Goal: Task Accomplishment & Management: Manage account settings

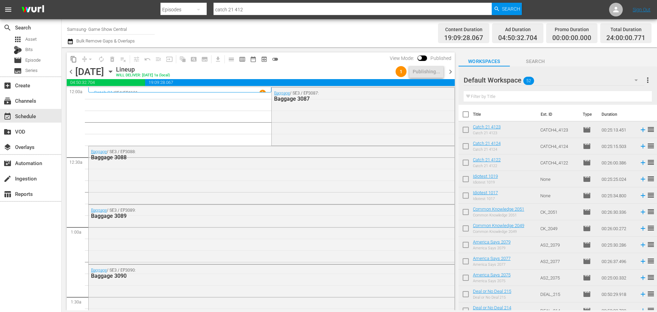
click at [114, 69] on icon "button" at bounding box center [111, 72] width 8 height 8
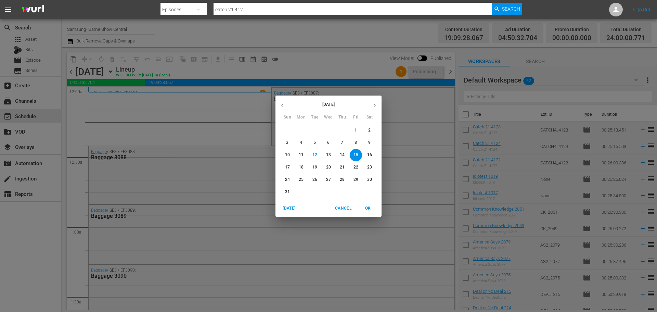
click at [314, 167] on p "19" at bounding box center [315, 167] width 5 height 6
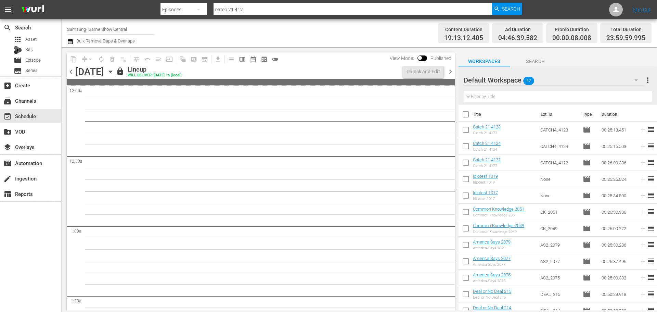
click at [450, 74] on span "chevron_right" at bounding box center [450, 71] width 9 height 9
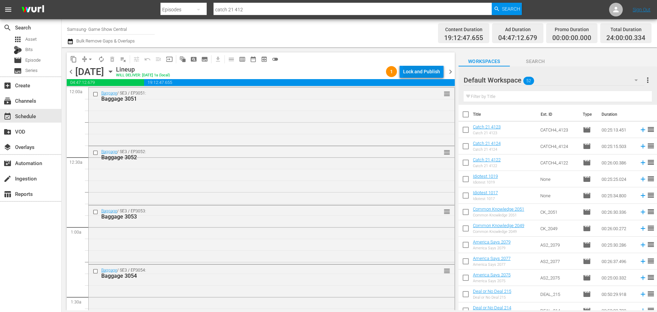
click at [407, 72] on div "Lock and Publish" at bounding box center [421, 71] width 37 height 12
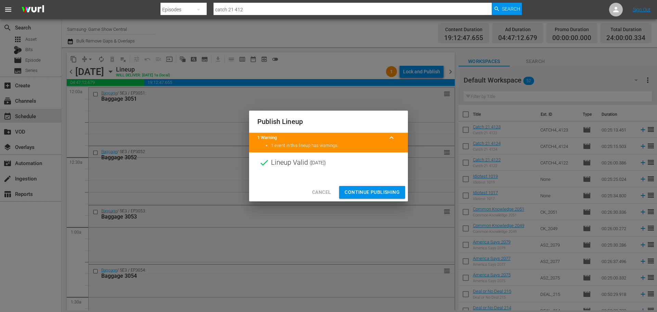
click at [395, 193] on span "Continue Publishing" at bounding box center [372, 192] width 55 height 9
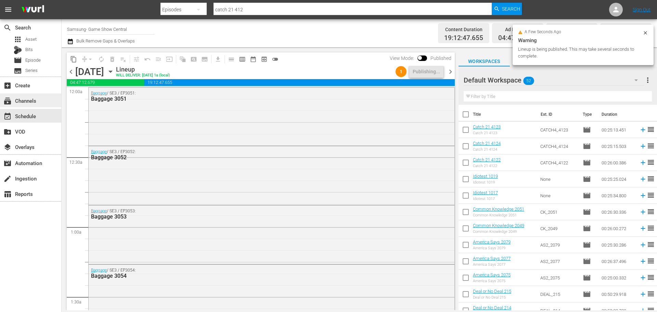
click at [45, 96] on div "subscriptions Channels" at bounding box center [30, 100] width 61 height 14
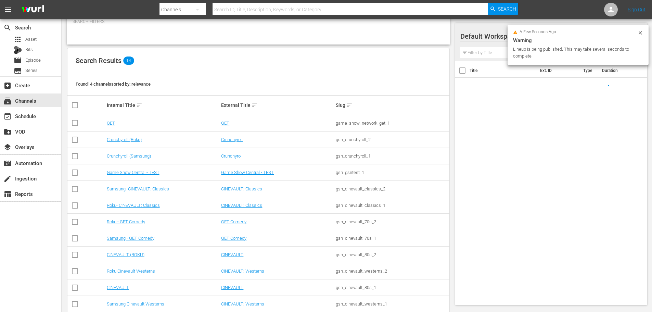
scroll to position [86, 0]
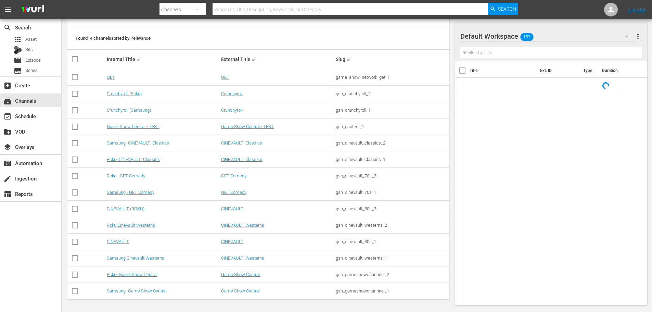
click at [135, 278] on td "Roku- Game Show Central" at bounding box center [163, 274] width 115 height 16
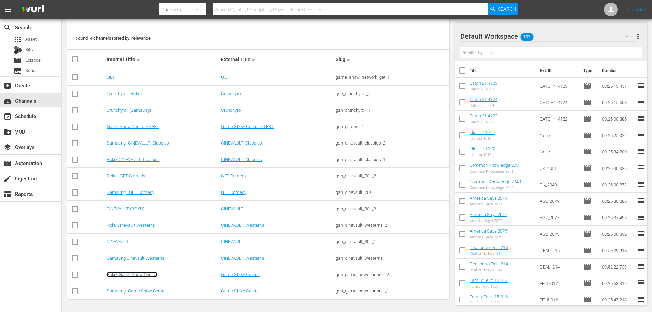
click at [136, 274] on link "Roku- Game Show Central" at bounding box center [132, 274] width 51 height 5
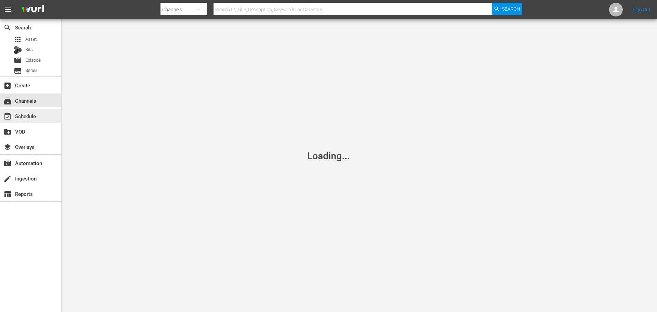
click at [36, 114] on div "event_available Schedule" at bounding box center [19, 115] width 38 height 6
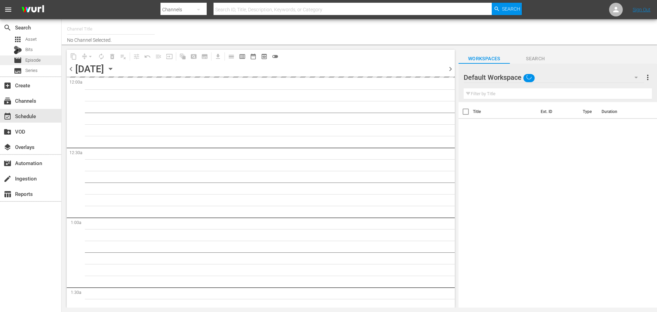
click at [37, 63] on span "Episode" at bounding box center [32, 60] width 15 height 7
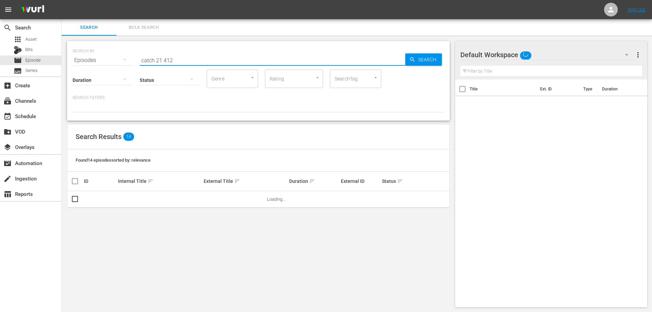
click at [166, 54] on input "catch 21 412" at bounding box center [273, 60] width 266 height 16
drag, startPoint x: 163, startPoint y: 55, endPoint x: 117, endPoint y: 55, distance: 46.2
click at [117, 55] on div "SEARCH BY Search By Episodes Search ID, Title, Description, Keywords, or Catego…" at bounding box center [259, 56] width 372 height 25
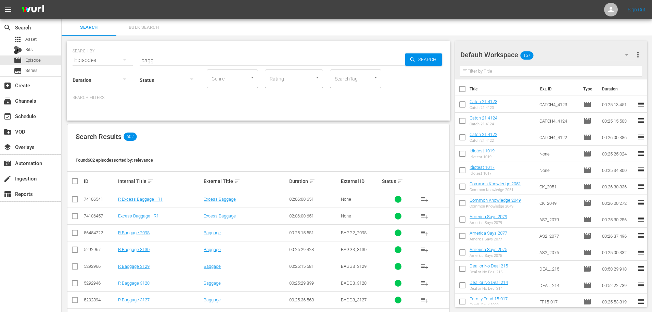
click at [176, 62] on input "bagg" at bounding box center [273, 60] width 266 height 16
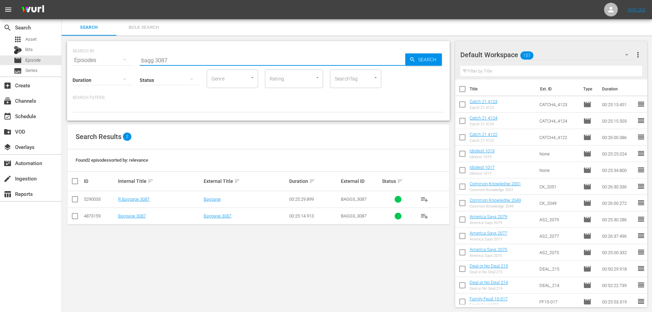
type input "bagg 3087"
click at [76, 204] on input "checkbox" at bounding box center [75, 200] width 8 height 8
checkbox input "true"
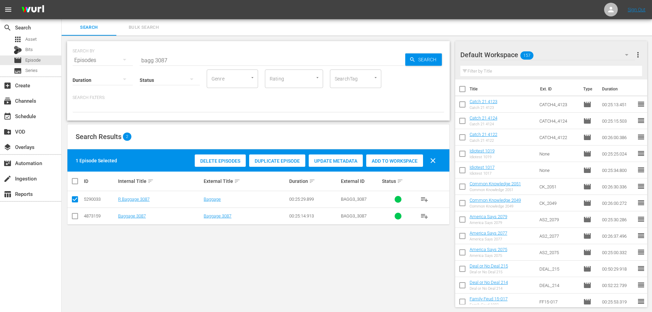
scroll to position [1, 0]
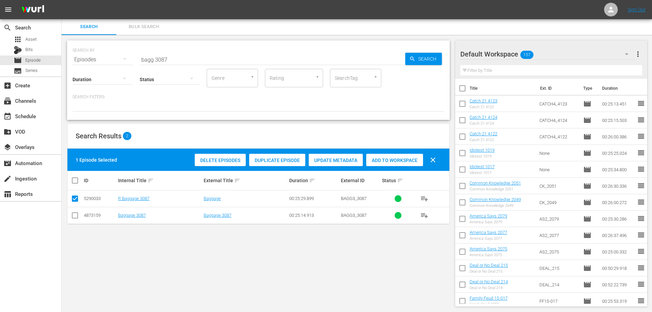
click at [380, 160] on span "Add to Workspace" at bounding box center [394, 159] width 57 height 5
drag, startPoint x: 192, startPoint y: 54, endPoint x: 194, endPoint y: 59, distance: 4.9
click at [192, 56] on input "bagg 3087" at bounding box center [273, 59] width 266 height 16
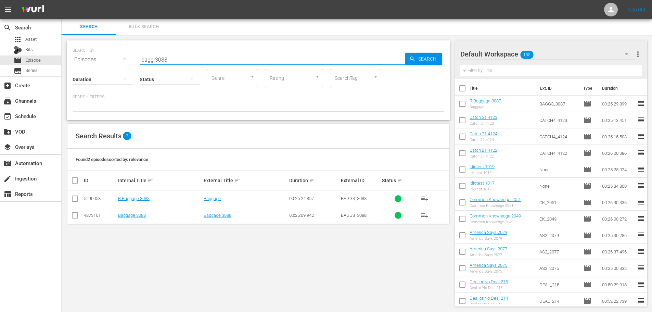
type input "bagg 3088"
click at [75, 200] on input "checkbox" at bounding box center [75, 200] width 8 height 8
checkbox input "true"
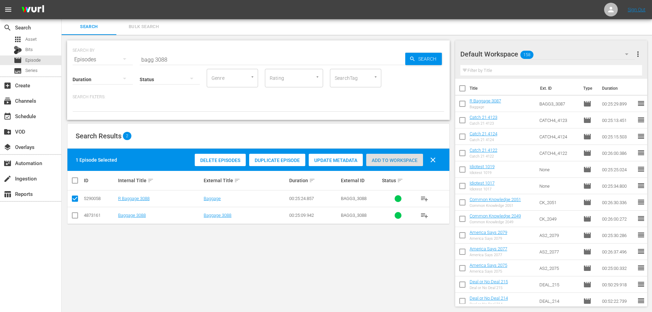
click at [388, 161] on span "Add to Workspace" at bounding box center [394, 159] width 57 height 5
click at [195, 59] on input "bagg 3088" at bounding box center [273, 59] width 266 height 16
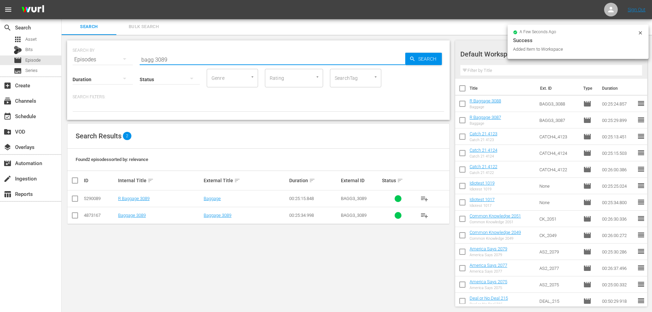
type input "bagg 3089"
click at [76, 201] on input "checkbox" at bounding box center [75, 200] width 8 height 8
checkbox input "true"
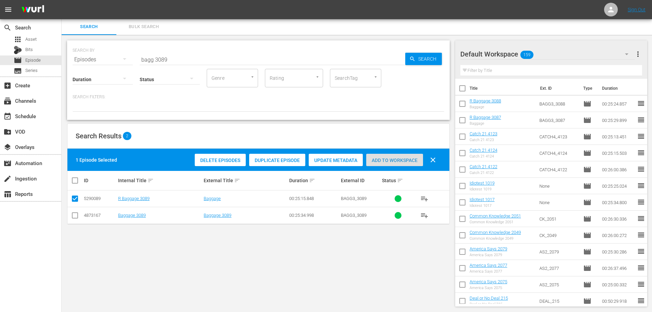
click at [370, 165] on div "Add to Workspace" at bounding box center [394, 160] width 57 height 13
click at [201, 54] on input "bagg 3089" at bounding box center [273, 59] width 266 height 16
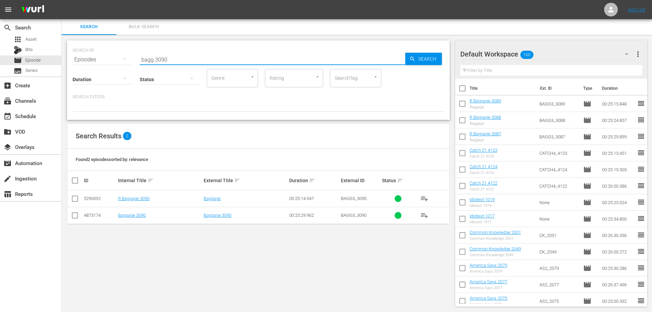
type input "bagg 3090"
click at [73, 199] on input "checkbox" at bounding box center [75, 200] width 8 height 8
checkbox input "true"
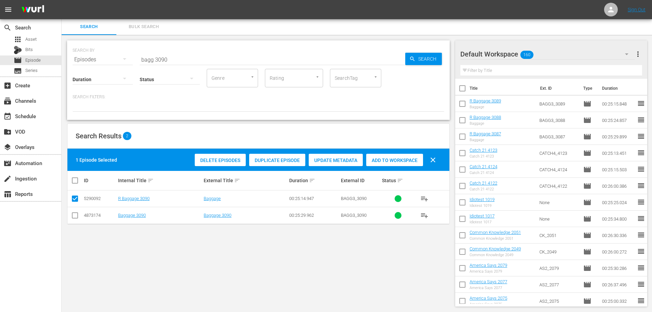
click at [404, 159] on span "Add to Workspace" at bounding box center [394, 159] width 57 height 5
drag, startPoint x: 186, startPoint y: 49, endPoint x: 187, endPoint y: 55, distance: 6.6
click at [186, 50] on div "SEARCH BY Search By Episodes Search ID, Title, Description, Keywords, or Catego…" at bounding box center [259, 55] width 372 height 25
drag, startPoint x: 164, startPoint y: 56, endPoint x: 114, endPoint y: 52, distance: 50.8
click at [122, 58] on div "SEARCH BY Search By Episodes Search ID, Title, Description, Keywords, or Catego…" at bounding box center [259, 55] width 372 height 25
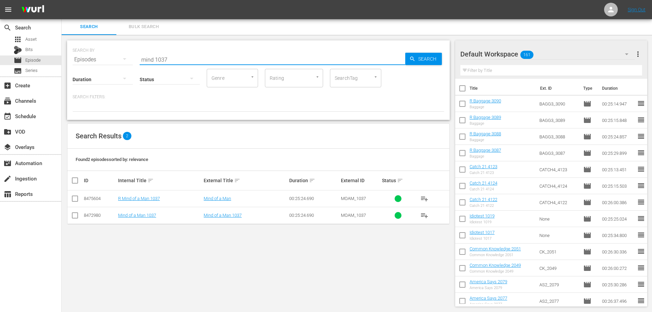
type input "mind 1037"
click at [75, 199] on input "checkbox" at bounding box center [75, 200] width 8 height 8
checkbox input "true"
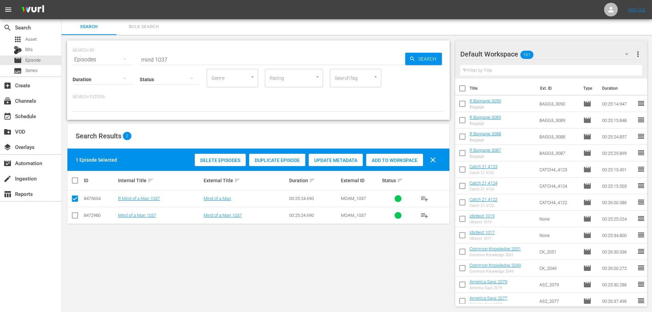
click at [378, 164] on div "Add to Workspace" at bounding box center [394, 160] width 57 height 13
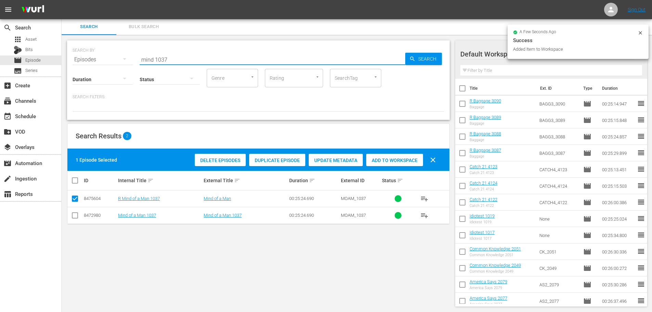
drag, startPoint x: 179, startPoint y: 61, endPoint x: 94, endPoint y: 50, distance: 85.6
click at [112, 63] on div "SEARCH BY Search By Episodes Search ID, Title, Description, Keywords, or Catego…" at bounding box center [258, 79] width 383 height 79
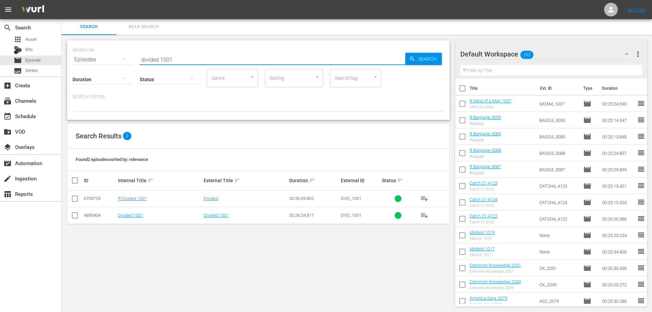
type input "divided 1001"
click at [73, 203] on input "checkbox" at bounding box center [75, 200] width 8 height 8
checkbox input "true"
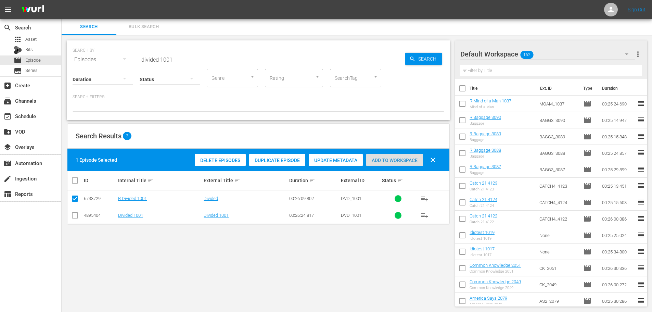
click at [386, 162] on span "Add to Workspace" at bounding box center [394, 159] width 57 height 5
click at [184, 56] on input "divided 1001" at bounding box center [273, 59] width 266 height 16
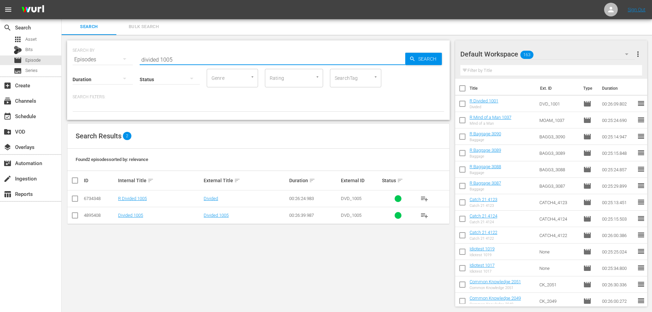
type input "divided 1005"
click at [77, 201] on input "checkbox" at bounding box center [75, 200] width 8 height 8
checkbox input "true"
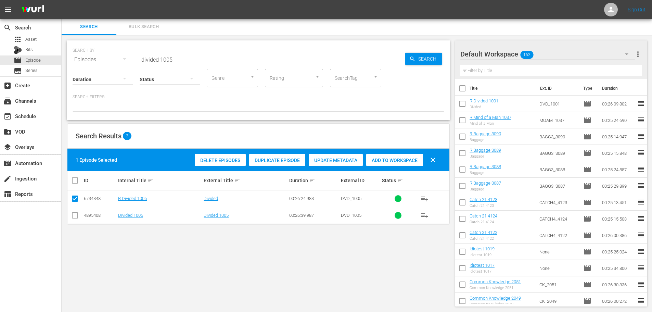
click at [404, 162] on span "Add to Workspace" at bounding box center [394, 159] width 57 height 5
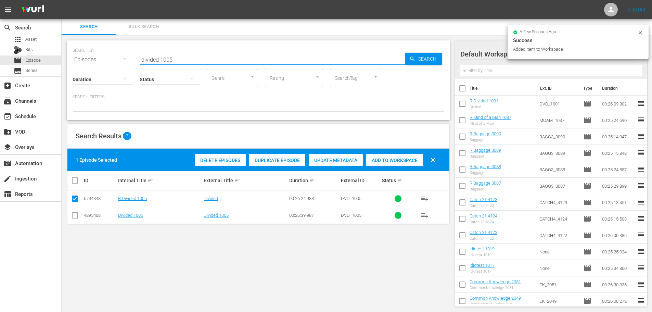
drag, startPoint x: 208, startPoint y: 62, endPoint x: 72, endPoint y: 52, distance: 136.3
click at [72, 52] on div "SEARCH BY Search By Episodes Search ID, Title, Description, Keywords, or Catego…" at bounding box center [258, 79] width 383 height 79
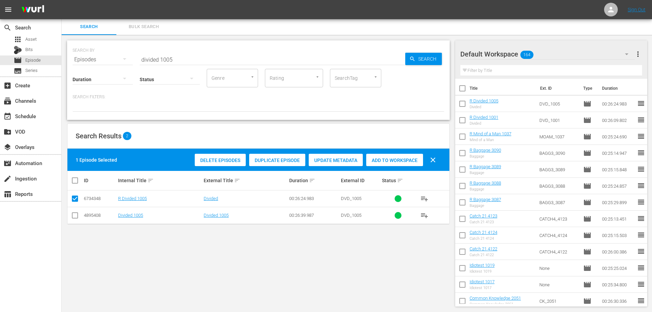
drag, startPoint x: 205, startPoint y: 50, endPoint x: 194, endPoint y: 55, distance: 11.9
click at [205, 52] on div "SEARCH BY Search By Episodes Search ID, Title, Description, Keywords, or Catego…" at bounding box center [259, 55] width 372 height 25
drag, startPoint x: 190, startPoint y: 55, endPoint x: 134, endPoint y: 56, distance: 56.2
click at [134, 56] on div "SEARCH BY Search By Episodes Search ID, Title, Description, Keywords, or Catego…" at bounding box center [259, 55] width 372 height 25
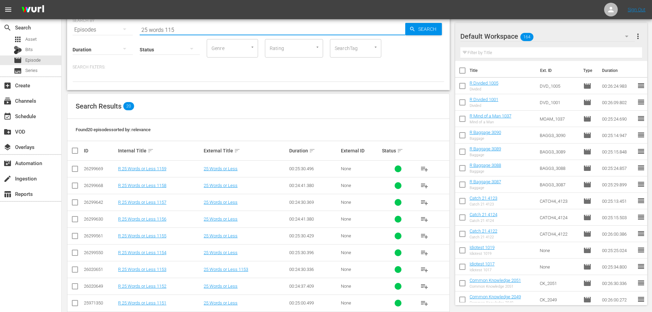
scroll to position [35, 0]
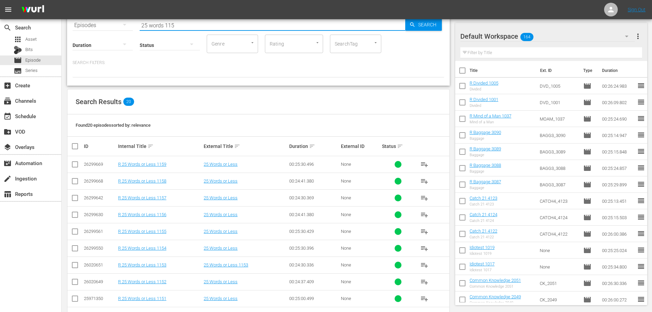
type input "25 words 115"
click at [71, 249] on input "checkbox" at bounding box center [75, 249] width 8 height 8
checkbox input "true"
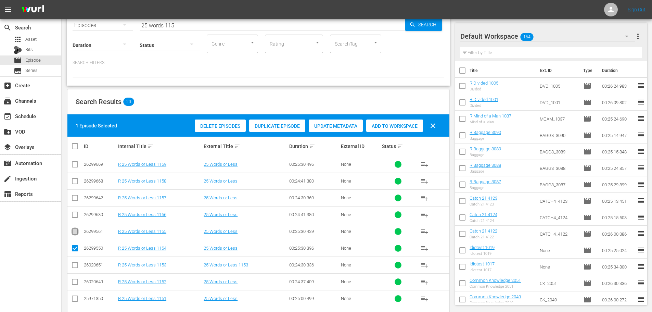
click at [72, 237] on input "checkbox" at bounding box center [75, 233] width 8 height 8
checkbox input "true"
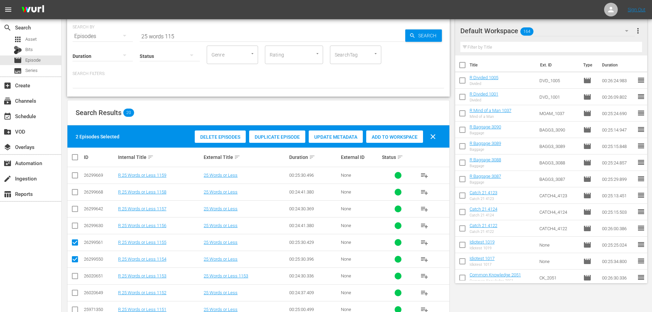
scroll to position [0, 0]
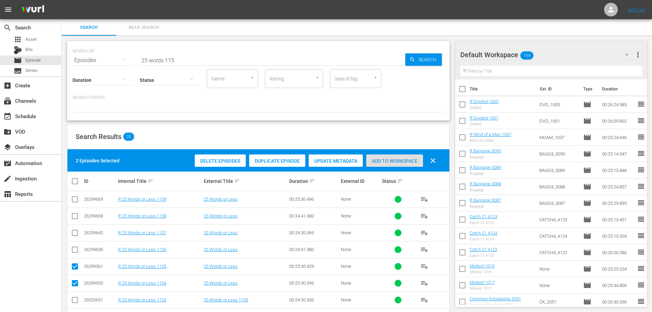
click at [386, 161] on span "Add to Workspace" at bounding box center [394, 160] width 57 height 5
drag, startPoint x: 186, startPoint y: 58, endPoint x: 114, endPoint y: 56, distance: 72.3
click at [114, 56] on div "SEARCH BY Search By Episodes Search ID, Title, Description, Keywords, or Catego…" at bounding box center [259, 56] width 372 height 25
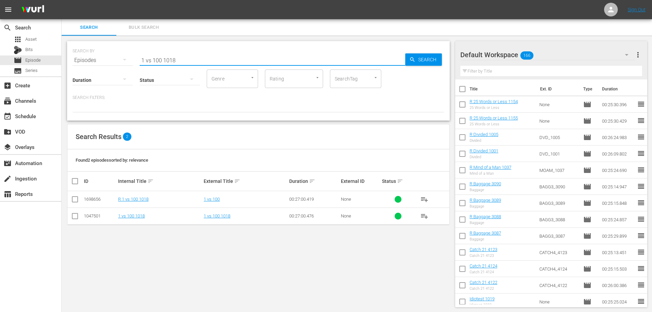
type input "1 vs 100 1018"
click at [74, 200] on input "checkbox" at bounding box center [75, 200] width 8 height 8
checkbox input "true"
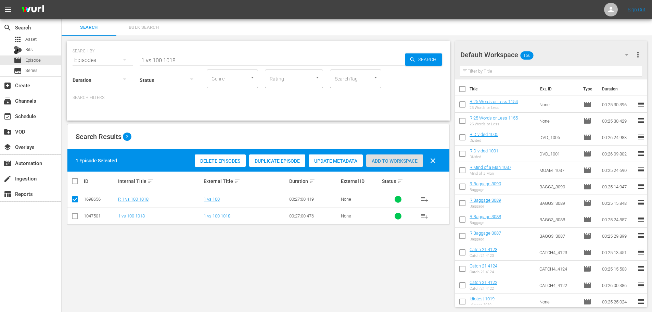
click at [386, 164] on div "Add to Workspace" at bounding box center [394, 160] width 57 height 13
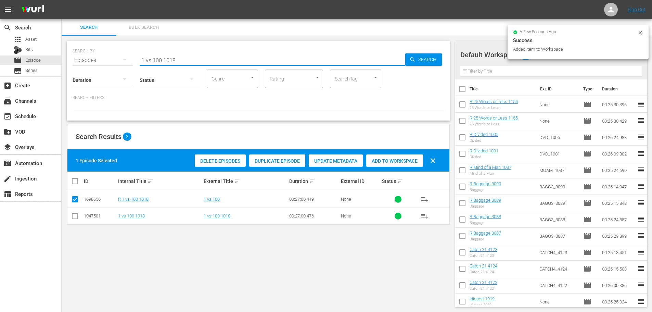
drag, startPoint x: 192, startPoint y: 61, endPoint x: 126, endPoint y: 58, distance: 66.5
click at [126, 58] on div "SEARCH BY Search By Episodes Search ID, Title, Description, Keywords, or Catego…" at bounding box center [259, 56] width 372 height 25
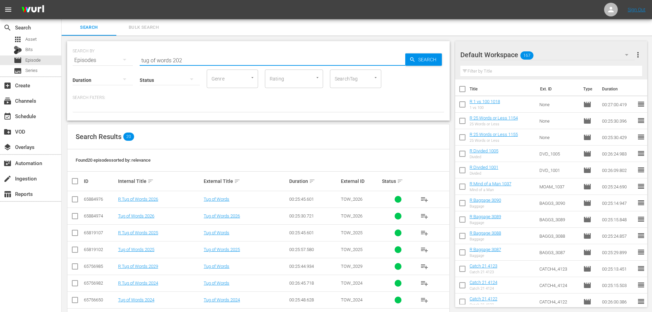
type input "tug of words 202"
click at [75, 239] on td at bounding box center [74, 232] width 15 height 17
click at [74, 236] on input "checkbox" at bounding box center [75, 234] width 8 height 8
checkbox input "true"
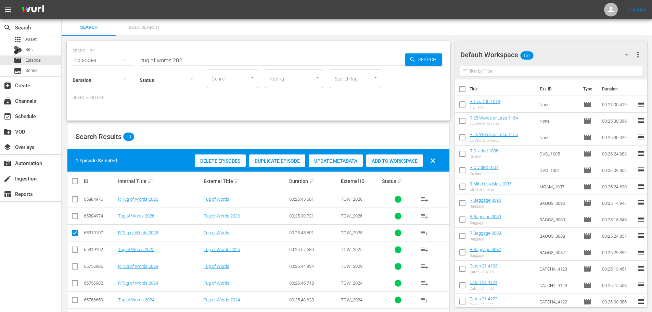
drag, startPoint x: 383, startPoint y: 170, endPoint x: 383, endPoint y: 163, distance: 6.9
click at [383, 170] on div "1 Episode Selected Delete Episodes Duplicate Episode Update Metadata Add to Wor…" at bounding box center [258, 160] width 382 height 22
click at [383, 163] on span "Add to Workspace" at bounding box center [394, 160] width 57 height 5
click at [202, 56] on input "tug of words 202" at bounding box center [273, 60] width 266 height 16
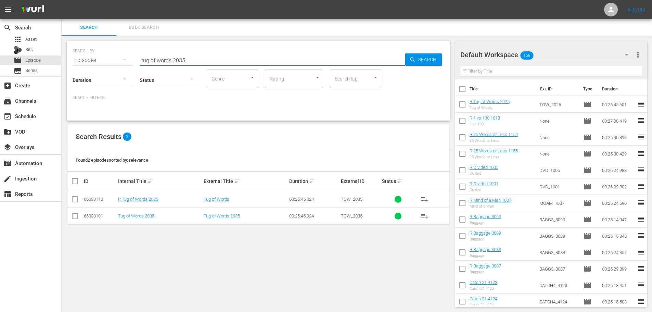
type input "tug of words 2035"
click at [71, 198] on input "checkbox" at bounding box center [75, 200] width 8 height 8
checkbox input "true"
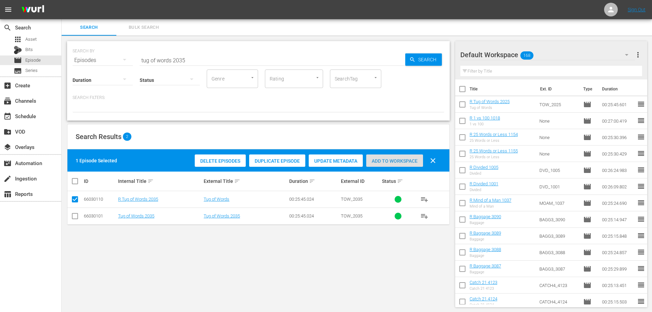
click at [394, 157] on div "Add to Workspace" at bounding box center [394, 160] width 57 height 13
drag, startPoint x: 197, startPoint y: 62, endPoint x: 104, endPoint y: 48, distance: 94.2
click at [104, 48] on div "SEARCH BY Search By Episodes Search ID, Title, Description, Keywords, or Catego…" at bounding box center [259, 56] width 372 height 25
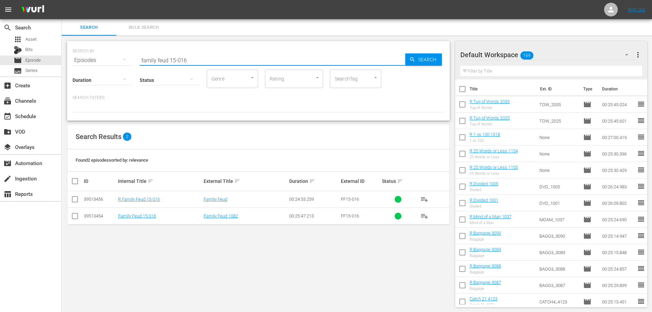
type input "family feud 15-016"
click at [82, 200] on td at bounding box center [74, 199] width 15 height 17
click at [76, 202] on input "checkbox" at bounding box center [75, 200] width 8 height 8
checkbox input "true"
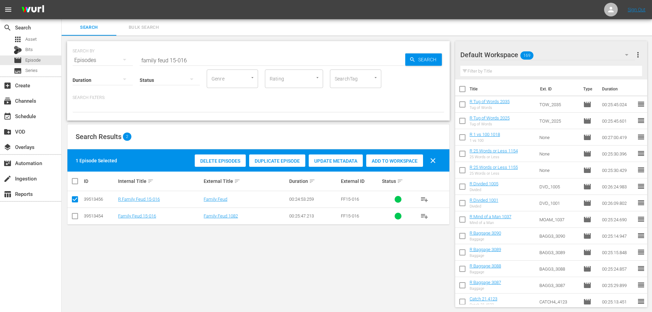
click at [391, 161] on span "Add to Workspace" at bounding box center [394, 160] width 57 height 5
click at [189, 61] on input "family feud 15-016" at bounding box center [273, 60] width 266 height 16
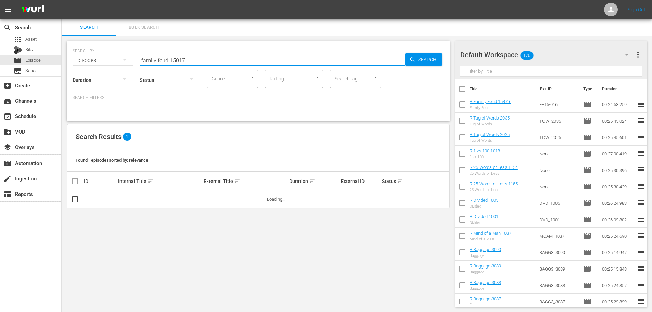
click at [176, 62] on input "family feud 15017" at bounding box center [273, 60] width 266 height 16
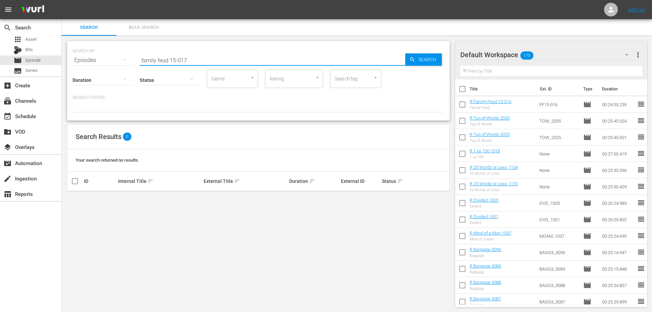
drag, startPoint x: 177, startPoint y: 62, endPoint x: 186, endPoint y: 60, distance: 8.7
click at [178, 62] on input "family feud 15-017" at bounding box center [273, 60] width 266 height 16
click at [195, 58] on input "family feud 15-017" at bounding box center [273, 60] width 266 height 16
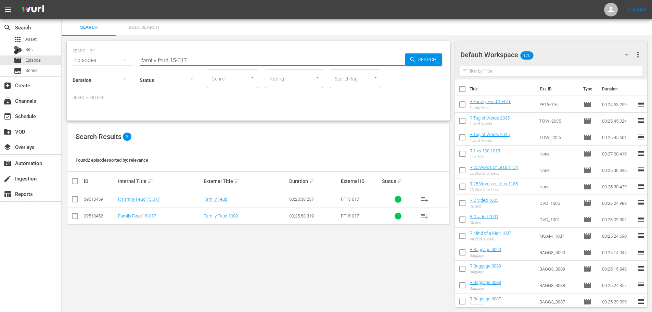
type input "family feud 15-017"
click at [77, 198] on input "checkbox" at bounding box center [75, 200] width 8 height 8
checkbox input "true"
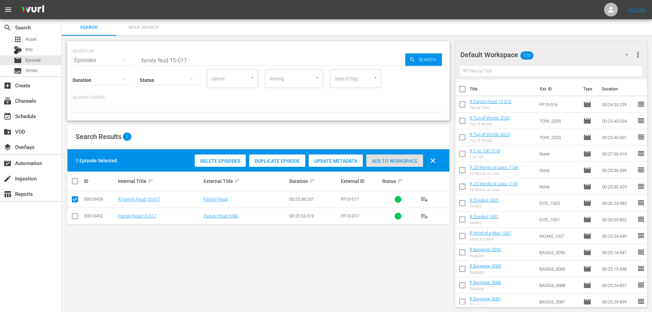
click at [388, 159] on span "Add to Workspace" at bounding box center [394, 160] width 57 height 5
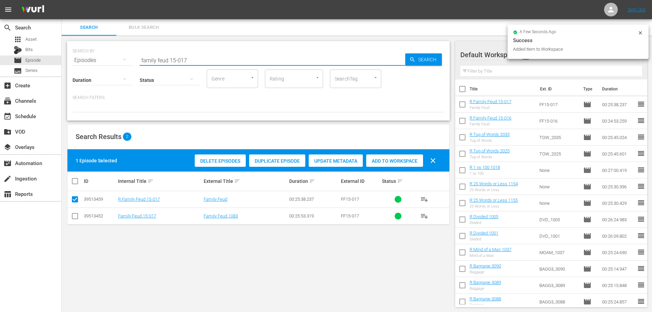
drag, startPoint x: 196, startPoint y: 58, endPoint x: 150, endPoint y: 63, distance: 46.5
click at [150, 63] on input "family feud 15-017" at bounding box center [273, 60] width 266 height 16
type input "f"
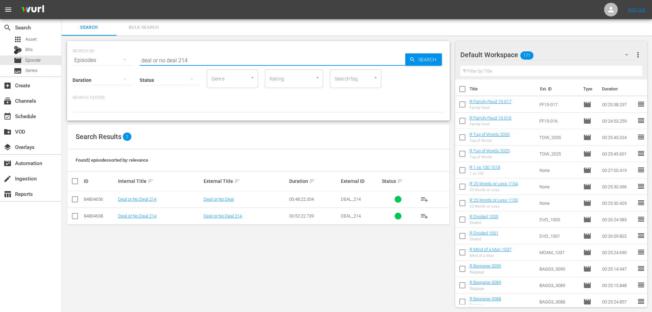
type input "deal or no deal 214"
click at [72, 199] on input "checkbox" at bounding box center [75, 200] width 8 height 8
checkbox input "true"
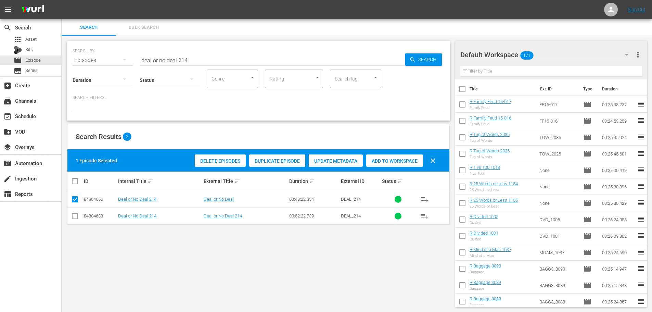
click at [388, 161] on span "Add to Workspace" at bounding box center [394, 160] width 57 height 5
click at [207, 56] on input "deal or no deal 214" at bounding box center [273, 60] width 266 height 16
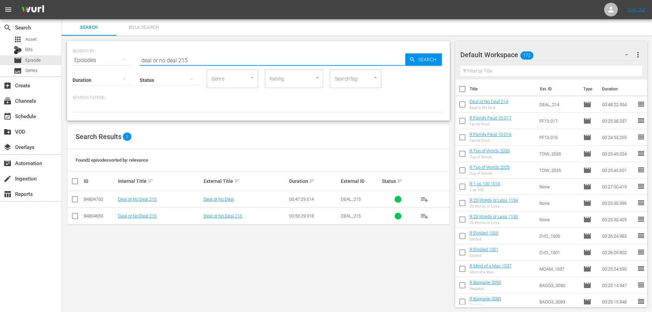
type input "deal or no deal 215"
click at [71, 202] on input "checkbox" at bounding box center [75, 200] width 8 height 8
checkbox input "true"
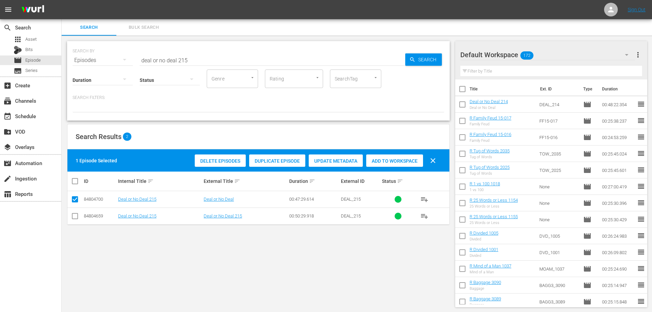
click at [387, 164] on div "Add to Workspace" at bounding box center [394, 160] width 57 height 13
drag, startPoint x: 203, startPoint y: 63, endPoint x: 103, endPoint y: 41, distance: 102.4
click at [114, 54] on div "SEARCH BY Search By Episodes Search ID, Title, Description, Keywords, or Catego…" at bounding box center [259, 56] width 372 height 25
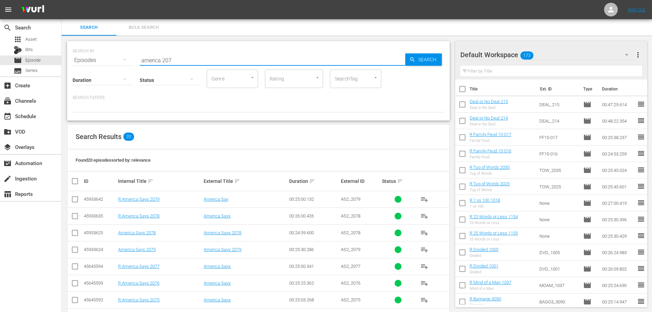
type input "america 207"
click at [76, 202] on input "checkbox" at bounding box center [75, 200] width 8 height 8
checkbox input "true"
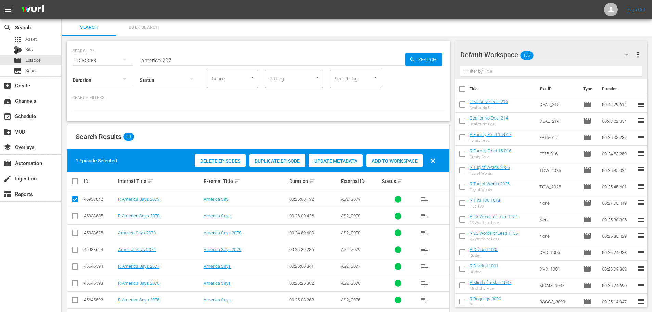
click at [72, 267] on input "checkbox" at bounding box center [75, 268] width 8 height 8
click at [79, 268] on input "checkbox" at bounding box center [75, 268] width 8 height 8
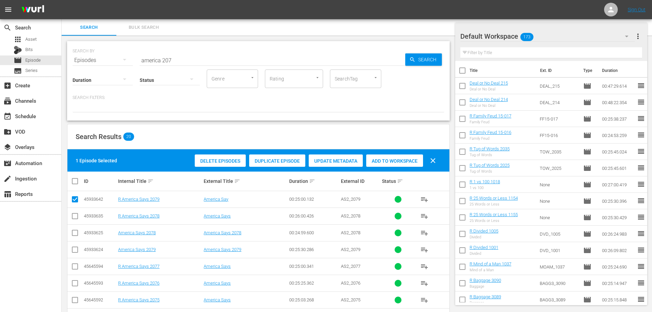
scroll to position [34, 0]
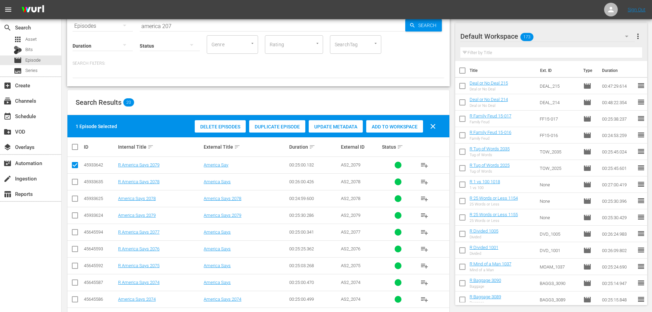
click at [75, 235] on input "checkbox" at bounding box center [75, 233] width 8 height 8
checkbox input "true"
click at [75, 267] on input "checkbox" at bounding box center [75, 267] width 8 height 8
checkbox input "true"
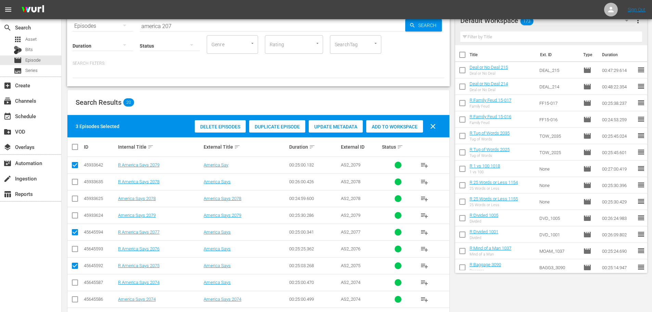
scroll to position [0, 0]
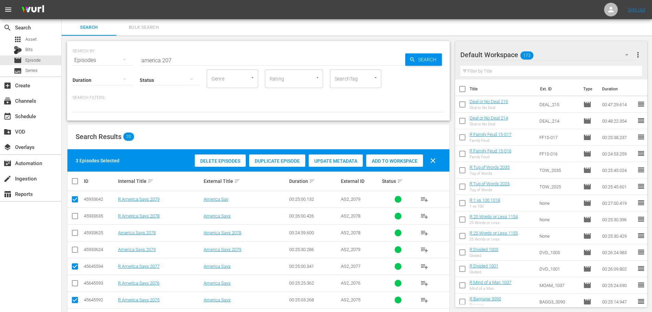
click at [392, 164] on div "Add to Workspace" at bounding box center [394, 160] width 57 height 13
drag, startPoint x: 190, startPoint y: 59, endPoint x: 112, endPoint y: 59, distance: 77.7
click at [112, 59] on div "SEARCH BY Search By Episodes Search ID, Title, Description, Keywords, or Catego…" at bounding box center [259, 56] width 372 height 25
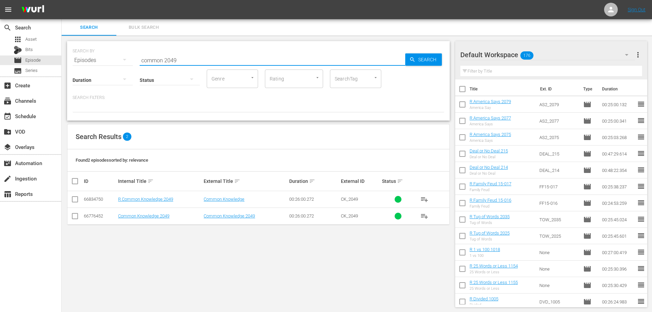
type input "common 2049"
click at [76, 198] on input "checkbox" at bounding box center [75, 200] width 8 height 8
checkbox input "true"
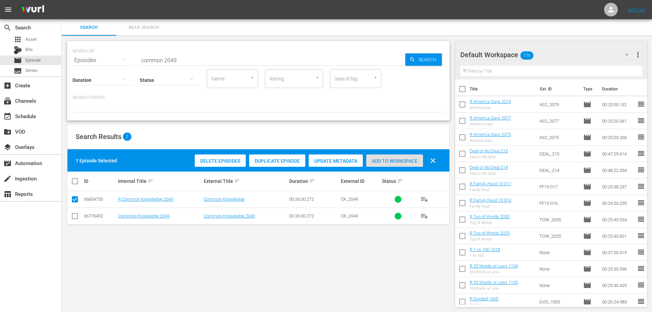
click at [406, 164] on div "Add to Workspace" at bounding box center [394, 160] width 57 height 13
click at [217, 62] on input "common 2049" at bounding box center [273, 60] width 266 height 16
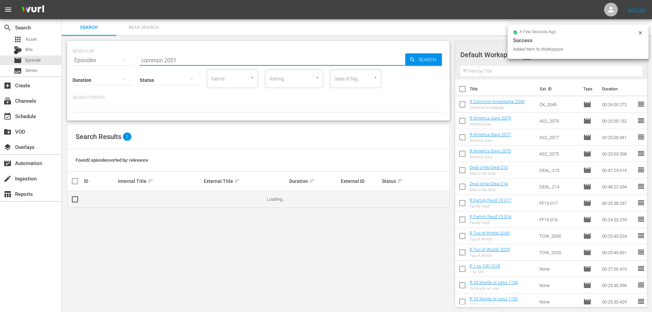
type input "common 2051"
click at [80, 198] on input "checkbox" at bounding box center [78, 199] width 14 height 8
checkbox input "false"
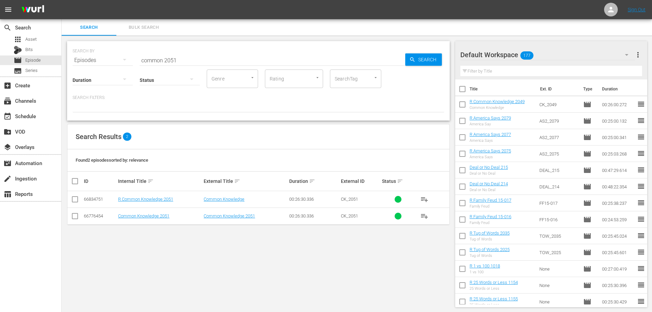
click at [72, 201] on input "checkbox" at bounding box center [75, 200] width 8 height 8
checkbox input "true"
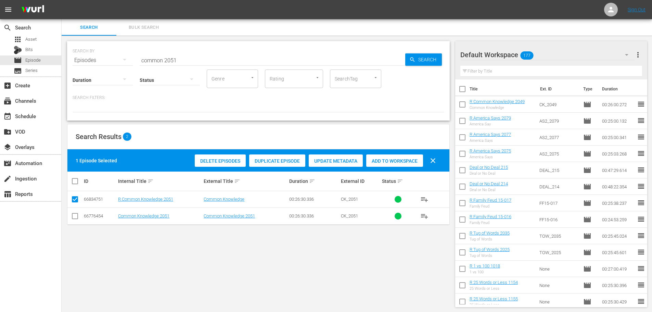
click at [395, 158] on span "Add to Workspace" at bounding box center [394, 160] width 57 height 5
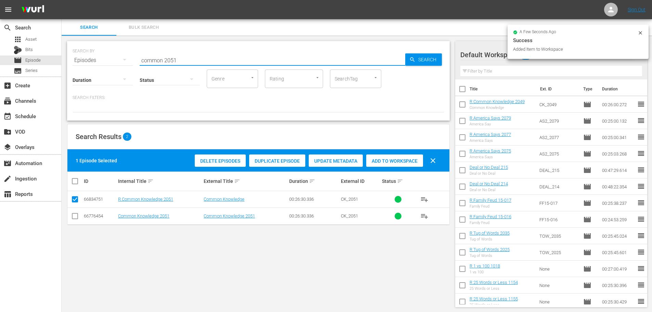
drag, startPoint x: 170, startPoint y: 61, endPoint x: 117, endPoint y: 58, distance: 52.8
click at [117, 58] on div "SEARCH BY Search By Episodes Search ID, Title, Description, Keywords, or Catego…" at bounding box center [259, 56] width 372 height 25
type input "1"
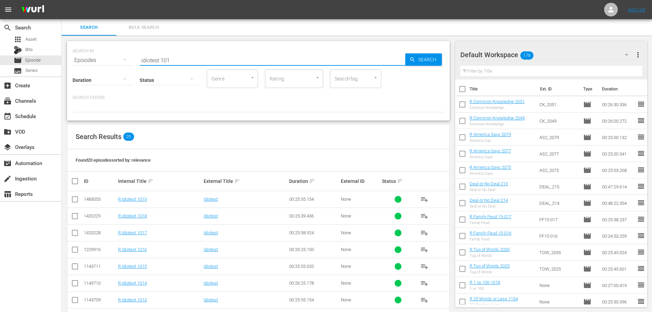
type input "idiotest 101"
click at [80, 237] on td at bounding box center [74, 232] width 15 height 17
click at [72, 234] on input "checkbox" at bounding box center [75, 234] width 8 height 8
checkbox input "true"
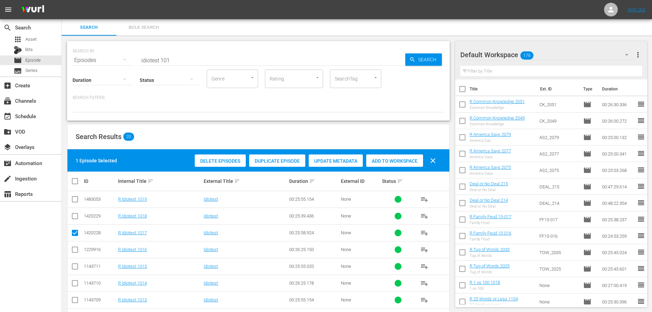
click at [75, 201] on input "checkbox" at bounding box center [75, 200] width 8 height 8
checkbox input "true"
click at [400, 161] on span "Add to Workspace" at bounding box center [394, 160] width 57 height 5
drag, startPoint x: 181, startPoint y: 59, endPoint x: 145, endPoint y: 59, distance: 35.3
click at [145, 59] on input "idiotest 101" at bounding box center [273, 60] width 266 height 16
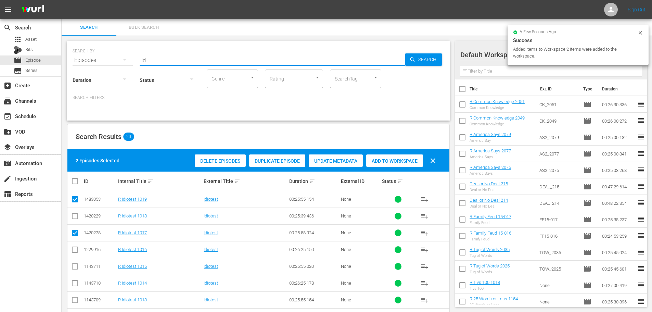
type input "i"
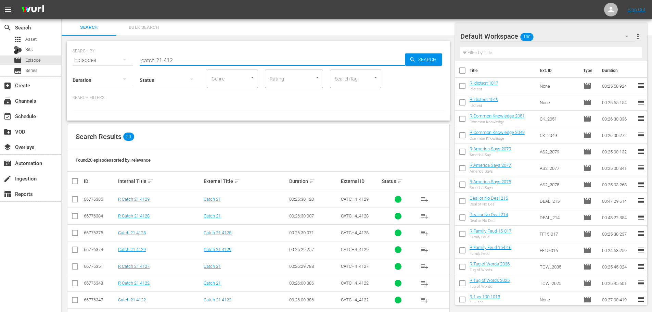
scroll to position [34, 0]
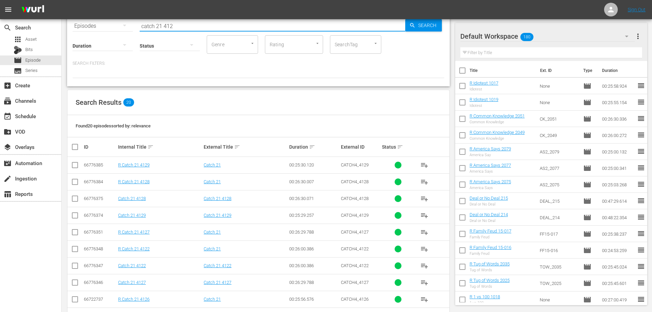
type input "catch 21 412"
click at [76, 252] on input "checkbox" at bounding box center [75, 250] width 8 height 8
checkbox input "true"
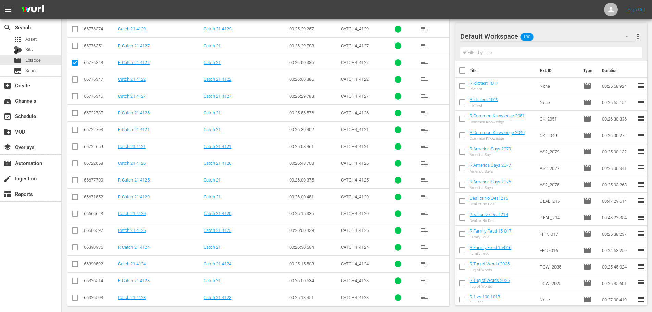
scroll to position [227, 0]
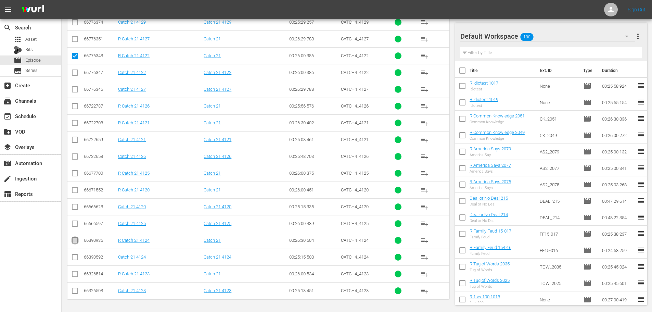
click at [75, 242] on input "checkbox" at bounding box center [75, 242] width 8 height 8
checkbox input "true"
click at [72, 275] on input "checkbox" at bounding box center [75, 275] width 8 height 8
checkbox input "true"
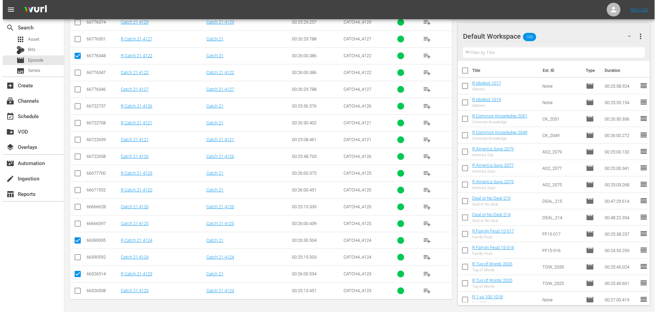
scroll to position [0, 0]
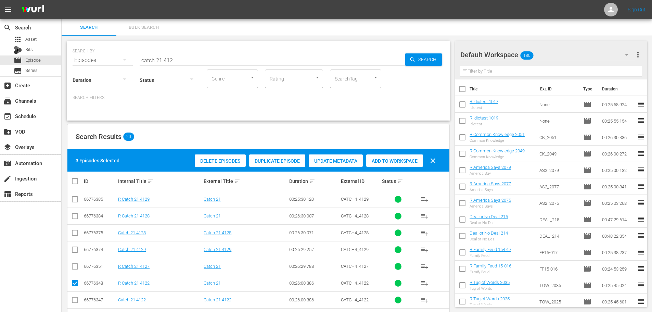
click at [379, 167] on div "Delete Episodes Duplicate Episode Update Metadata Add to Workspace clear" at bounding box center [317, 160] width 248 height 16
click at [388, 161] on span "Add to Workspace" at bounding box center [394, 160] width 57 height 5
drag, startPoint x: 177, startPoint y: 57, endPoint x: 78, endPoint y: 59, distance: 98.3
click at [78, 59] on div "SEARCH BY Search By Episodes Search ID, Title, Description, Keywords, or Catego…" at bounding box center [259, 56] width 372 height 25
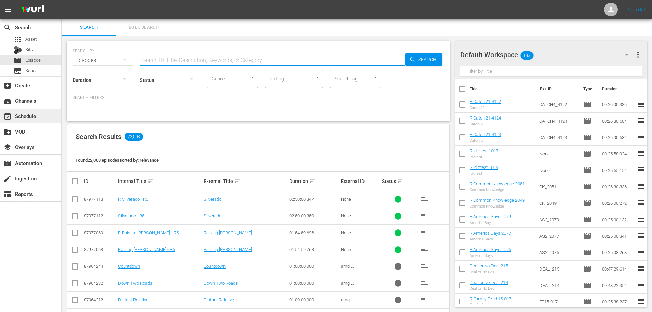
click at [25, 118] on div "event_available Schedule" at bounding box center [19, 115] width 38 height 6
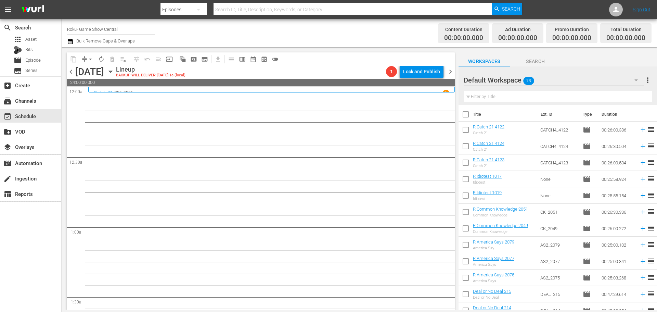
scroll to position [320, 0]
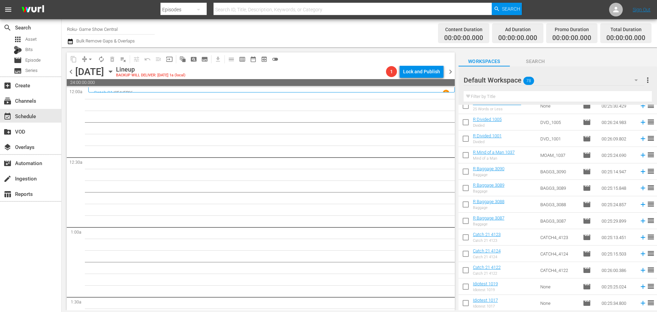
click at [114, 72] on icon "button" at bounding box center [111, 72] width 8 height 8
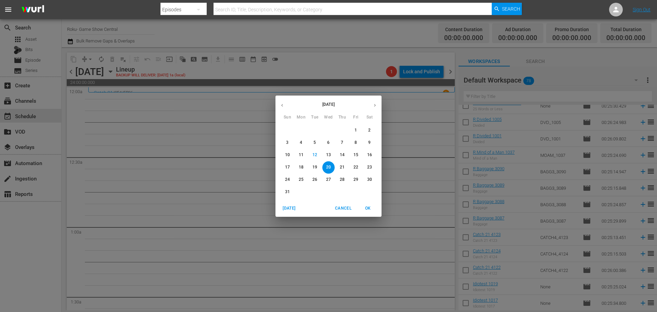
click at [345, 157] on span "14" at bounding box center [342, 155] width 12 height 6
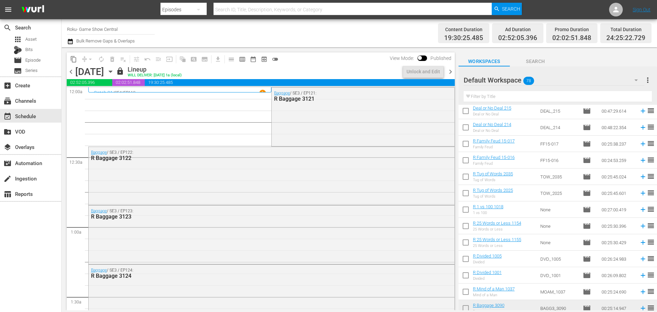
scroll to position [80, 0]
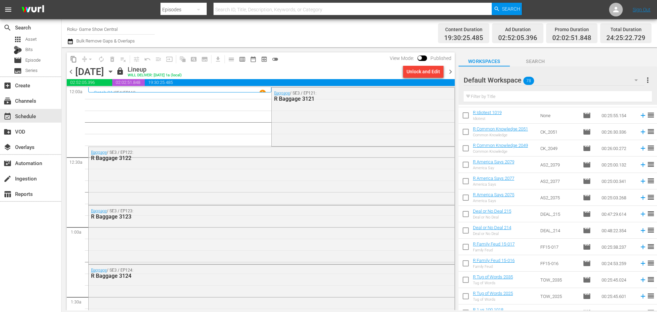
click at [114, 69] on icon "button" at bounding box center [111, 72] width 8 height 8
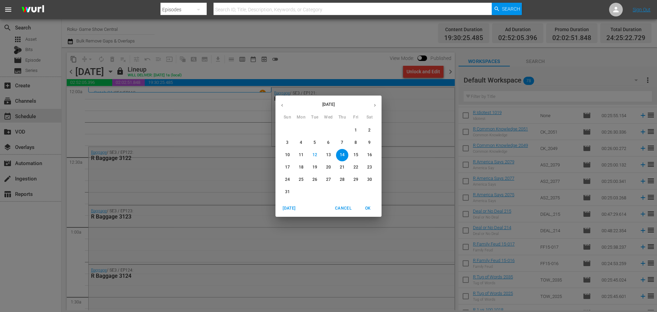
click at [155, 120] on div "[DATE] Sun Mon Tue Wed Thu Fri Sat 27 28 29 30 31 1 2 3 4 5 6 7 8 9 10 11 12 13…" at bounding box center [328, 156] width 657 height 312
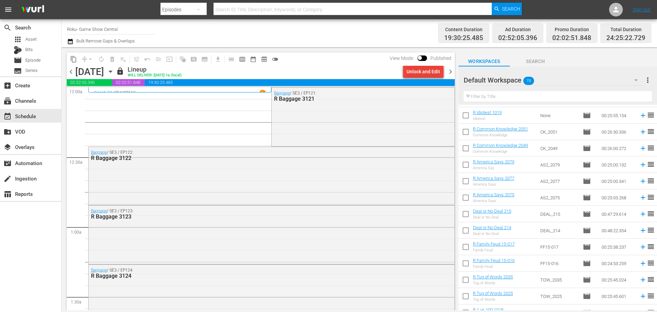
click at [434, 72] on div "Unlock and Edit" at bounding box center [424, 71] width 34 height 12
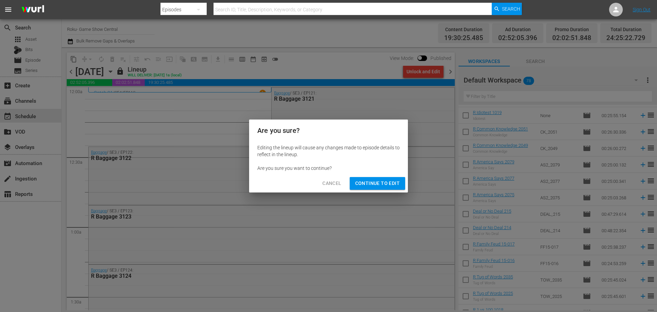
click at [371, 179] on span "Continue to Edit" at bounding box center [377, 183] width 45 height 9
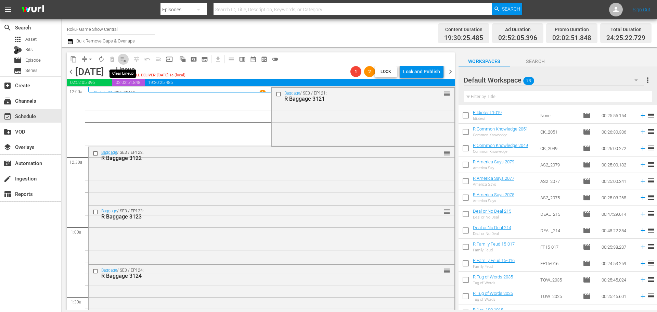
click at [122, 59] on span "playlist_remove_outlined" at bounding box center [123, 59] width 7 height 7
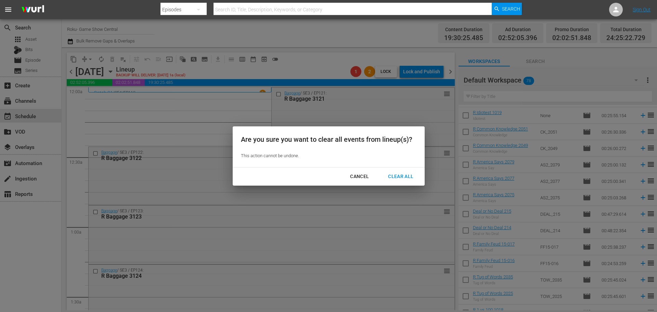
click at [414, 183] on div "Cancel Clear All" at bounding box center [329, 176] width 192 height 18
click at [413, 176] on div "Clear All" at bounding box center [401, 176] width 36 height 9
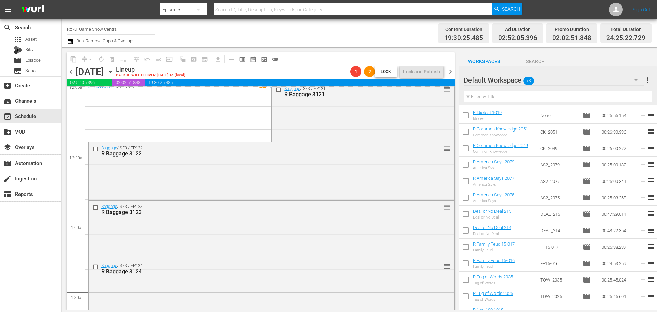
scroll to position [0, 0]
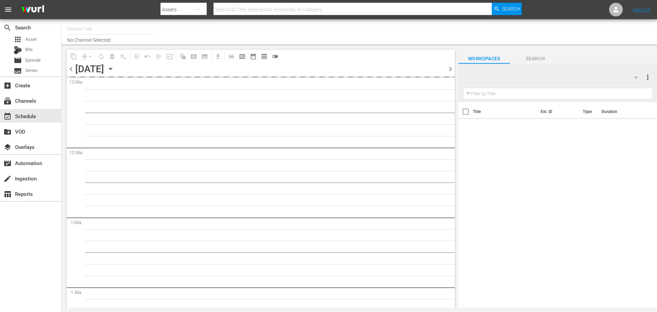
type input "Roku- Game Show Central (462)"
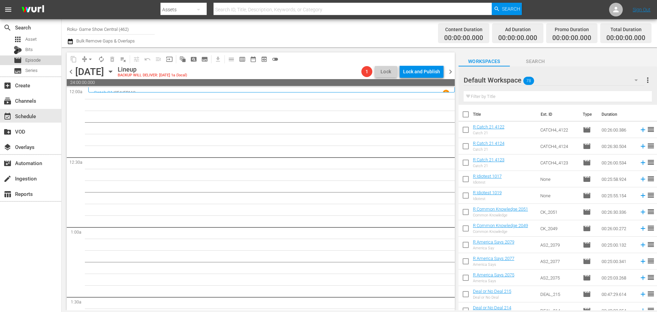
click at [45, 55] on div "movie Episode" at bounding box center [30, 60] width 61 height 10
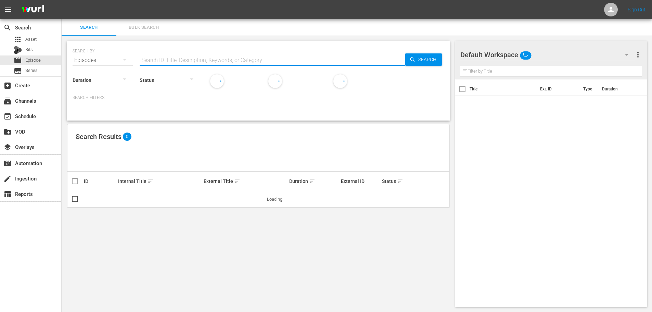
click at [162, 62] on input "text" at bounding box center [273, 60] width 266 height 16
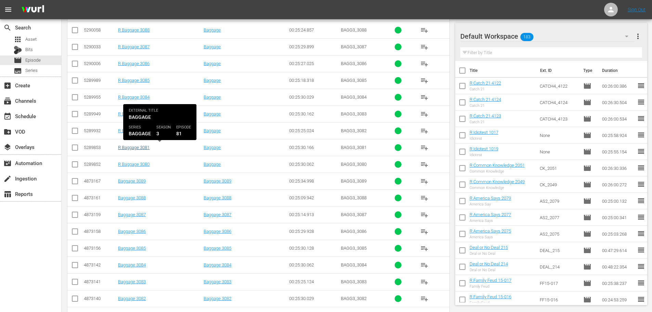
scroll to position [159, 0]
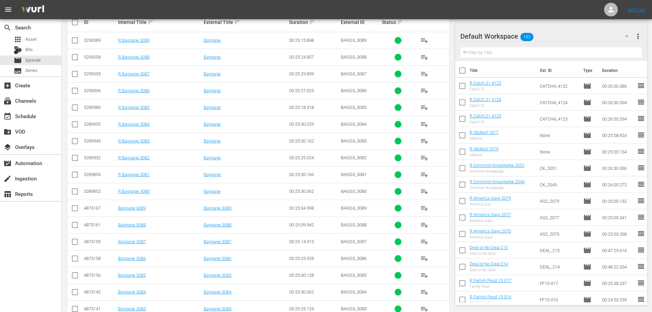
type input "bagg 308"
click at [77, 142] on input "checkbox" at bounding box center [75, 142] width 8 height 8
checkbox input "true"
click at [72, 124] on input "checkbox" at bounding box center [75, 126] width 8 height 8
checkbox input "true"
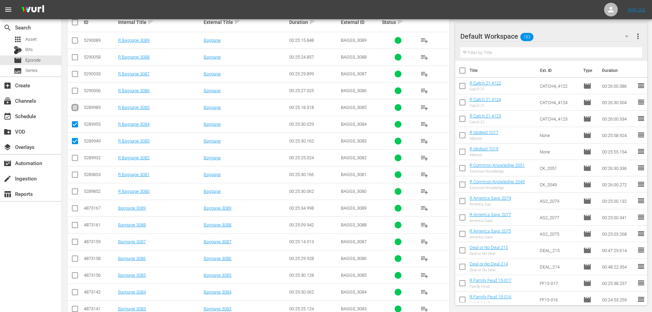
click at [72, 112] on input "checkbox" at bounding box center [75, 109] width 8 height 8
checkbox input "true"
click at [71, 90] on input "checkbox" at bounding box center [75, 92] width 8 height 8
checkbox input "true"
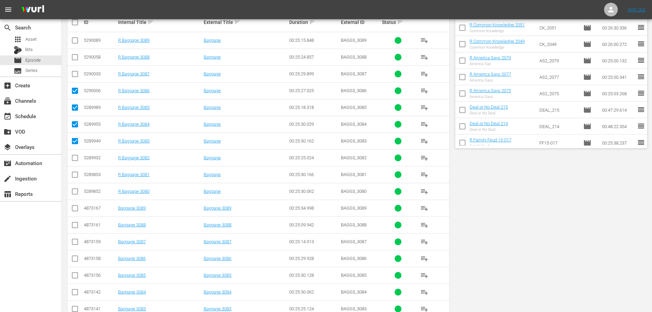
scroll to position [0, 0]
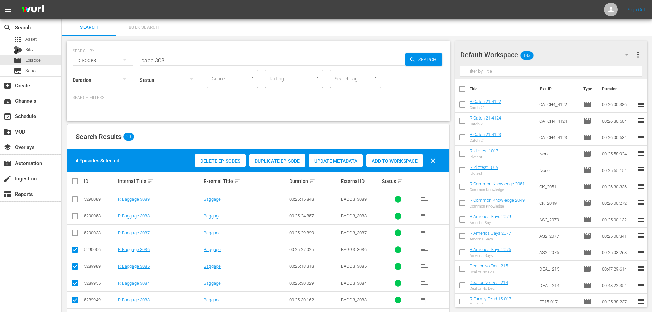
click at [378, 157] on div "Add to Workspace" at bounding box center [394, 160] width 57 height 13
drag, startPoint x: 184, startPoint y: 56, endPoint x: 97, endPoint y: 46, distance: 88.2
click at [97, 46] on div "SEARCH BY Search By Episodes Search ID, Title, Description, Keywords, or Catego…" at bounding box center [259, 56] width 372 height 25
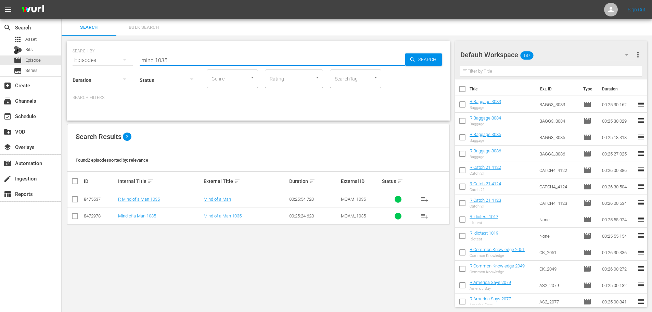
type input "mind 1035"
click at [75, 201] on input "checkbox" at bounding box center [75, 200] width 8 height 8
checkbox input "true"
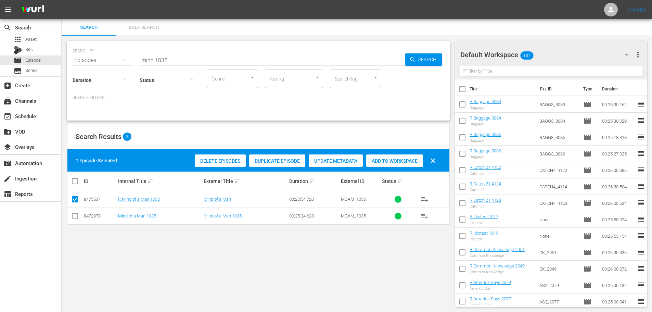
click at [403, 169] on div "1 Episode Selected Delete Episodes Duplicate Episode Update Metadata Add to Wor…" at bounding box center [258, 160] width 382 height 22
click at [399, 162] on span "Add to Workspace" at bounding box center [394, 160] width 57 height 5
drag, startPoint x: 174, startPoint y: 57, endPoint x: 109, endPoint y: 58, distance: 65.4
click at [109, 58] on div "SEARCH BY Search By Episodes Search ID, Title, Description, Keywords, or Catego…" at bounding box center [259, 56] width 372 height 25
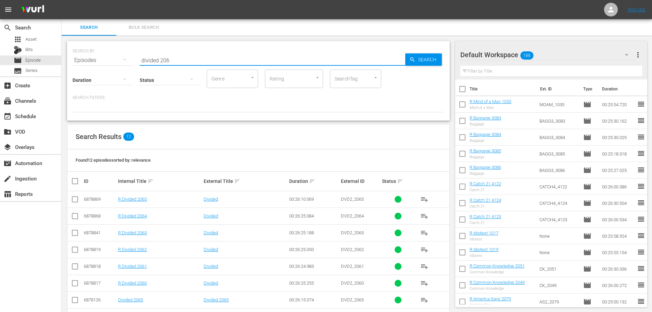
type input "divided 206"
click at [78, 217] on input "checkbox" at bounding box center [75, 217] width 8 height 8
checkbox input "true"
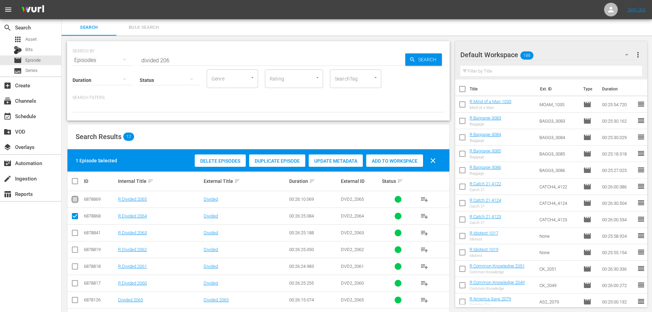
click at [76, 203] on input "checkbox" at bounding box center [75, 200] width 8 height 8
checkbox input "true"
click at [389, 166] on div "Delete Episodes Duplicate Episode Update Metadata Add to Workspace clear" at bounding box center [317, 160] width 248 height 16
click at [388, 159] on span "Add to Workspace" at bounding box center [394, 160] width 57 height 5
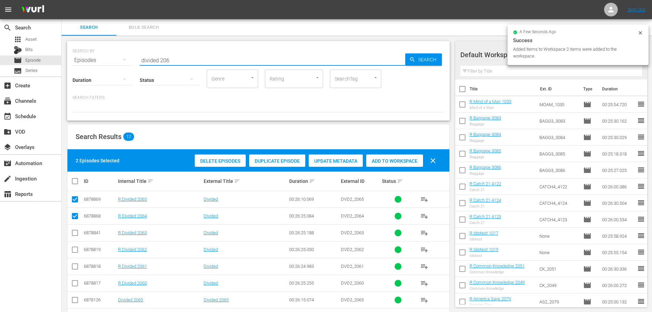
drag, startPoint x: 188, startPoint y: 59, endPoint x: 123, endPoint y: 57, distance: 64.7
click at [123, 57] on div "SEARCH BY Search By Episodes Search ID, Title, Description, Keywords, or Catego…" at bounding box center [259, 56] width 372 height 25
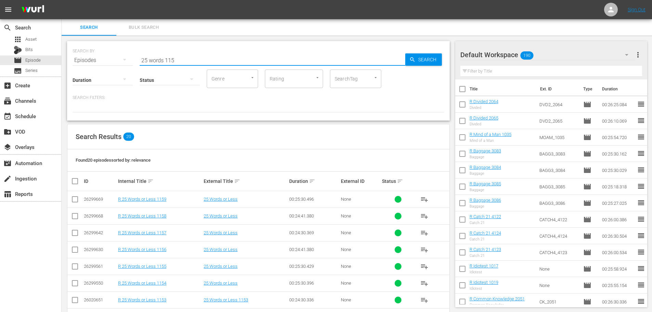
scroll to position [34, 0]
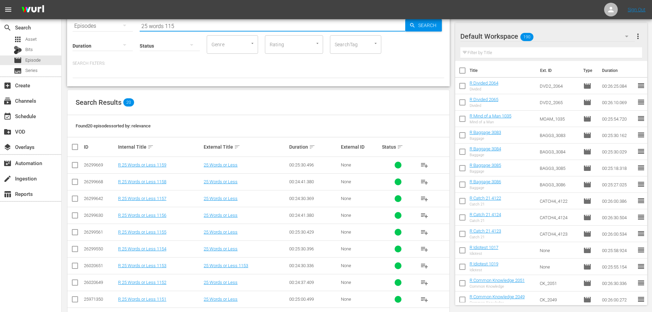
type input "25 words 115"
click at [73, 262] on icon at bounding box center [75, 266] width 8 height 8
click at [73, 268] on input "checkbox" at bounding box center [75, 267] width 8 height 8
checkbox input "true"
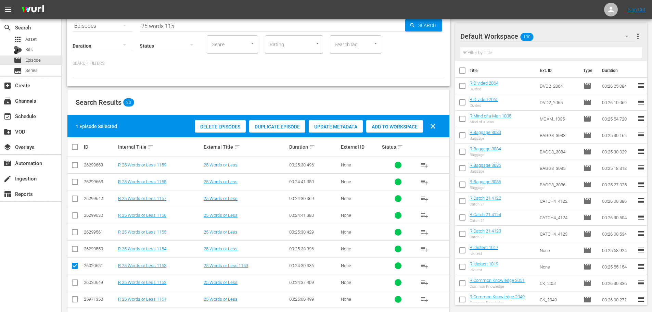
click at [76, 285] on input "checkbox" at bounding box center [75, 284] width 8 height 8
checkbox input "true"
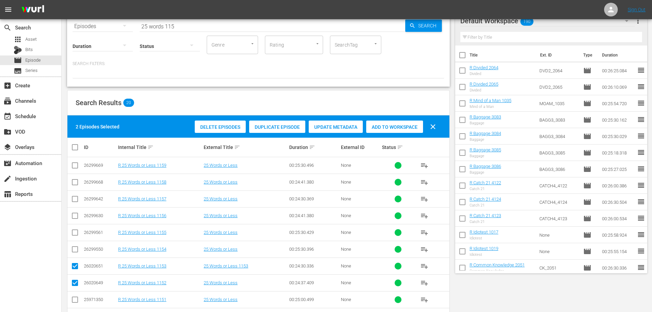
scroll to position [0, 0]
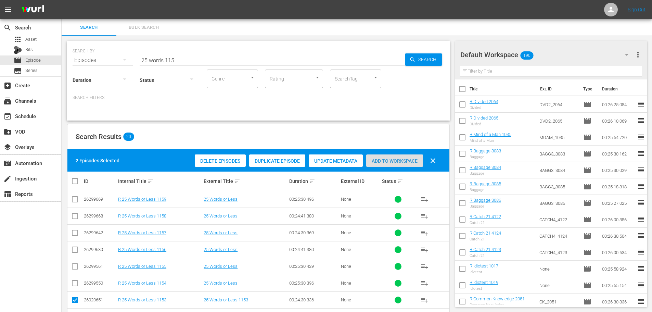
drag, startPoint x: 391, startPoint y: 162, endPoint x: 376, endPoint y: 147, distance: 22.0
click at [391, 165] on div "Add to Workspace" at bounding box center [394, 160] width 57 height 13
drag, startPoint x: 179, startPoint y: 59, endPoint x: 125, endPoint y: 59, distance: 53.7
click at [125, 59] on div "SEARCH BY Search By Episodes Search ID, Title, Description, Keywords, or Catego…" at bounding box center [259, 56] width 372 height 25
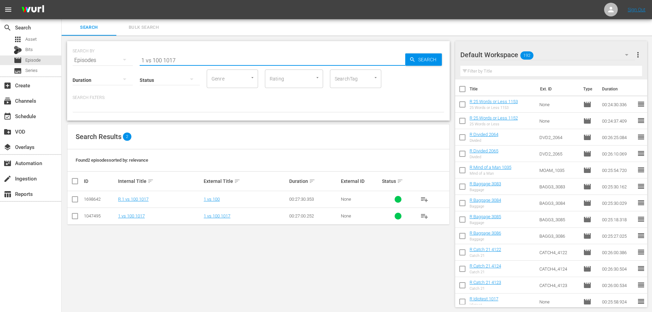
type input "1 vs 100 1017"
click at [74, 196] on icon at bounding box center [75, 199] width 8 height 8
click at [75, 200] on input "checkbox" at bounding box center [75, 200] width 8 height 8
checkbox input "true"
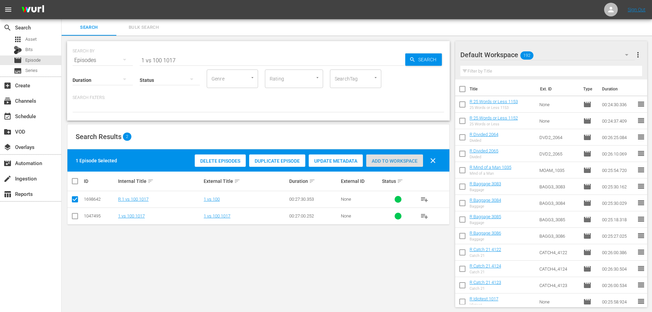
click at [390, 157] on div "Add to Workspace" at bounding box center [394, 160] width 57 height 13
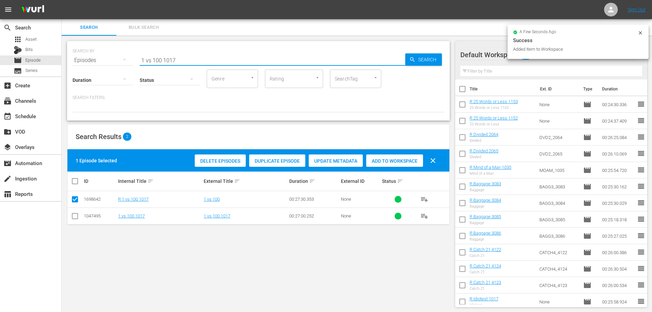
drag, startPoint x: 222, startPoint y: 60, endPoint x: 127, endPoint y: 58, distance: 94.8
click at [127, 58] on div "SEARCH BY Search By Episodes Search ID, Title, Description, Keywords, or Catego…" at bounding box center [259, 56] width 372 height 25
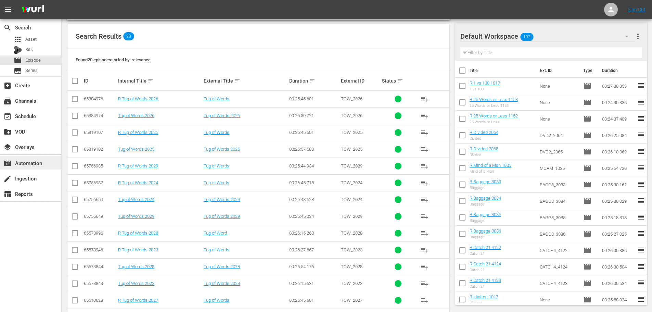
scroll to position [103, 0]
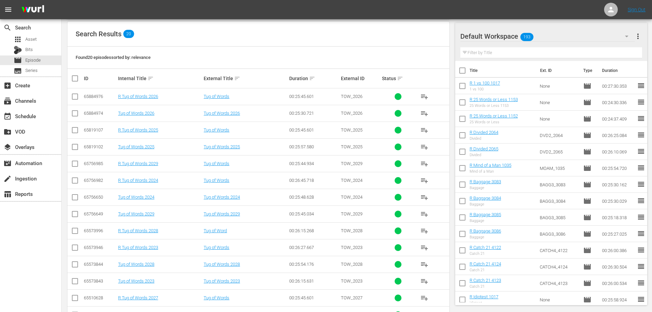
type input "tug 202"
click at [72, 247] on td at bounding box center [74, 247] width 15 height 17
click at [75, 248] on input "checkbox" at bounding box center [75, 249] width 8 height 8
checkbox input "true"
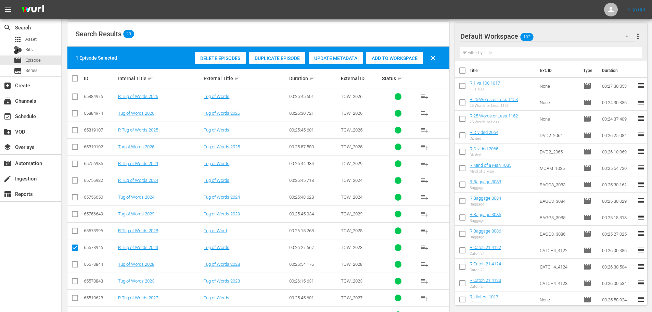
scroll to position [0, 0]
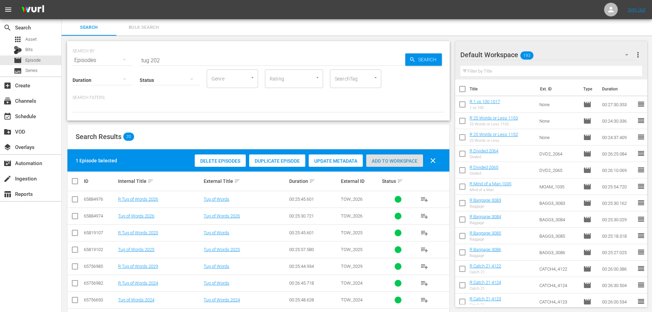
click at [409, 159] on span "Add to Workspace" at bounding box center [394, 160] width 57 height 5
click at [185, 56] on input "tug 202" at bounding box center [273, 60] width 266 height 16
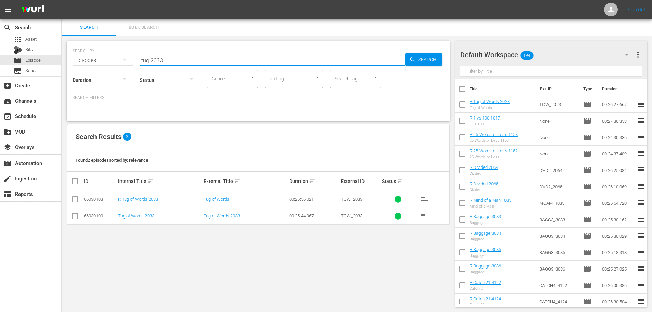
type input "tug 2033"
drag, startPoint x: 75, startPoint y: 202, endPoint x: 78, endPoint y: 197, distance: 5.6
click at [75, 202] on input "checkbox" at bounding box center [75, 200] width 8 height 8
checkbox input "true"
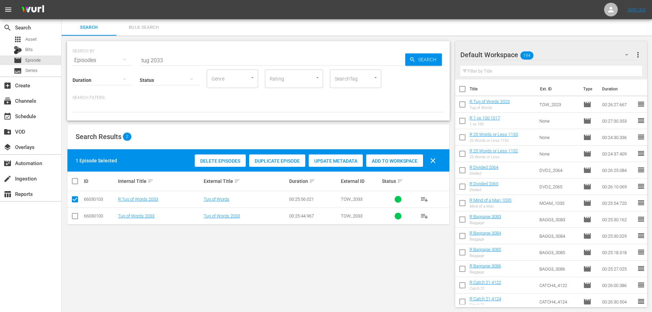
click at [396, 167] on div "Delete Episodes Duplicate Episode Update Metadata Add to Workspace clear" at bounding box center [317, 160] width 248 height 16
click at [394, 158] on span "Add to Workspace" at bounding box center [394, 160] width 57 height 5
drag, startPoint x: 203, startPoint y: 59, endPoint x: 125, endPoint y: 50, distance: 78.5
click at [133, 54] on div "SEARCH BY Search By Episodes Search ID, Title, Description, Keywords, or Catego…" at bounding box center [259, 56] width 372 height 25
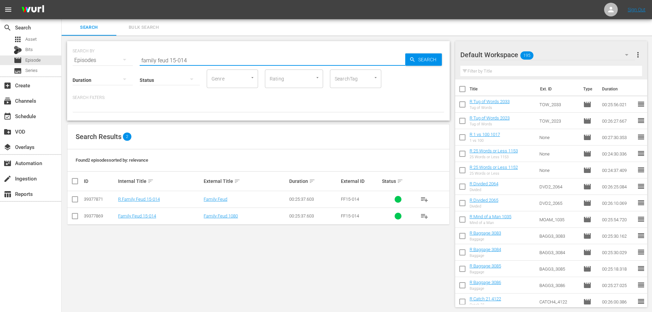
type input "family feud 15-014"
click at [76, 201] on input "checkbox" at bounding box center [75, 200] width 8 height 8
checkbox input "true"
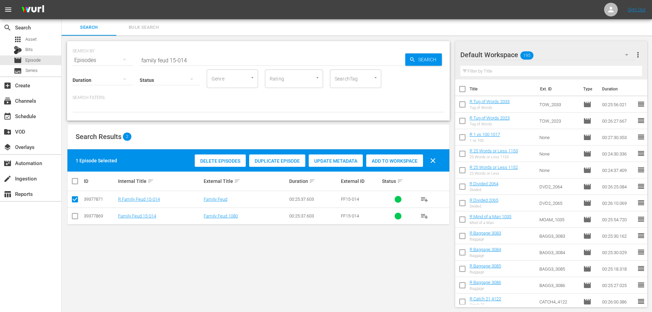
click at [395, 161] on span "Add to Workspace" at bounding box center [394, 160] width 57 height 5
drag, startPoint x: 194, startPoint y: 58, endPoint x: 170, endPoint y: 31, distance: 35.7
click at [193, 58] on input "family feud 15-014" at bounding box center [273, 60] width 266 height 16
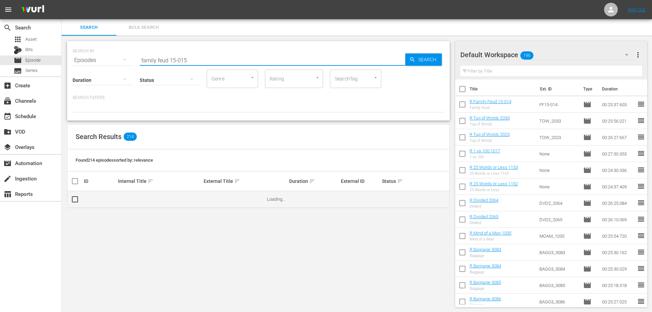
type input "family feud 15-015"
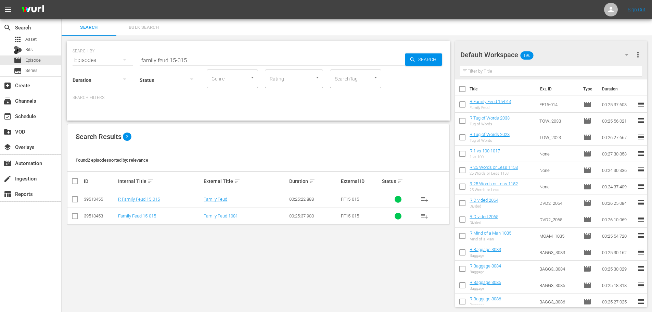
click at [73, 201] on input "checkbox" at bounding box center [75, 200] width 8 height 8
checkbox input "true"
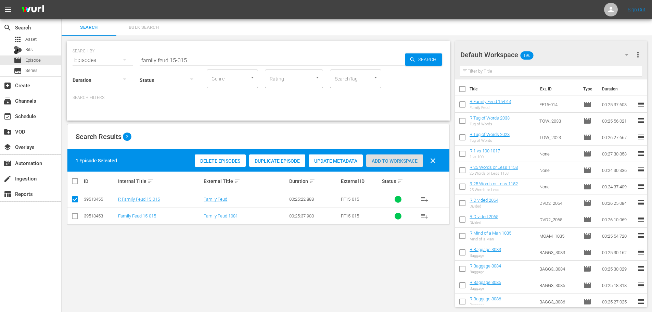
click at [410, 157] on div "Add to Workspace" at bounding box center [394, 160] width 57 height 13
drag, startPoint x: 203, startPoint y: 47, endPoint x: 188, endPoint y: 52, distance: 16.0
click at [189, 53] on div "SEARCH BY Search By Episodes Search ID, Title, Description, Keywords, or Catego…" at bounding box center [259, 56] width 372 height 25
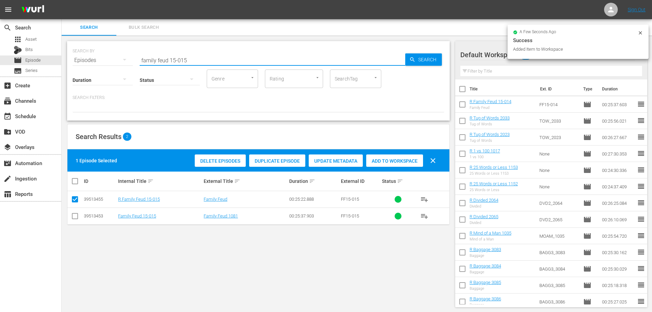
drag, startPoint x: 188, startPoint y: 52, endPoint x: 122, endPoint y: 55, distance: 65.8
click at [122, 55] on div "SEARCH BY Search By Episodes Search ID, Title, Description, Keywords, or Catego…" at bounding box center [259, 56] width 372 height 25
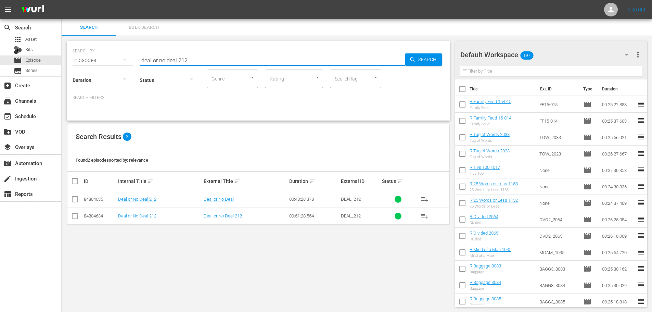
type input "deal or no deal 212"
click at [71, 201] on input "checkbox" at bounding box center [75, 200] width 8 height 8
checkbox input "true"
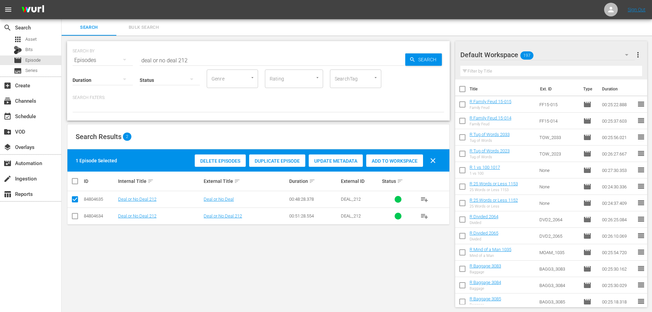
click at [377, 162] on span "Add to Workspace" at bounding box center [394, 160] width 57 height 5
click at [193, 62] on input "deal or no deal 212" at bounding box center [273, 60] width 266 height 16
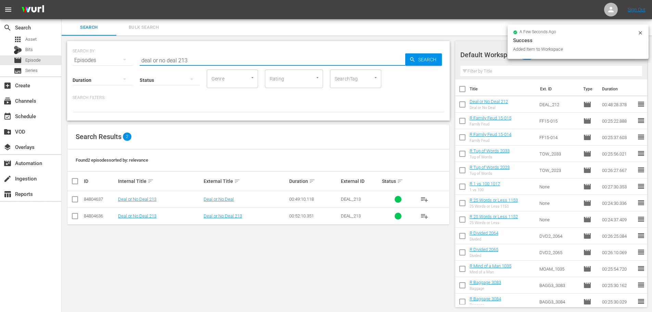
type input "deal or no deal 213"
click at [73, 199] on input "checkbox" at bounding box center [75, 200] width 8 height 8
checkbox input "true"
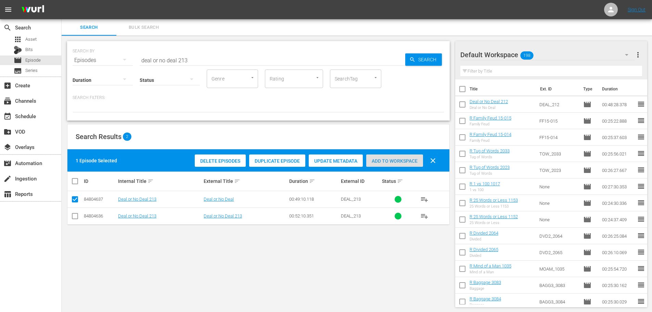
click at [403, 157] on div "Add to Workspace" at bounding box center [394, 160] width 57 height 13
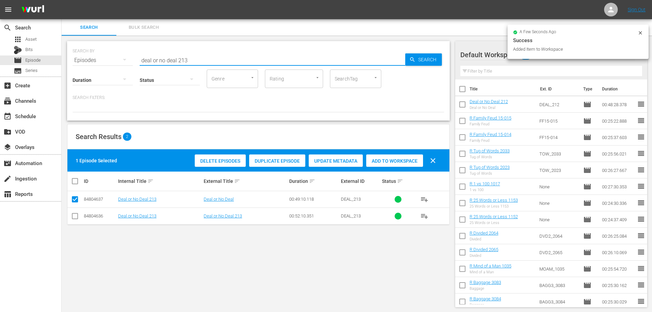
drag, startPoint x: 201, startPoint y: 60, endPoint x: 88, endPoint y: 54, distance: 113.4
click at [88, 54] on div "SEARCH BY Search By Episodes Search ID, Title, Description, Keywords, or Catego…" at bounding box center [259, 56] width 372 height 25
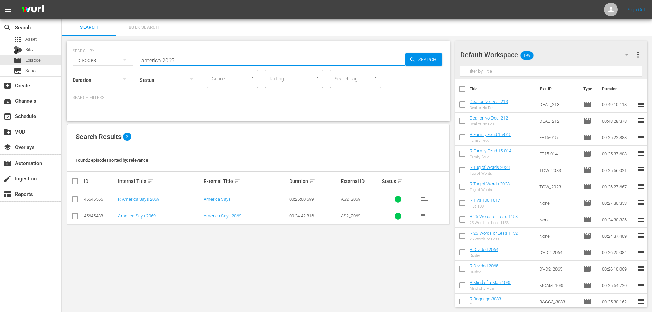
type input "america 2069"
drag, startPoint x: 77, startPoint y: 200, endPoint x: 104, endPoint y: 182, distance: 32.7
click at [77, 200] on input "checkbox" at bounding box center [75, 200] width 8 height 8
checkbox input "true"
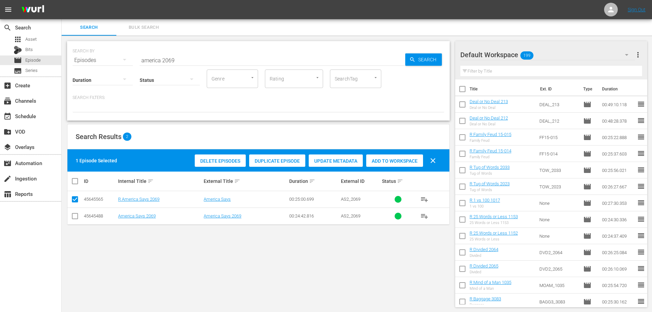
click at [387, 160] on span "Add to Workspace" at bounding box center [394, 160] width 57 height 5
drag, startPoint x: 163, startPoint y: 52, endPoint x: 166, endPoint y: 54, distance: 3.9
click at [166, 54] on input "america 2069" at bounding box center [273, 60] width 266 height 16
click at [202, 59] on input "america 2069" at bounding box center [273, 60] width 266 height 16
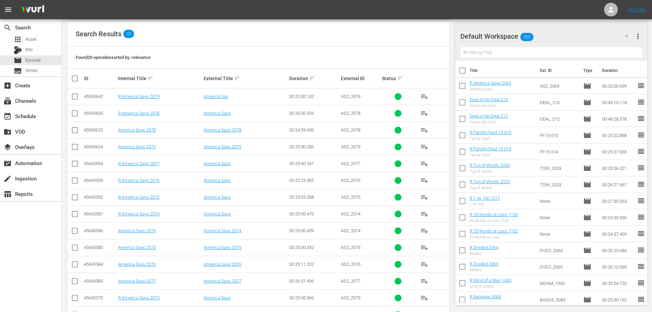
scroll to position [137, 0]
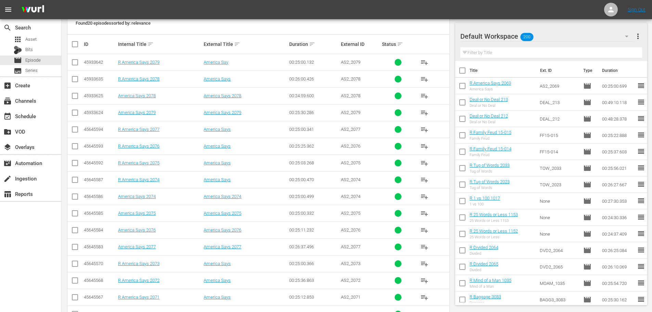
type input "america 207"
drag, startPoint x: 78, startPoint y: 264, endPoint x: 82, endPoint y: 268, distance: 5.8
click at [78, 264] on input "checkbox" at bounding box center [75, 265] width 8 height 8
checkbox input "true"
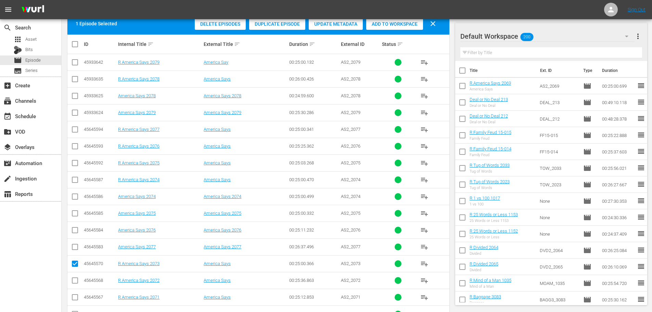
click at [73, 299] on input "checkbox" at bounding box center [75, 298] width 8 height 8
checkbox input "true"
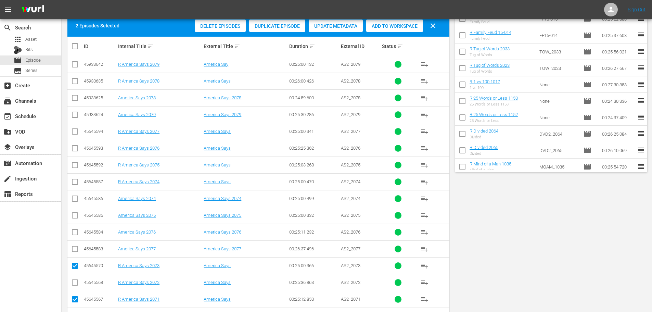
scroll to position [0, 0]
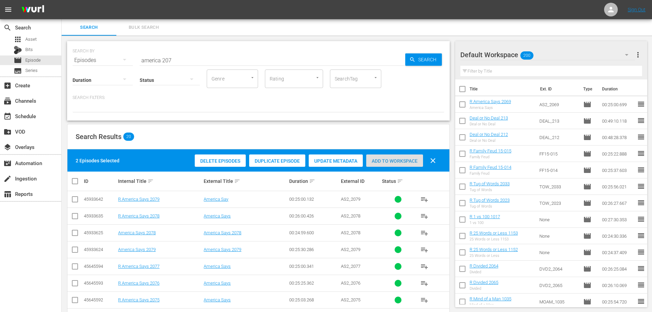
click at [386, 165] on div "Add to Workspace" at bounding box center [394, 160] width 57 height 13
drag, startPoint x: 120, startPoint y: 57, endPoint x: 105, endPoint y: 59, distance: 15.5
click at [107, 59] on div "SEARCH BY Search By Episodes Search ID, Title, Description, Keywords, or Catego…" at bounding box center [259, 56] width 372 height 25
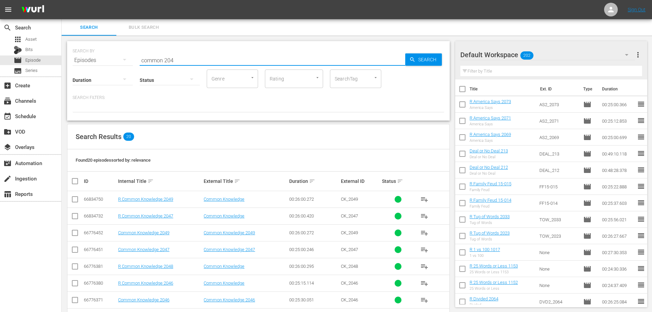
type input "common 204"
click at [75, 218] on input "checkbox" at bounding box center [75, 217] width 8 height 8
checkbox input "true"
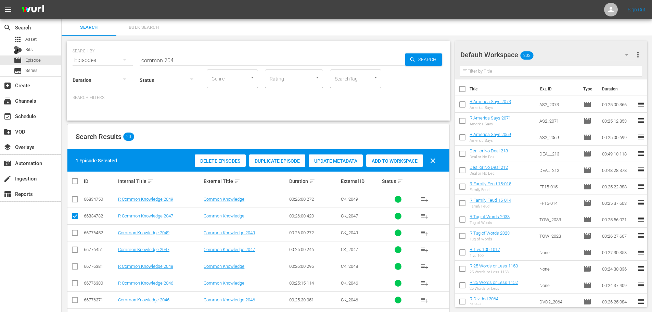
scroll to position [103, 0]
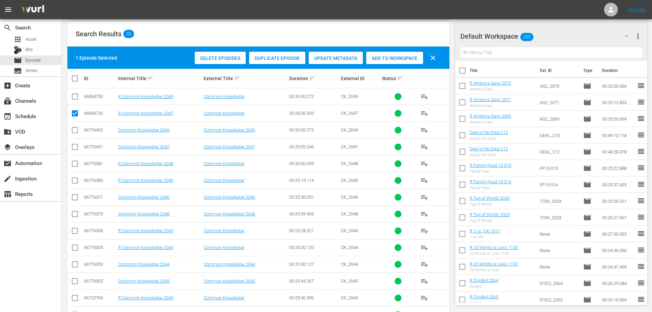
click at [74, 233] on input "checkbox" at bounding box center [75, 232] width 8 height 8
checkbox input "true"
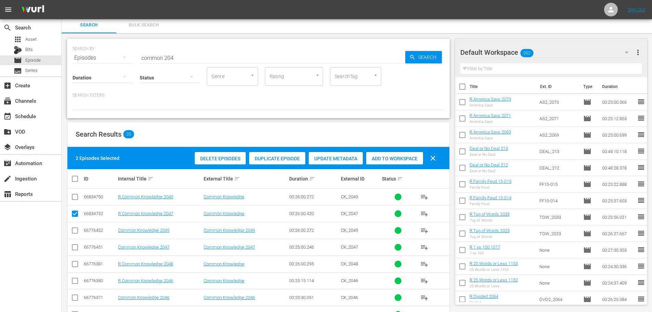
scroll to position [0, 0]
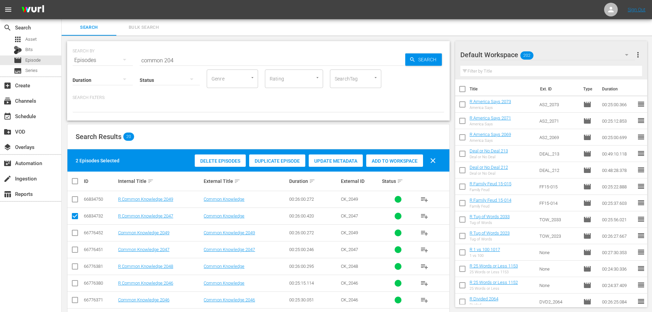
click at [377, 163] on span "Add to Workspace" at bounding box center [394, 160] width 57 height 5
drag, startPoint x: 187, startPoint y: 58, endPoint x: 86, endPoint y: 43, distance: 101.8
click at [97, 46] on div "SEARCH BY Search By Episodes Search ID, Title, Description, Keywords, or Catego…" at bounding box center [259, 56] width 372 height 25
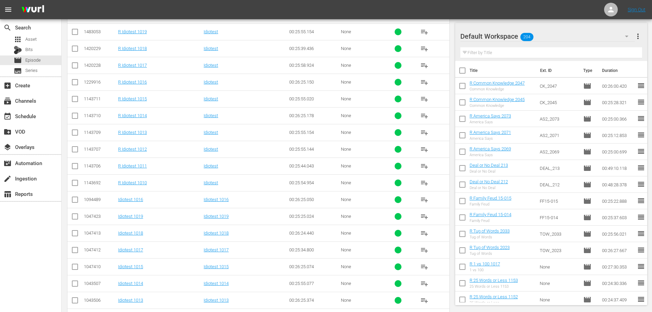
scroll to position [205, 0]
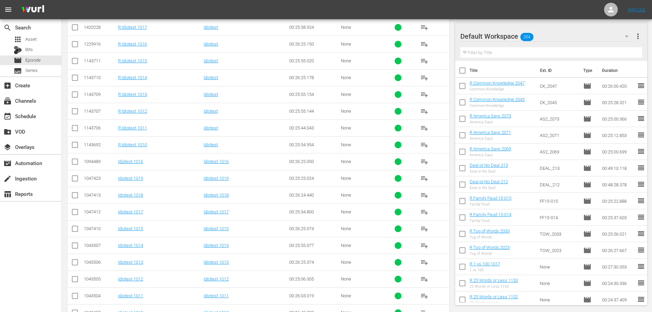
type input "idiotest 101"
click at [74, 249] on input "checkbox" at bounding box center [75, 247] width 8 height 8
click at [74, 248] on input "checkbox" at bounding box center [75, 247] width 8 height 8
checkbox input "false"
drag, startPoint x: 75, startPoint y: 229, endPoint x: 79, endPoint y: 241, distance: 12.1
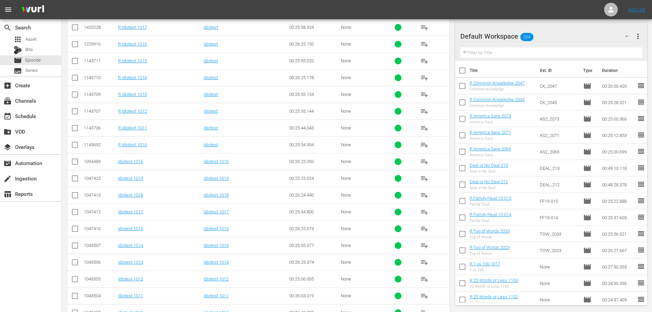
click at [76, 230] on input "checkbox" at bounding box center [75, 230] width 8 height 8
checkbox input "true"
drag, startPoint x: 78, startPoint y: 265, endPoint x: 83, endPoint y: 263, distance: 4.8
click at [79, 266] on td at bounding box center [74, 262] width 15 height 17
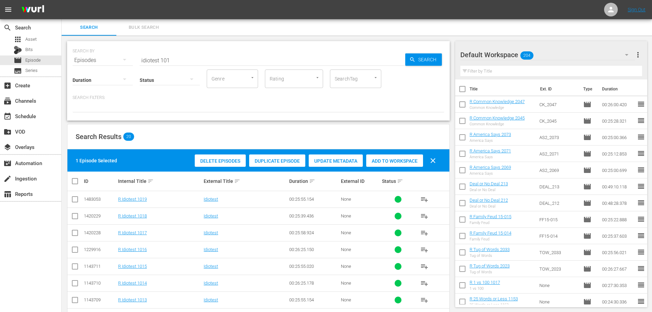
scroll to position [227, 0]
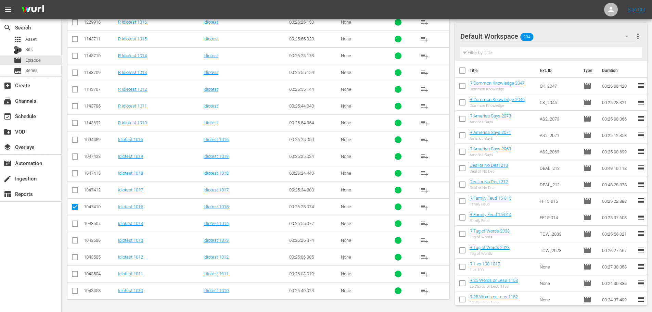
click at [75, 242] on input "checkbox" at bounding box center [75, 242] width 8 height 8
checkbox input "true"
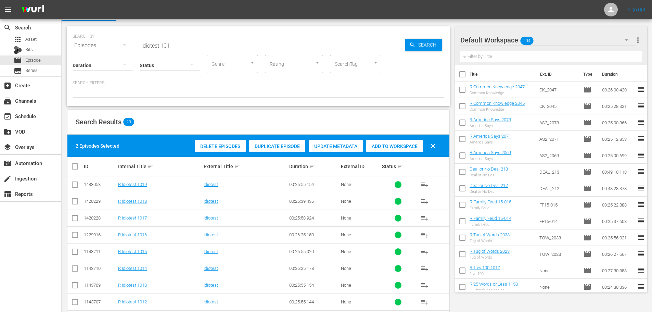
scroll to position [0, 0]
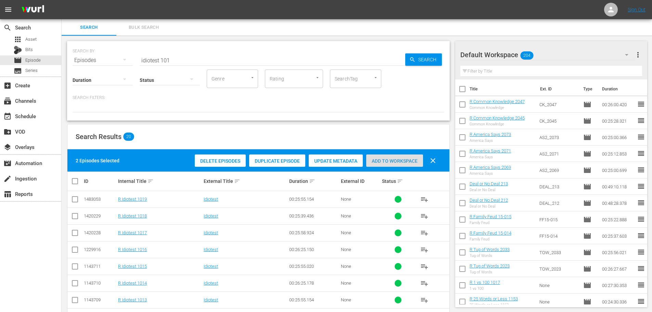
drag, startPoint x: 381, startPoint y: 159, endPoint x: 192, endPoint y: 76, distance: 206.3
click at [377, 158] on span "Add to Workspace" at bounding box center [394, 160] width 57 height 5
drag, startPoint x: 178, startPoint y: 55, endPoint x: 88, endPoint y: 46, distance: 90.2
click at [111, 58] on div "SEARCH BY Search By Episodes Search ID, Title, Description, Keywords, or Catego…" at bounding box center [259, 56] width 372 height 25
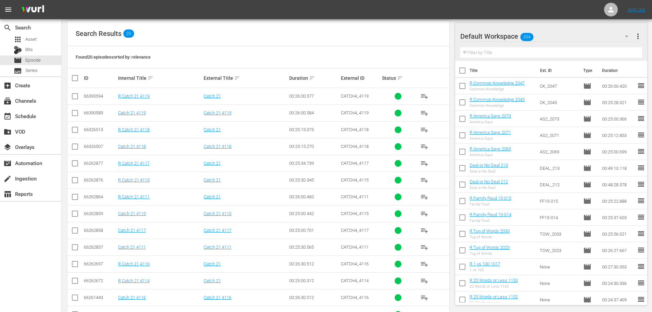
scroll to position [103, 0]
type input "catch 21 411"
click at [74, 99] on input "checkbox" at bounding box center [75, 97] width 8 height 8
checkbox input "true"
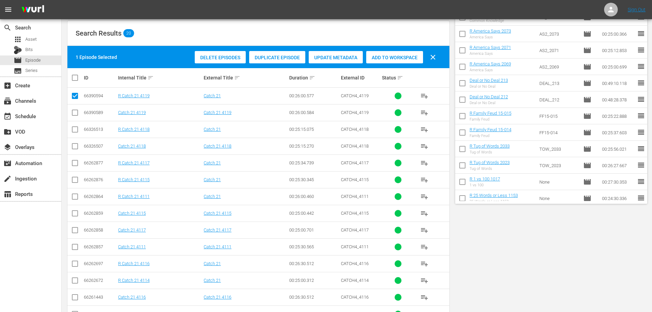
scroll to position [0, 0]
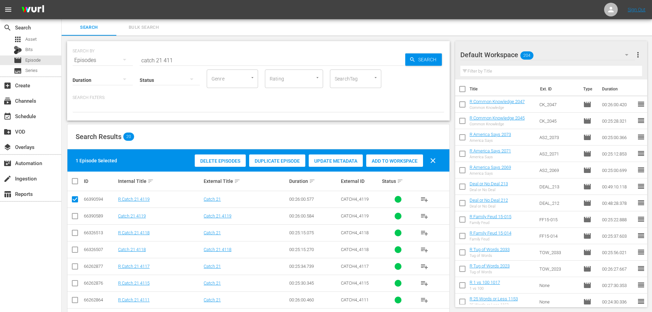
click at [381, 157] on div "Add to Workspace" at bounding box center [394, 160] width 57 height 13
click at [172, 64] on div "Status" at bounding box center [170, 75] width 60 height 25
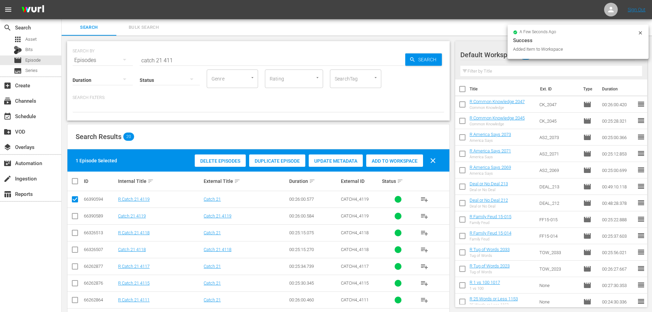
click at [182, 56] on input "catch 21 411" at bounding box center [273, 60] width 266 height 16
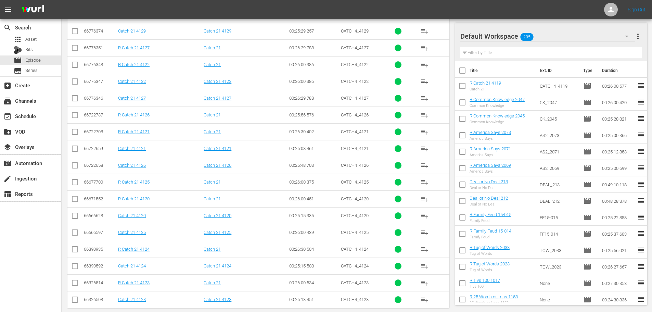
scroll to position [227, 0]
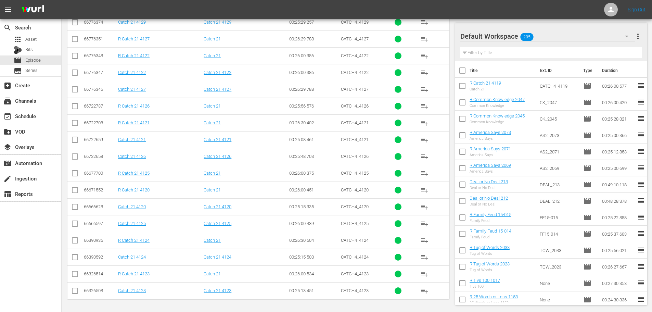
type input "catch 21 412"
click at [76, 125] on input "checkbox" at bounding box center [75, 124] width 8 height 8
checkbox input "true"
click at [77, 185] on td at bounding box center [74, 189] width 15 height 17
click at [77, 187] on input "checkbox" at bounding box center [75, 191] width 8 height 8
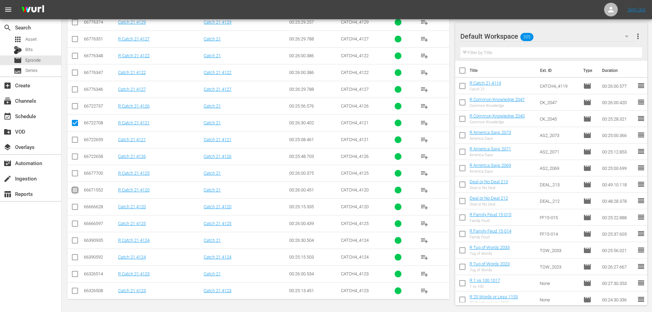
checkbox input "true"
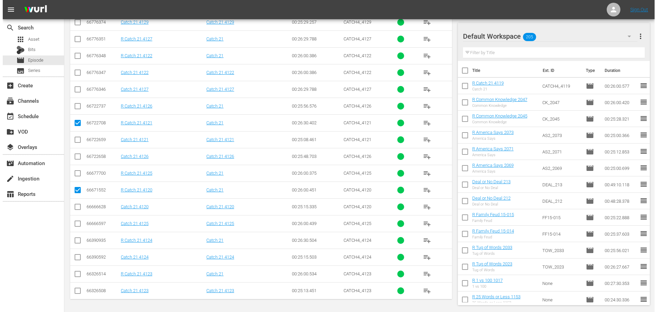
scroll to position [0, 0]
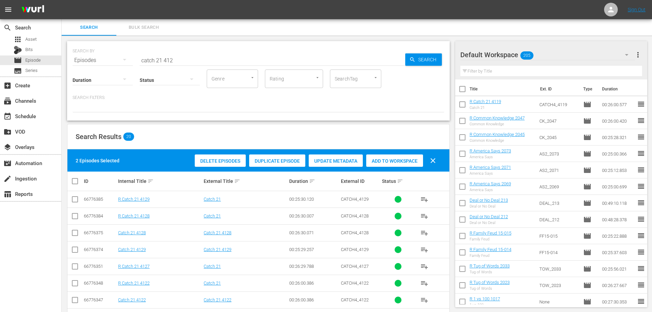
click at [382, 156] on div "Add to Workspace" at bounding box center [394, 160] width 57 height 13
click at [33, 118] on div "event_available Schedule" at bounding box center [19, 115] width 38 height 6
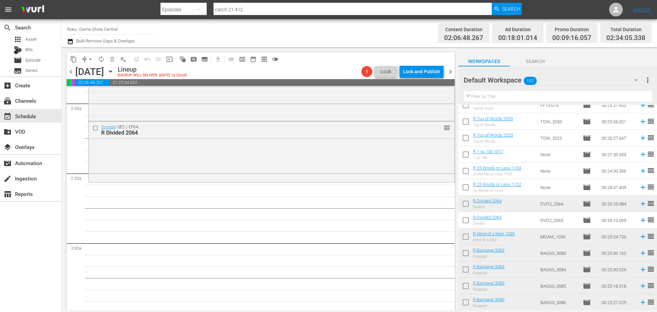
scroll to position [308, 0]
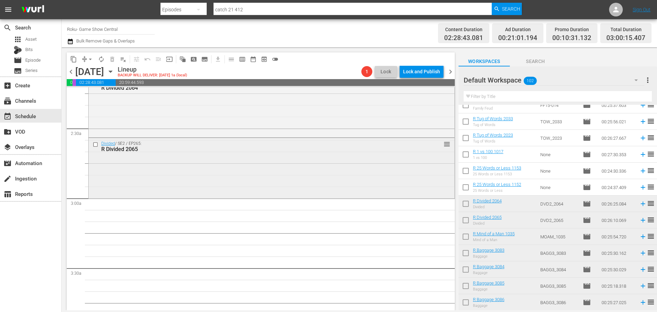
click at [240, 179] on div "Divided / SE2 / EP265: R Divided 2065 reorder" at bounding box center [272, 167] width 366 height 59
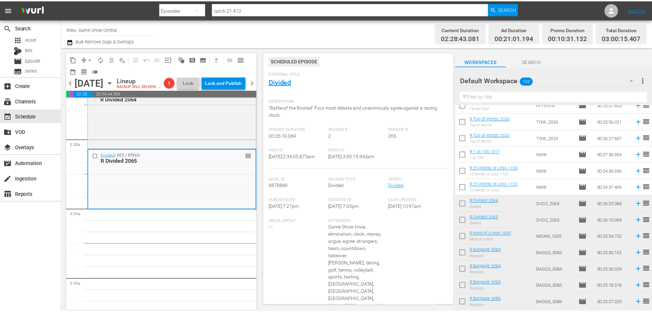
scroll to position [0, 0]
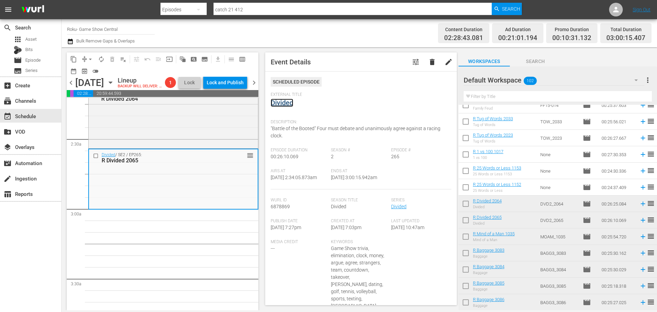
click at [285, 99] on link "Divided" at bounding box center [282, 103] width 23 height 8
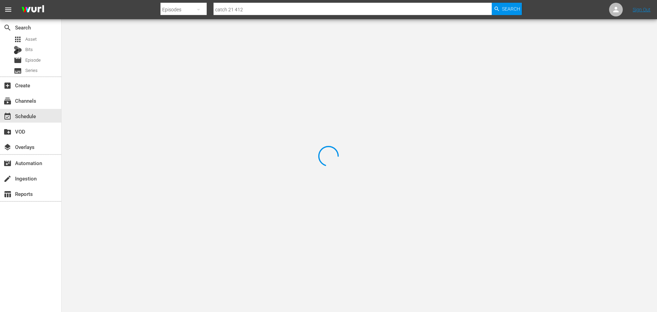
click at [142, 48] on div at bounding box center [328, 156] width 657 height 312
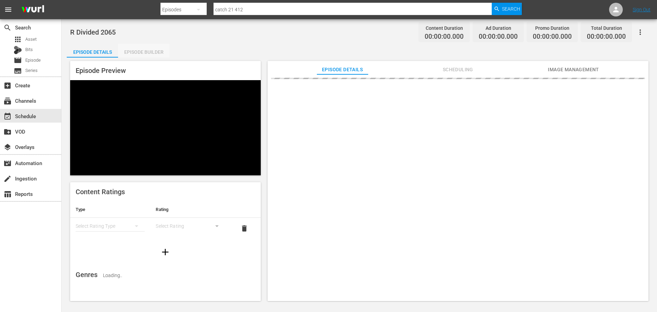
click at [150, 49] on div "Episode Builder" at bounding box center [143, 52] width 51 height 16
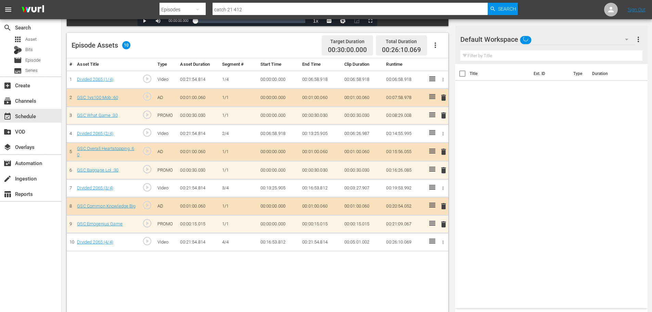
scroll to position [178, 0]
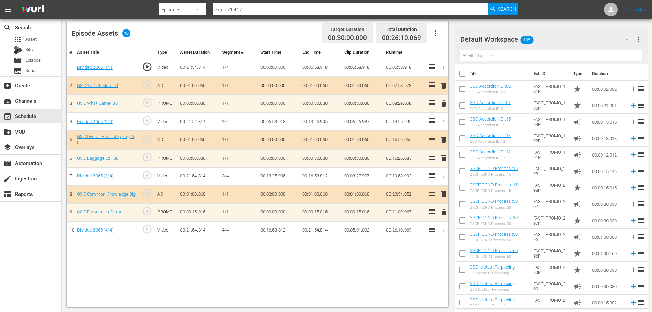
click at [444, 163] on button "delete" at bounding box center [444, 158] width 8 height 10
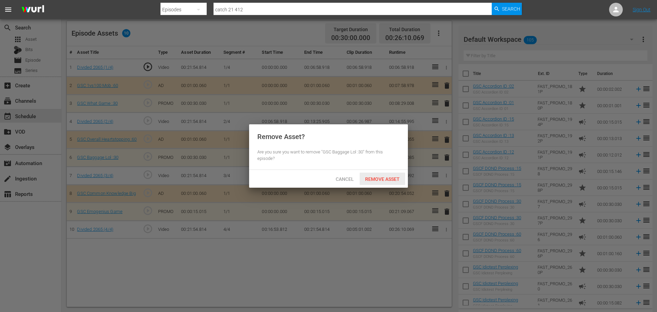
click at [388, 180] on span "Remove Asset" at bounding box center [383, 178] width 46 height 5
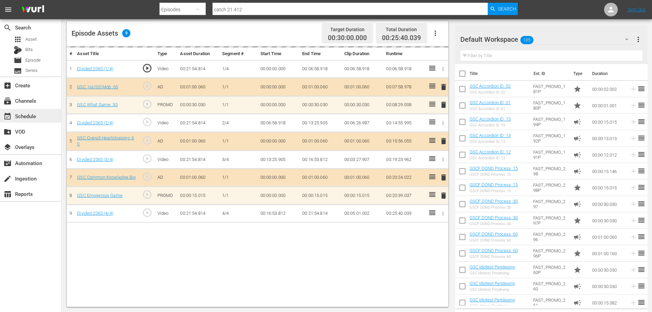
click at [44, 112] on div "event_available Schedule" at bounding box center [30, 116] width 61 height 14
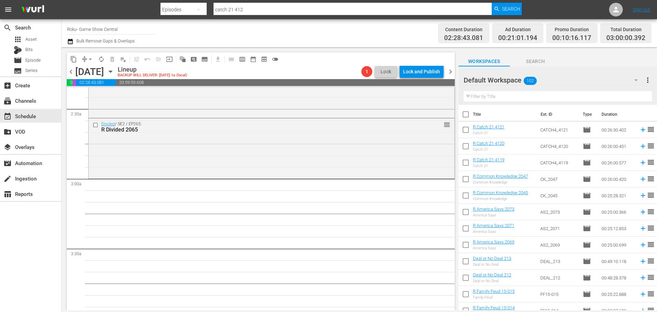
scroll to position [377, 0]
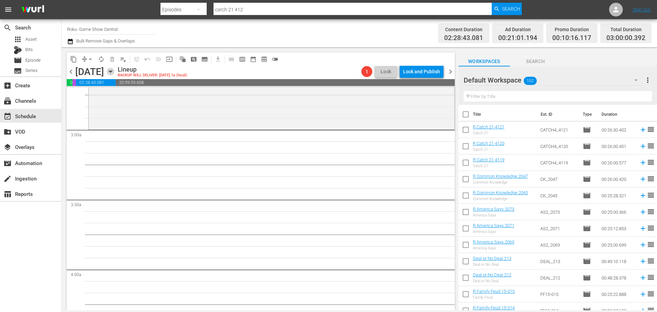
click at [114, 73] on icon "button" at bounding box center [111, 72] width 8 height 8
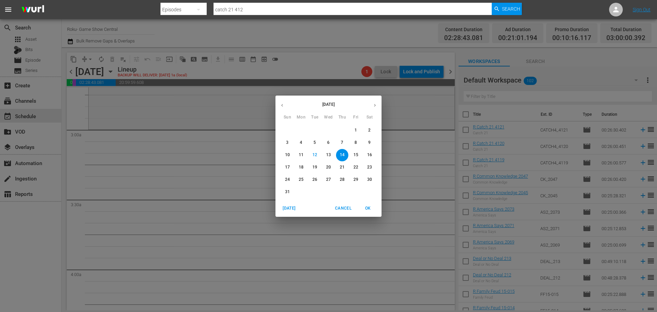
click at [332, 141] on span "6" at bounding box center [328, 143] width 12 height 6
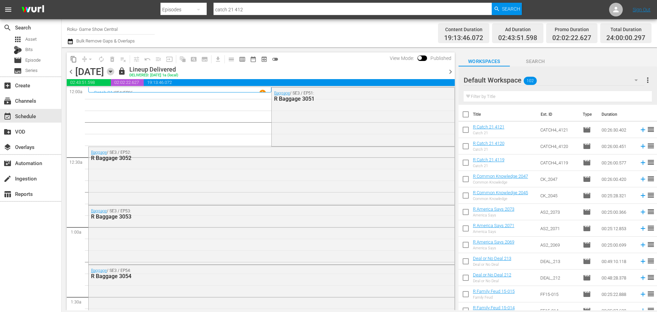
click at [114, 72] on icon "button" at bounding box center [111, 72] width 8 height 8
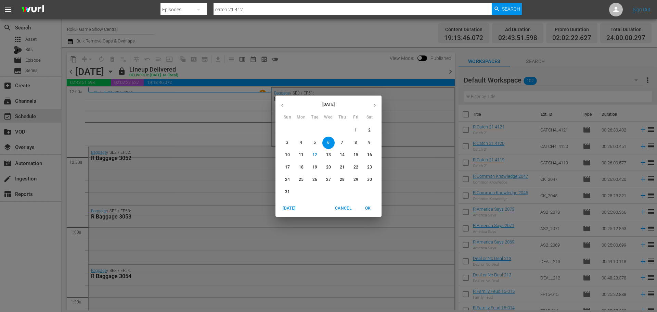
click at [327, 167] on p "20" at bounding box center [328, 167] width 5 height 6
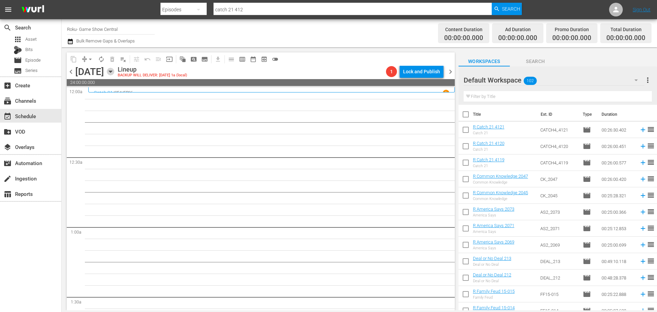
click at [112, 72] on icon "button" at bounding box center [110, 72] width 3 height 2
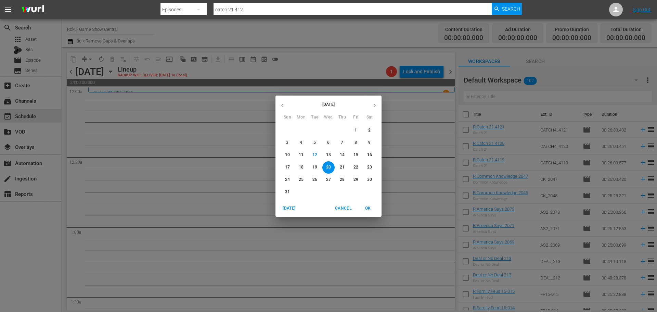
click at [328, 147] on button "6" at bounding box center [328, 143] width 12 height 12
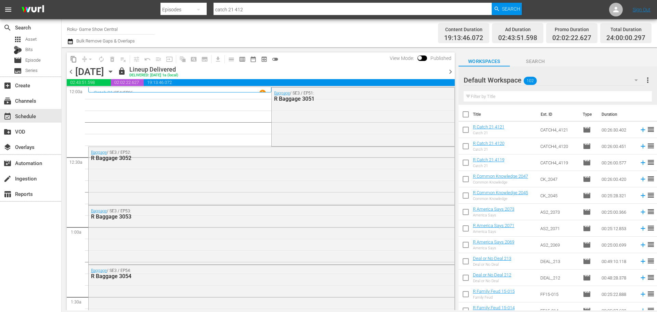
click at [74, 56] on span "content_copy" at bounding box center [73, 59] width 7 height 7
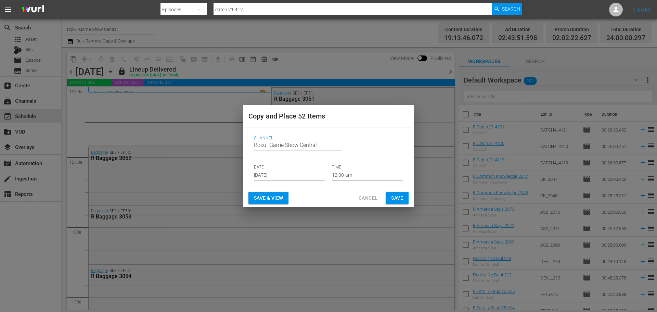
click at [272, 174] on input "[DATE]" at bounding box center [289, 175] width 71 height 10
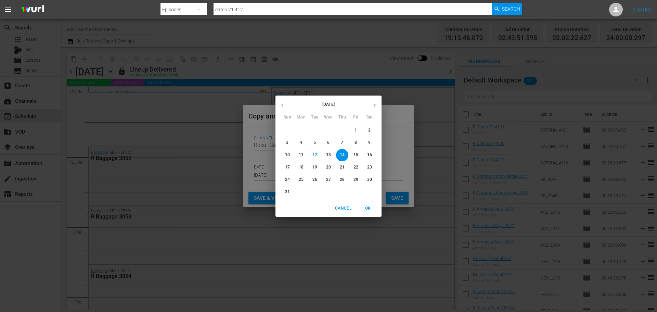
click at [329, 167] on p "20" at bounding box center [328, 167] width 5 height 6
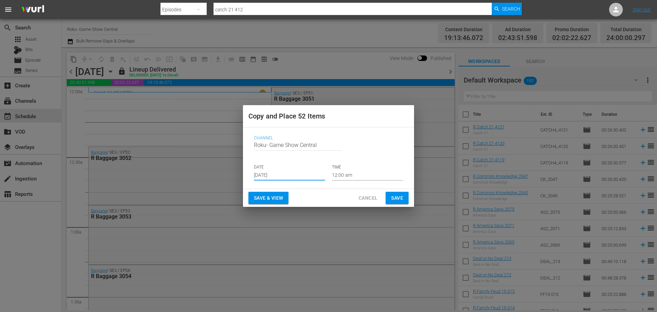
type input "[DATE]"
click at [397, 195] on span "Save" at bounding box center [397, 198] width 12 height 9
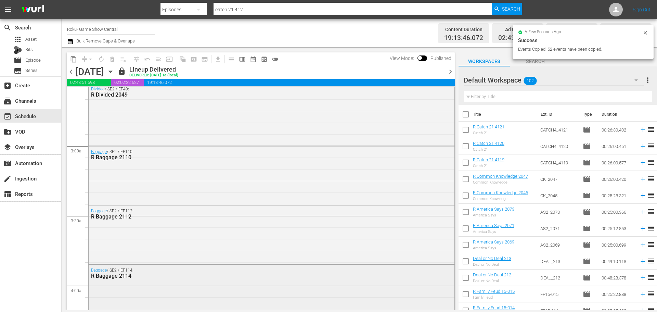
scroll to position [479, 0]
click at [116, 74] on div "[DATE] [DATE]" at bounding box center [95, 71] width 41 height 11
click at [114, 72] on div "[DATE]" at bounding box center [109, 72] width 10 height 0
click at [112, 71] on icon "button" at bounding box center [110, 72] width 3 height 2
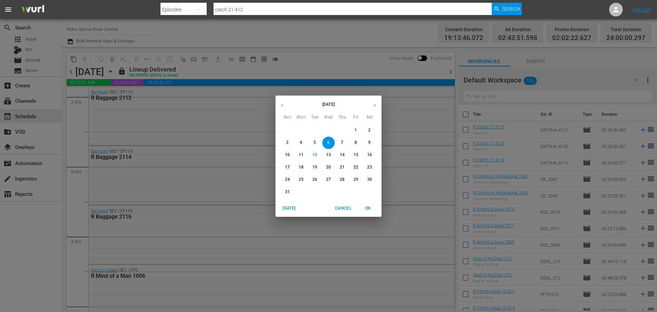
click at [328, 164] on div "20" at bounding box center [329, 167] width 14 height 12
click at [329, 165] on p "20" at bounding box center [328, 167] width 5 height 6
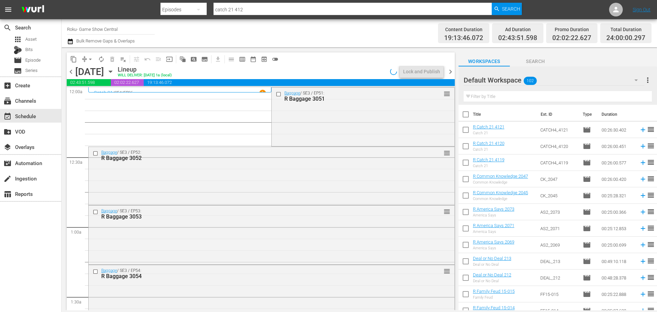
drag, startPoint x: 275, startPoint y: 96, endPoint x: 195, endPoint y: 124, distance: 84.3
click at [276, 96] on input "checkbox" at bounding box center [279, 94] width 7 height 6
click at [95, 212] on input "checkbox" at bounding box center [96, 212] width 7 height 6
click at [95, 272] on input "checkbox" at bounding box center [96, 271] width 7 height 6
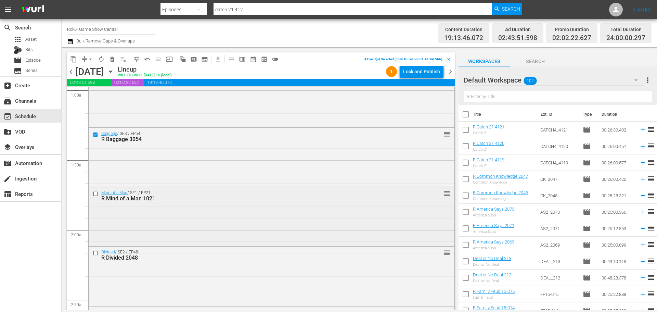
click at [96, 193] on input "checkbox" at bounding box center [96, 194] width 7 height 6
click at [94, 252] on input "checkbox" at bounding box center [96, 253] width 7 height 6
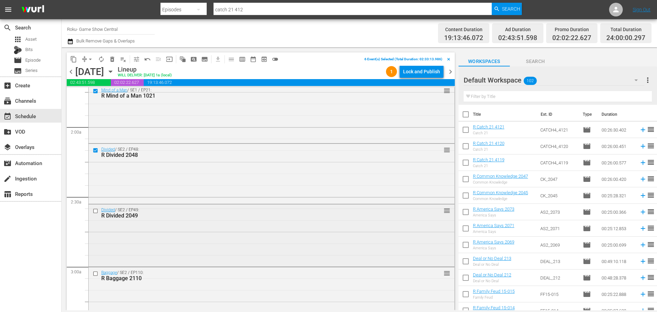
click at [95, 211] on input "checkbox" at bounding box center [96, 211] width 7 height 6
click at [74, 56] on span "content_copy" at bounding box center [73, 59] width 7 height 7
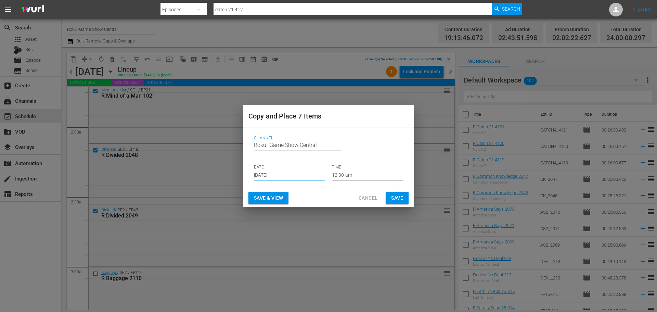
click at [266, 177] on input "[DATE]" at bounding box center [289, 175] width 71 height 10
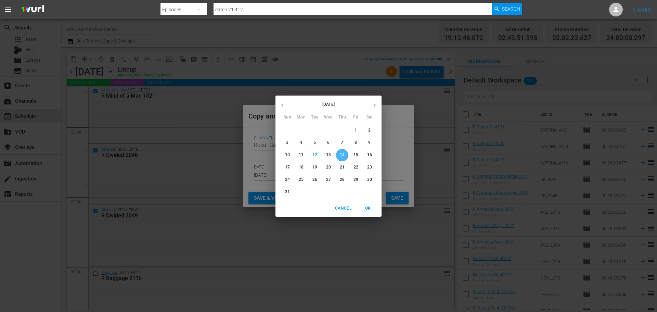
drag, startPoint x: 342, startPoint y: 152, endPoint x: 337, endPoint y: 153, distance: 5.2
click at [337, 153] on span "14" at bounding box center [342, 155] width 12 height 6
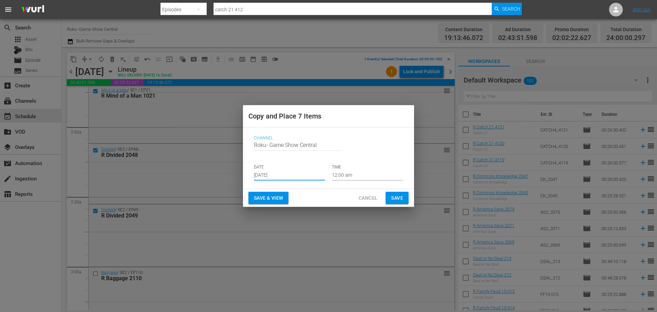
click at [352, 177] on input "12:00 am" at bounding box center [367, 175] width 71 height 10
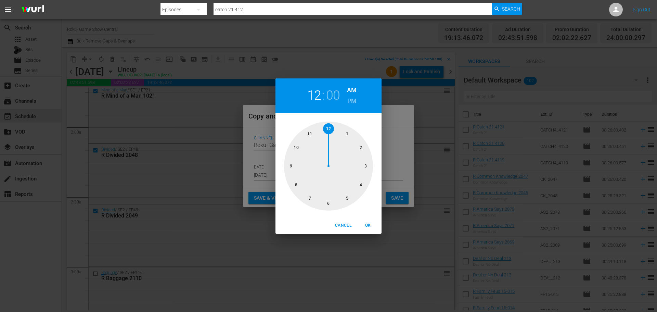
click at [363, 166] on div at bounding box center [328, 166] width 89 height 89
click at [370, 227] on span "OK" at bounding box center [368, 225] width 16 height 7
type input "03:00 am"
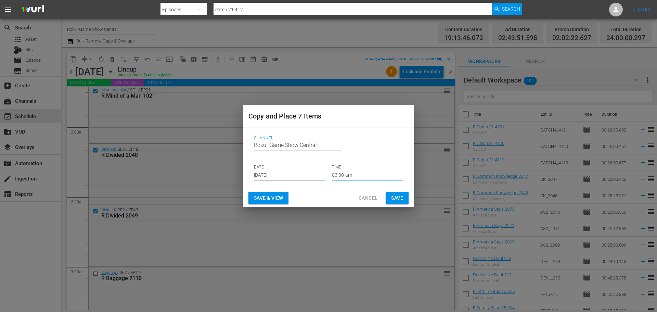
click at [405, 201] on button "Save" at bounding box center [397, 198] width 23 height 13
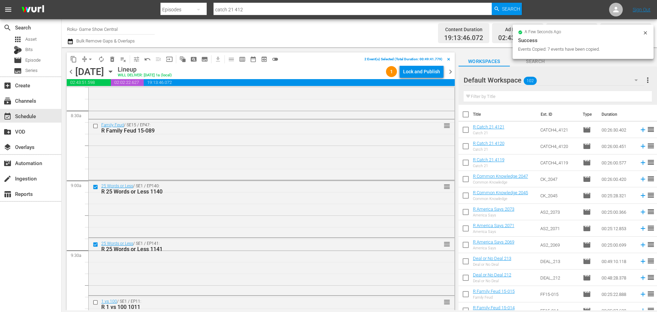
scroll to position [1232, 0]
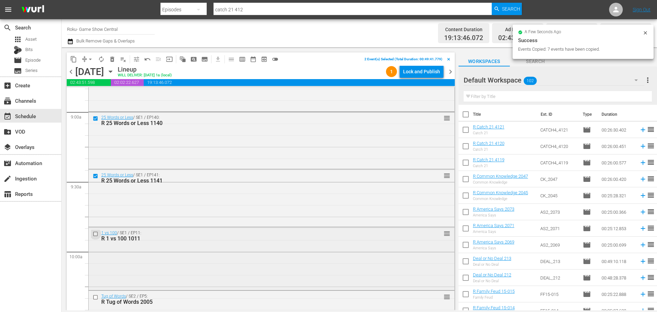
click at [95, 235] on input "checkbox" at bounding box center [96, 234] width 7 height 6
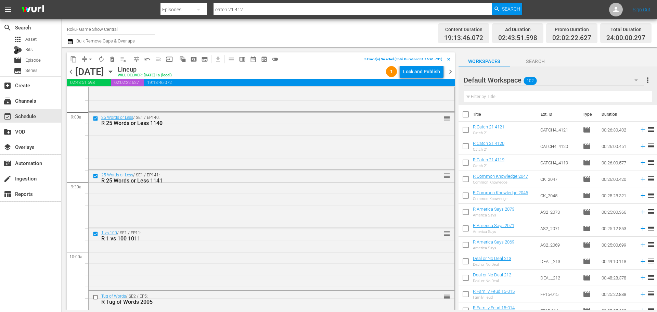
click at [97, 297] on input "checkbox" at bounding box center [96, 297] width 7 height 6
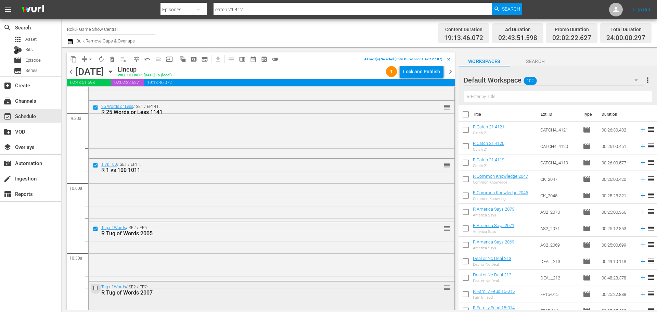
click at [94, 288] on input "checkbox" at bounding box center [96, 288] width 7 height 6
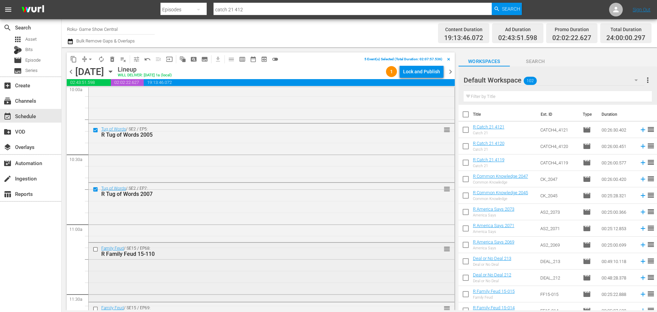
scroll to position [1403, 0]
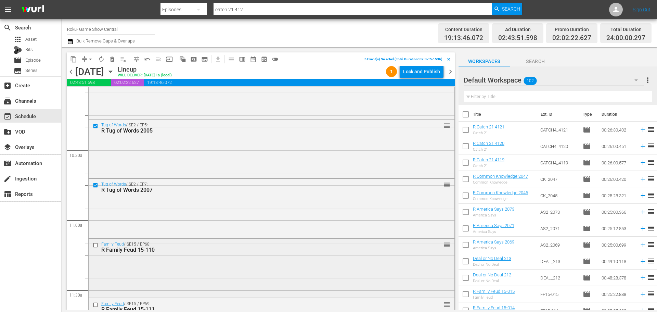
click at [97, 245] on input "checkbox" at bounding box center [96, 245] width 7 height 6
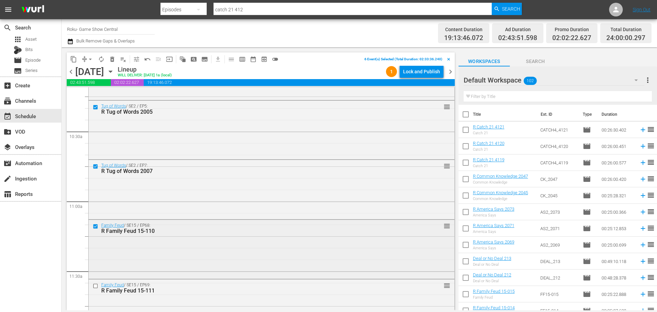
scroll to position [1438, 0]
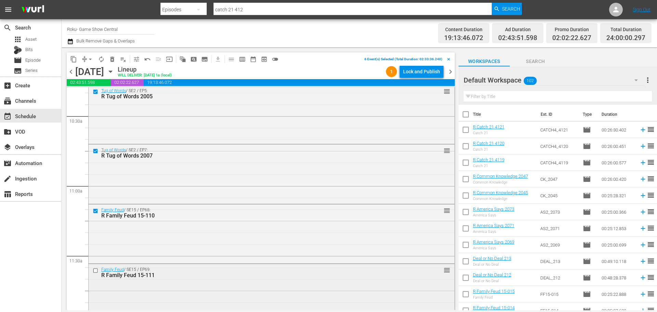
click at [96, 271] on input "checkbox" at bounding box center [96, 271] width 7 height 6
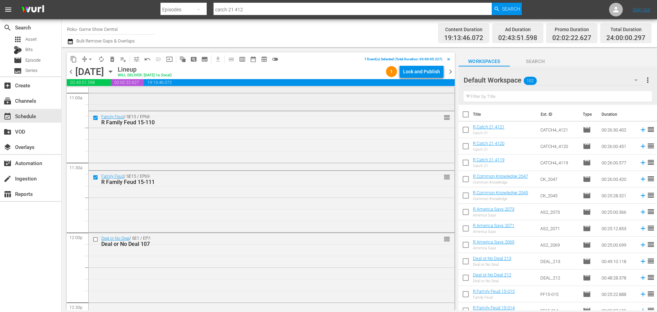
scroll to position [1540, 0]
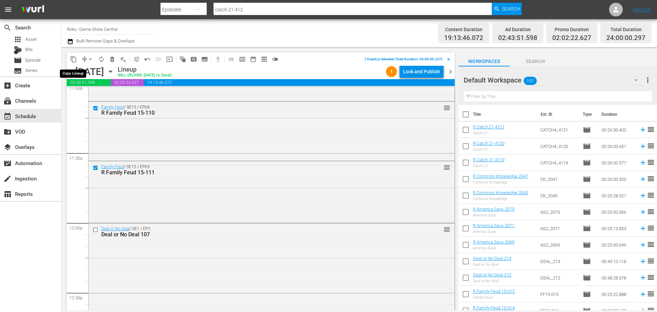
click at [78, 61] on button "content_copy" at bounding box center [73, 59] width 11 height 11
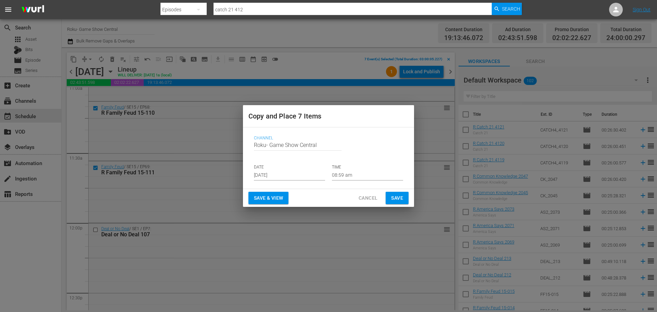
click at [254, 169] on p "DATE" at bounding box center [289, 167] width 71 height 6
click at [264, 175] on input "[DATE]" at bounding box center [289, 175] width 71 height 10
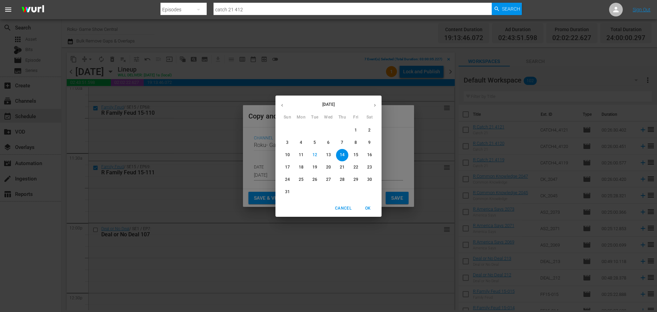
click at [343, 154] on p "14" at bounding box center [342, 155] width 5 height 6
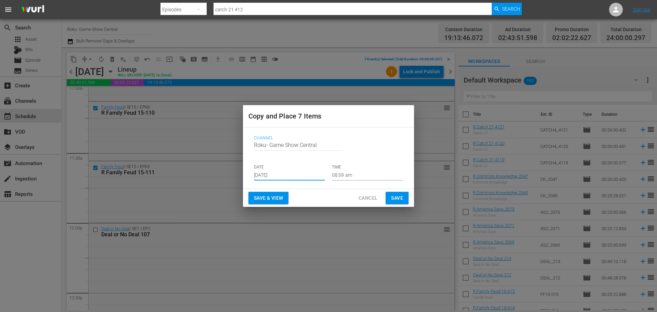
click at [349, 176] on input "08:59 am" at bounding box center [367, 175] width 71 height 10
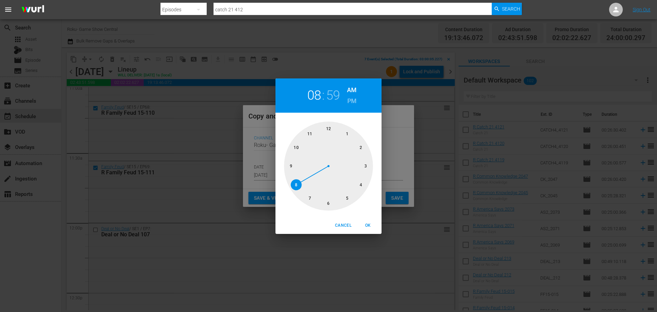
click at [331, 206] on div at bounding box center [328, 166] width 89 height 89
click at [330, 131] on div at bounding box center [328, 166] width 89 height 89
click at [370, 229] on span "OK" at bounding box center [368, 225] width 16 height 7
type input "06:00 am"
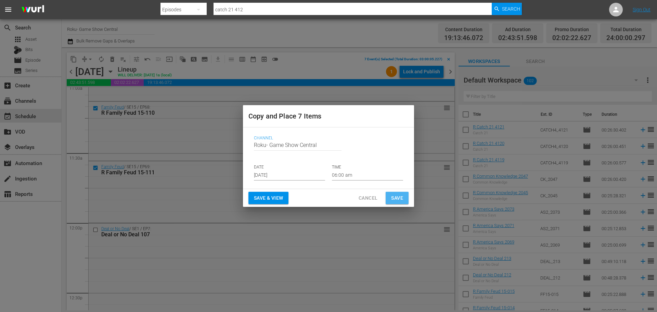
click at [393, 198] on span "Save" at bounding box center [397, 198] width 12 height 9
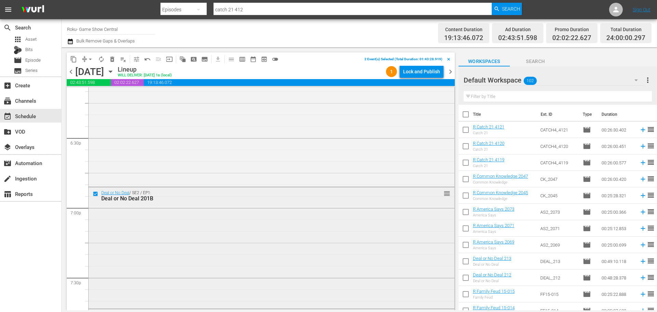
scroll to position [2602, 0]
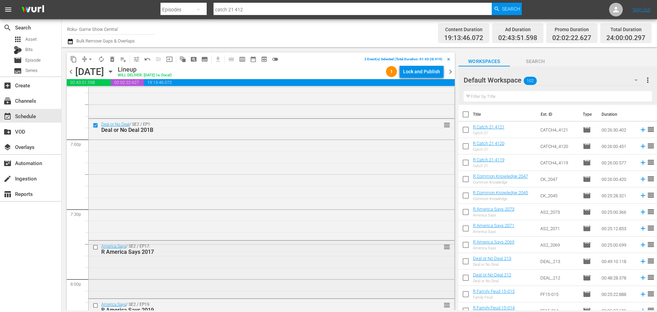
click at [96, 247] on input "checkbox" at bounding box center [96, 247] width 7 height 6
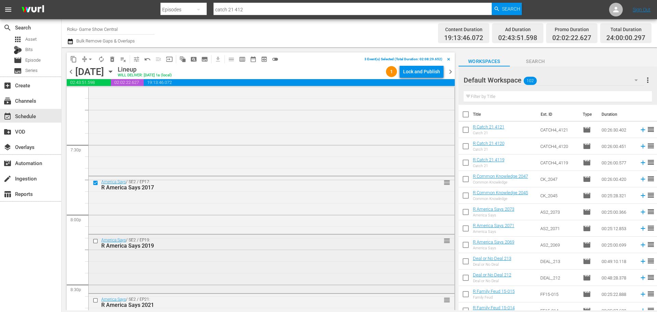
scroll to position [2670, 0]
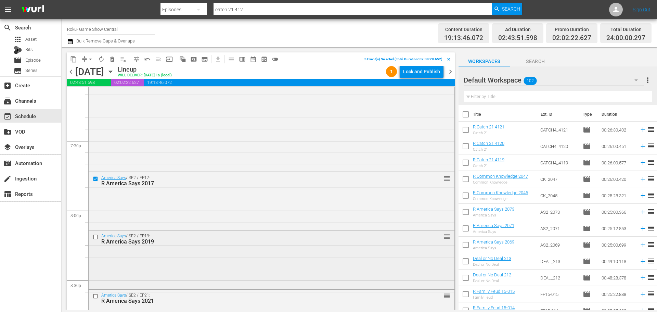
click at [95, 238] on input "checkbox" at bounding box center [96, 237] width 7 height 6
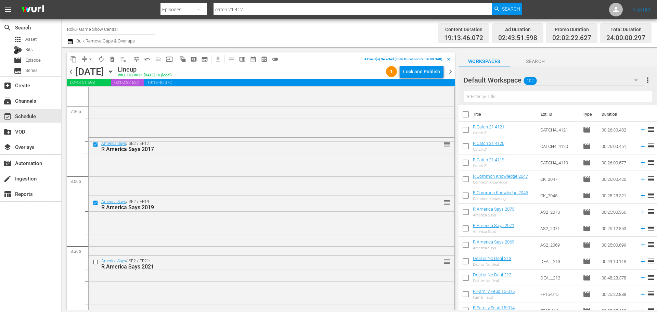
click at [96, 262] on input "checkbox" at bounding box center [96, 262] width 7 height 6
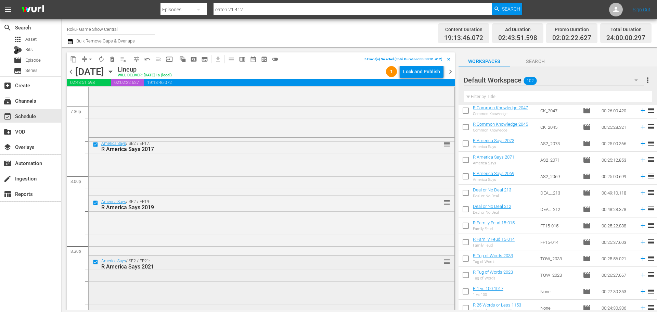
scroll to position [2841, 0]
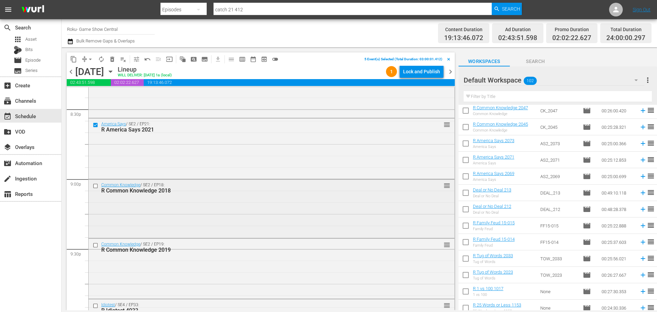
click at [93, 185] on input "checkbox" at bounding box center [96, 186] width 7 height 6
click at [96, 245] on input "checkbox" at bounding box center [96, 245] width 7 height 6
click at [96, 305] on input "checkbox" at bounding box center [96, 306] width 7 height 6
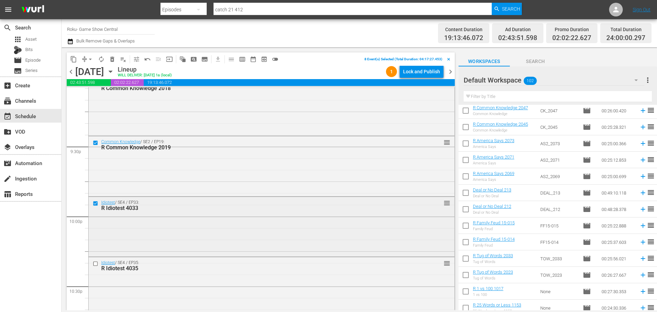
scroll to position [2944, 0]
click at [94, 264] on input "checkbox" at bounding box center [96, 263] width 7 height 6
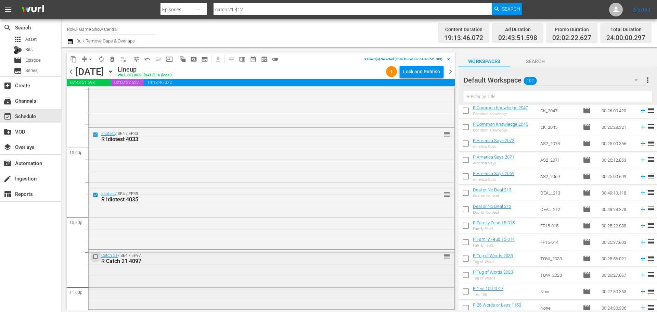
click at [93, 255] on input "checkbox" at bounding box center [96, 256] width 7 height 6
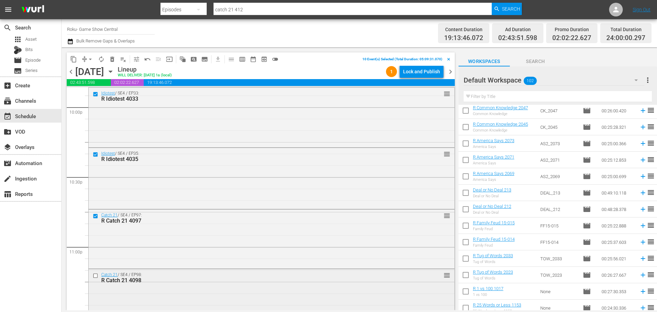
scroll to position [3115, 0]
click at [94, 215] on input "checkbox" at bounding box center [96, 213] width 7 height 6
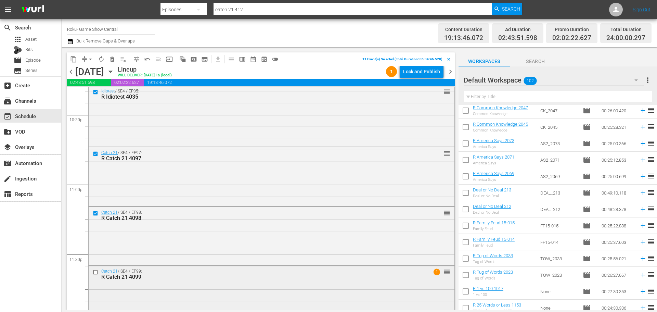
click at [95, 271] on input "checkbox" at bounding box center [96, 272] width 7 height 6
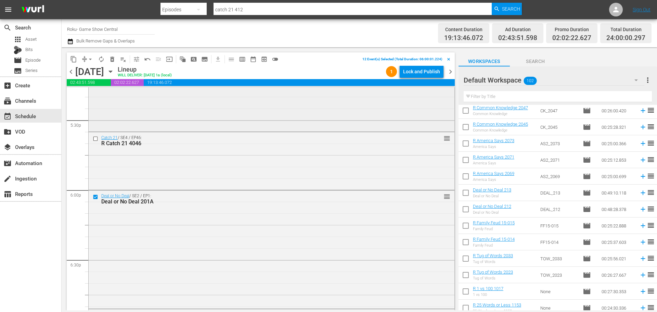
scroll to position [2376, 0]
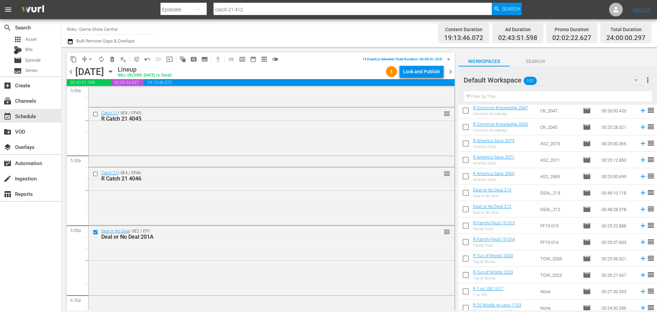
click at [69, 58] on button "content_copy" at bounding box center [73, 59] width 11 height 11
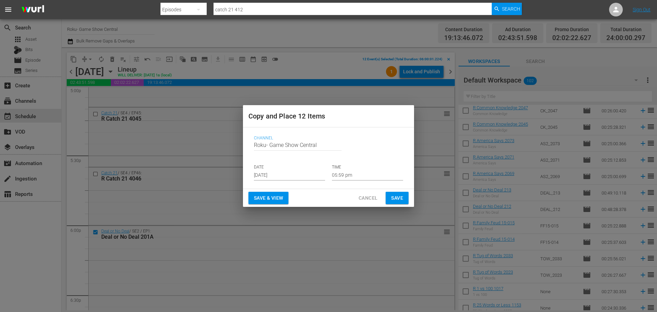
click at [271, 172] on input "[DATE]" at bounding box center [289, 175] width 71 height 10
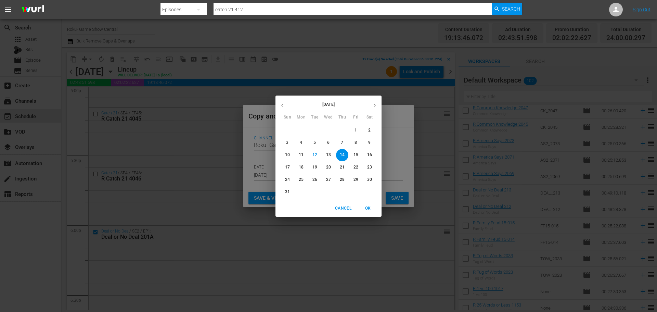
click at [343, 156] on p "14" at bounding box center [342, 155] width 5 height 6
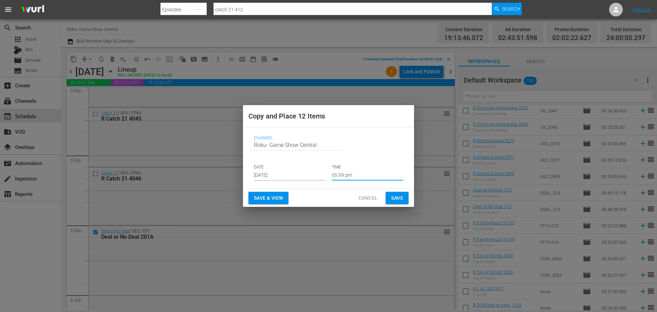
click at [351, 177] on input "05:59 pm" at bounding box center [367, 175] width 71 height 10
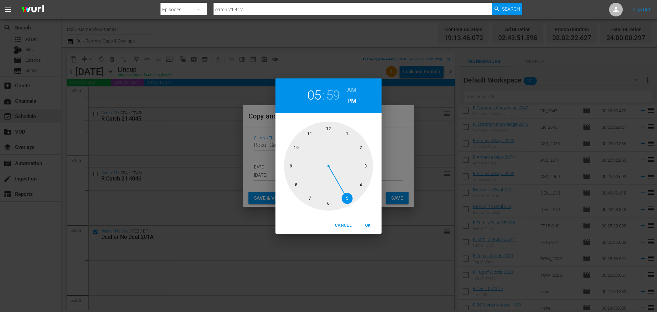
click at [326, 121] on div "1 2 3 4 5 6 7 8 9 10 11 12" at bounding box center [329, 165] width 106 height 104
click at [330, 127] on div at bounding box center [328, 166] width 89 height 89
click at [372, 222] on span "OK" at bounding box center [368, 225] width 16 height 7
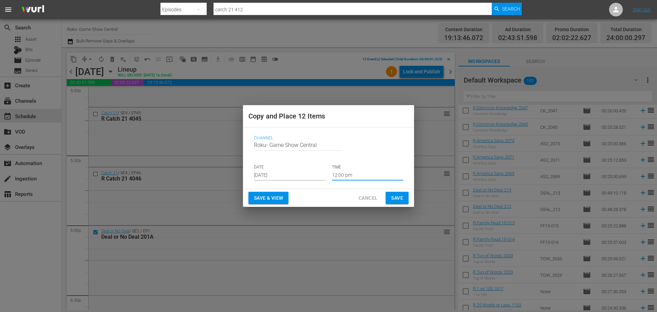
type input "12:00 pm"
click at [395, 197] on span "Save" at bounding box center [397, 198] width 12 height 9
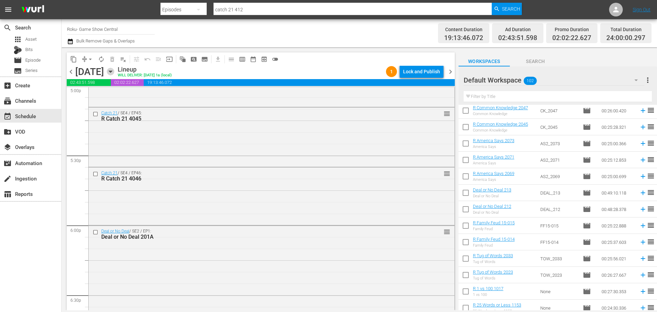
click at [114, 72] on icon "button" at bounding box center [111, 72] width 8 height 8
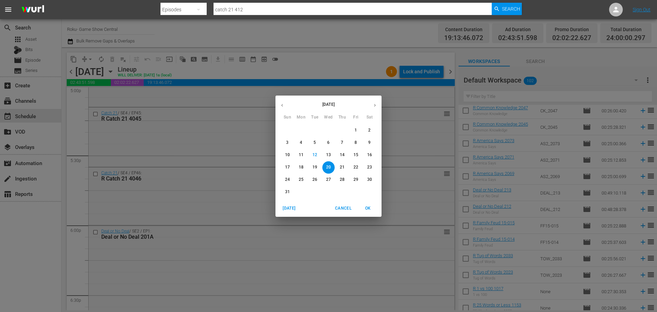
click at [328, 62] on div "[DATE] Sun Mon Tue Wed Thu Fri Sat 27 28 29 30 31 1 2 3 4 5 6 7 8 9 10 11 12 13…" at bounding box center [328, 156] width 657 height 312
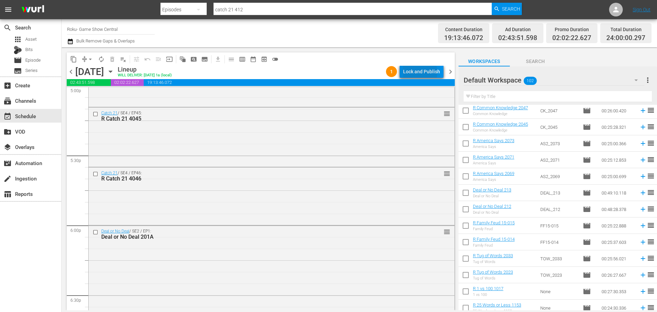
click at [416, 72] on div "Lock and Publish" at bounding box center [421, 71] width 37 height 12
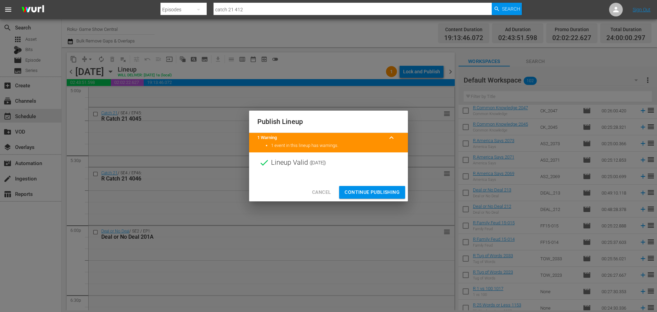
click at [379, 194] on span "Continue Publishing" at bounding box center [372, 192] width 55 height 9
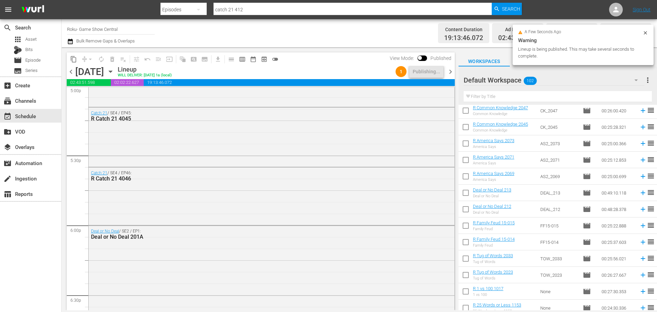
click at [116, 74] on div "[DATE] [DATE]" at bounding box center [95, 71] width 41 height 11
click at [114, 71] on icon "button" at bounding box center [111, 72] width 8 height 8
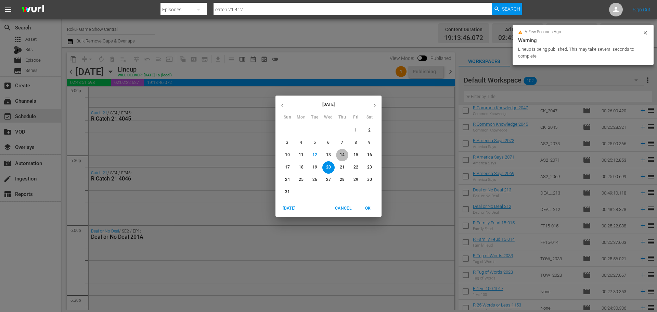
click at [341, 154] on p "14" at bounding box center [342, 155] width 5 height 6
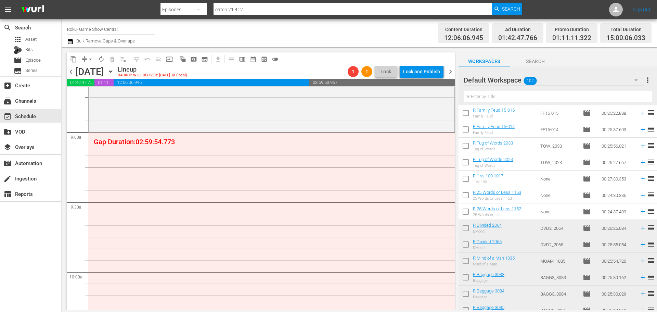
scroll to position [205, 0]
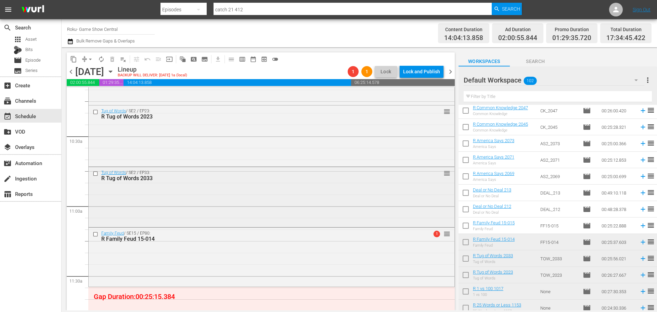
scroll to position [1486, 0]
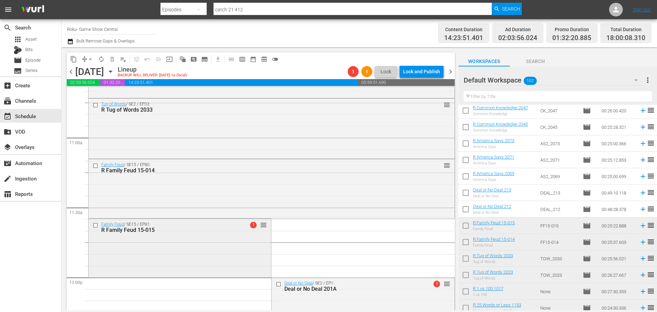
click at [202, 258] on div "Family Feud / SE15 / EP81: R Family Feud 15-015 1 reorder" at bounding box center [180, 247] width 182 height 57
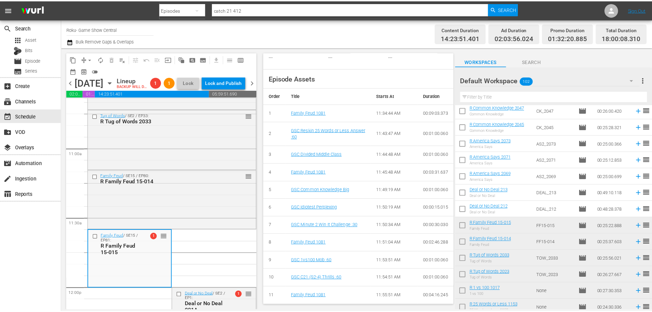
scroll to position [0, 0]
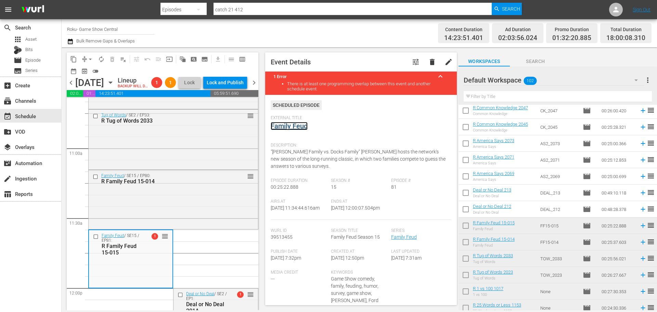
click at [300, 123] on link "Family Feud" at bounding box center [289, 126] width 37 height 8
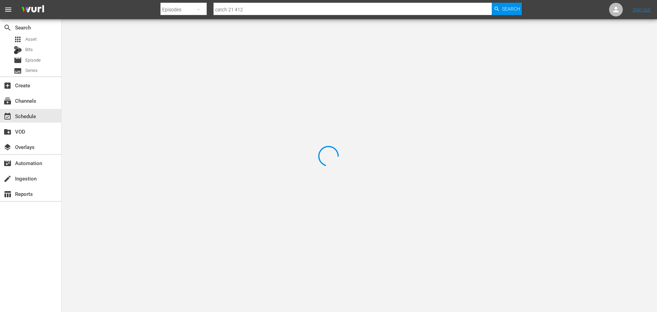
click at [173, 64] on div at bounding box center [328, 156] width 657 height 312
click at [157, 57] on div at bounding box center [328, 156] width 657 height 312
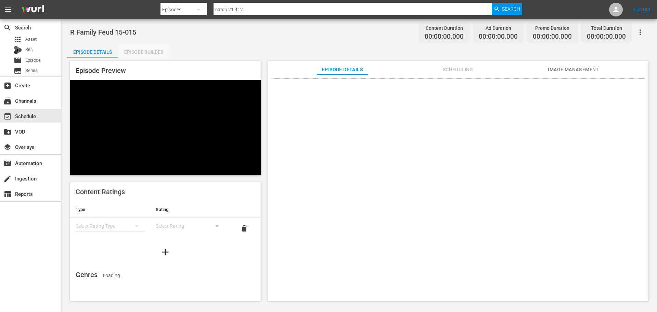
click at [158, 57] on div "Episode Builder" at bounding box center [143, 52] width 51 height 16
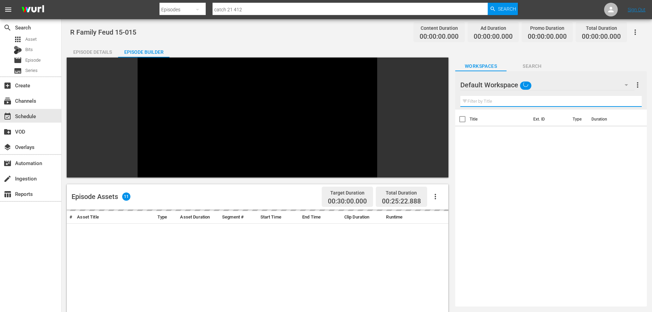
drag, startPoint x: 480, startPoint y: 101, endPoint x: 482, endPoint y: 97, distance: 4.3
click at [480, 101] on input "text" at bounding box center [550, 101] width 181 height 11
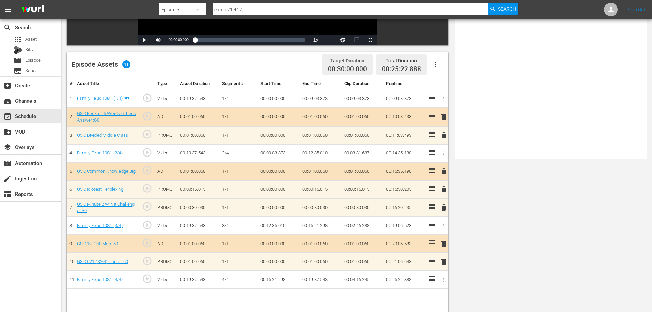
scroll to position [178, 0]
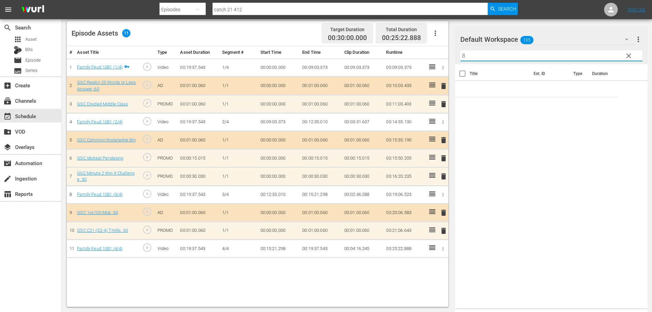
type input "8"
click at [443, 159] on span "delete" at bounding box center [444, 158] width 8 height 8
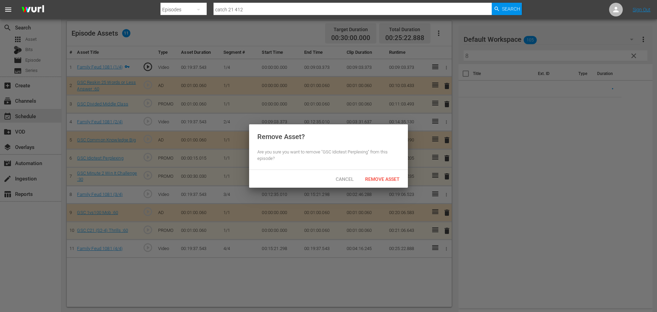
click at [396, 172] on div "Cancel Remove Asset" at bounding box center [328, 179] width 159 height 18
click at [394, 176] on span "Remove Asset" at bounding box center [383, 178] width 46 height 5
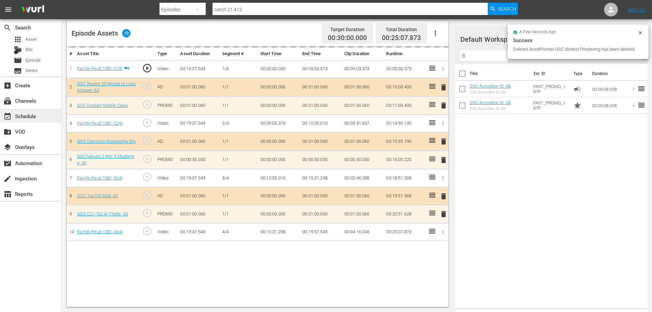
click at [29, 120] on div "event_available Schedule" at bounding box center [30, 116] width 61 height 14
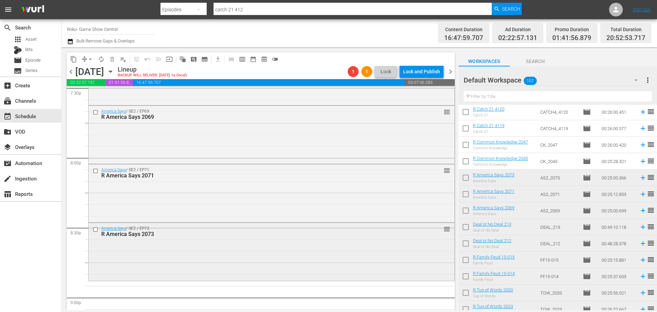
scroll to position [2756, 0]
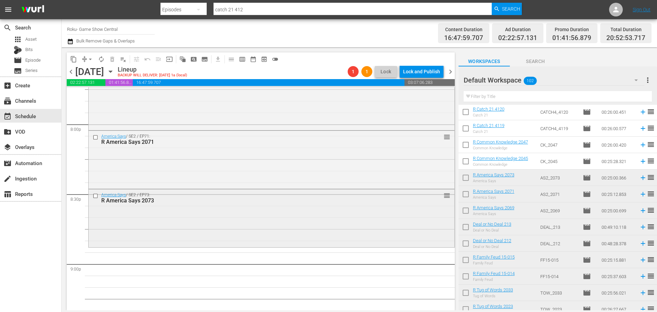
click at [181, 225] on div "America Says / SE2 / EP73: R America Says 2073 reorder" at bounding box center [272, 217] width 366 height 56
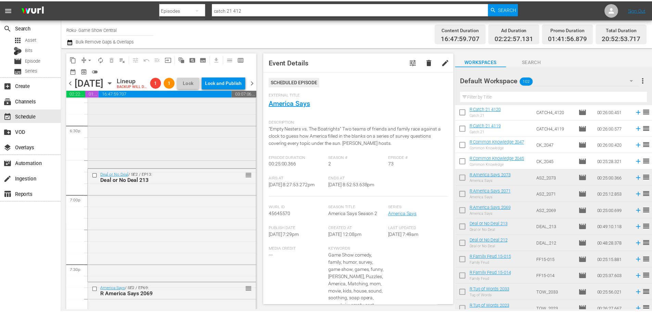
scroll to position [2517, 0]
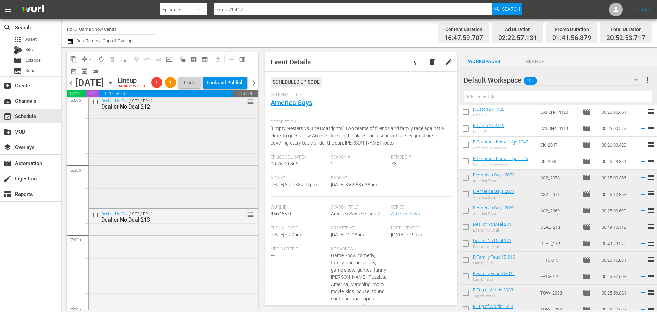
click at [161, 184] on div "Deal or No Deal / SE2 / EP12: Deal or No Deal 212 reorder" at bounding box center [173, 151] width 169 height 111
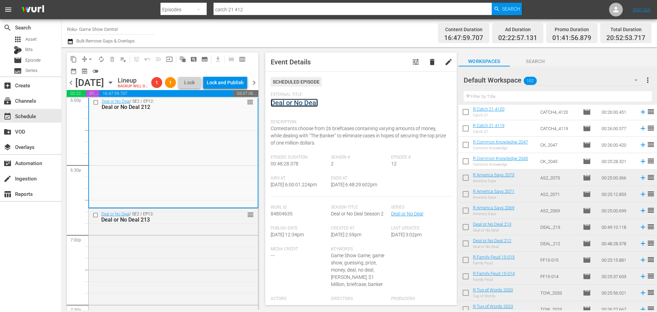
click at [311, 103] on link "Deal or No Deal" at bounding box center [294, 103] width 47 height 8
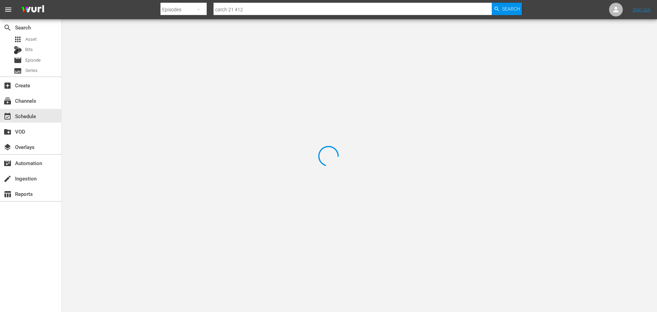
click at [141, 52] on div at bounding box center [328, 156] width 657 height 312
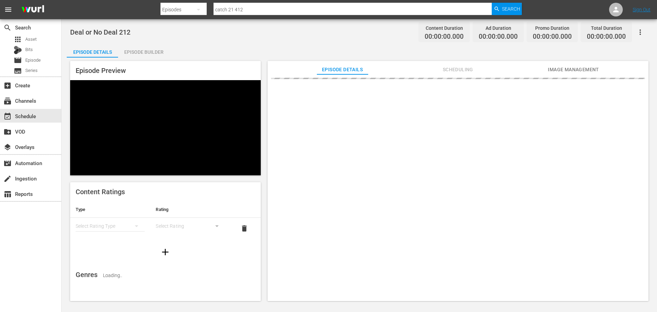
click at [148, 52] on div "Episode Builder" at bounding box center [143, 52] width 51 height 16
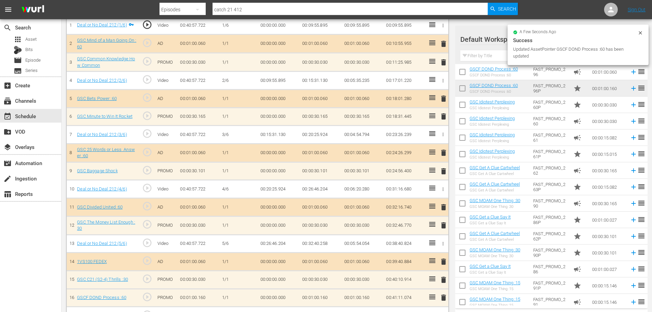
scroll to position [171, 0]
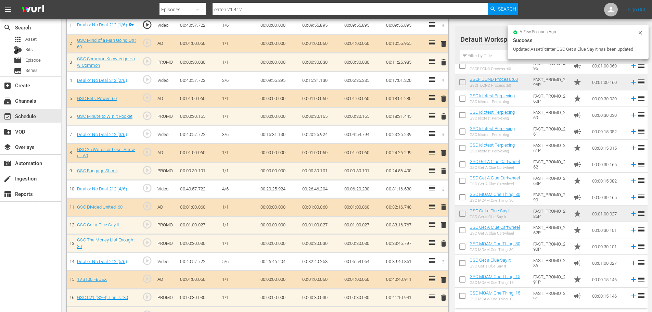
click at [444, 240] on span "delete" at bounding box center [444, 243] width 8 height 8
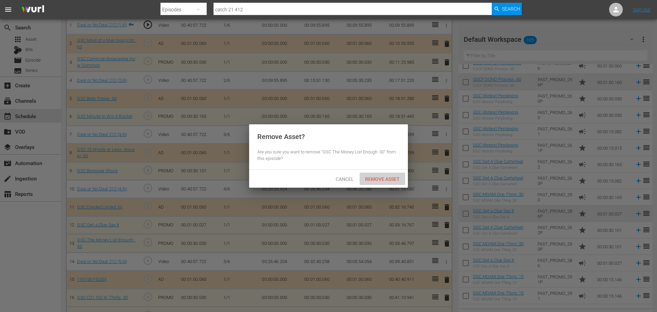
click at [394, 180] on span "Remove Asset" at bounding box center [383, 178] width 46 height 5
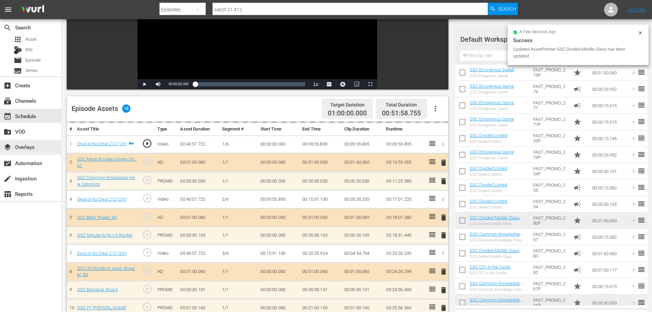
scroll to position [49, 0]
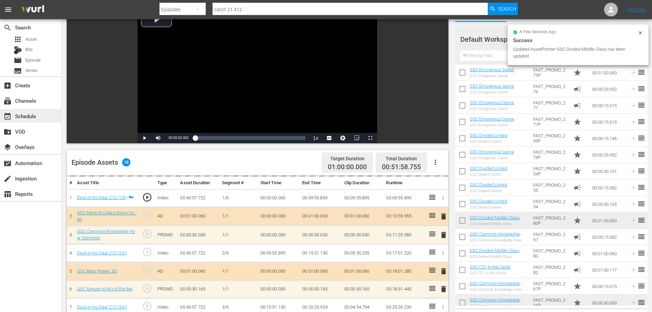
click at [41, 115] on div "event_available Schedule" at bounding box center [30, 116] width 61 height 14
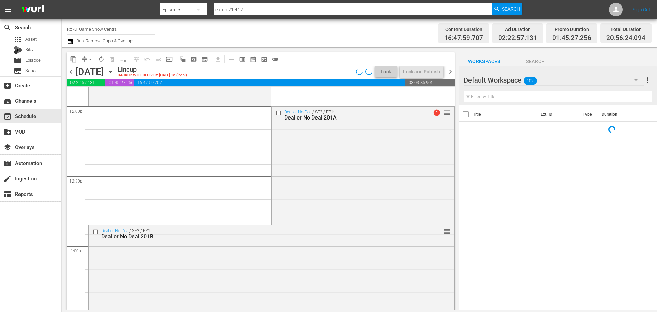
scroll to position [1597, 0]
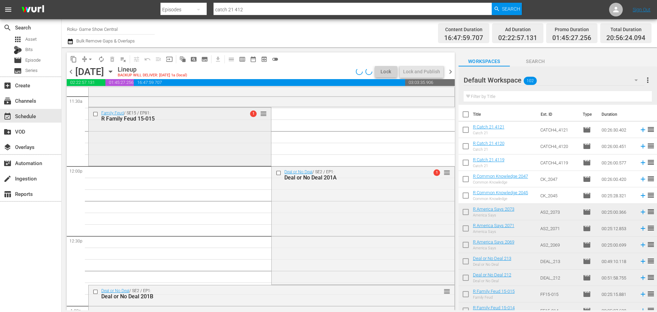
click at [139, 133] on div "Family Feud / SE15 / EP81: R Family Feud 15-015 1 reorder" at bounding box center [180, 135] width 182 height 57
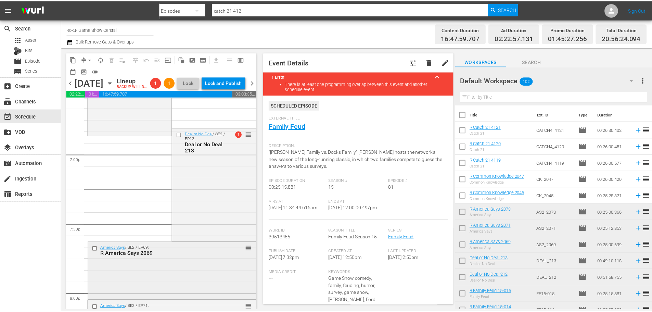
scroll to position [2624, 0]
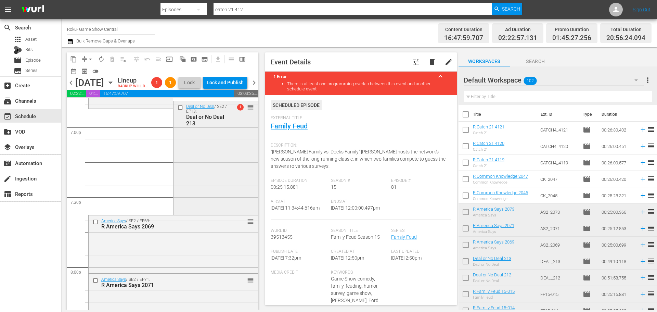
click at [180, 203] on div "Deal or No Deal / SE2 / EP13: Deal or No Deal 213 1 reorder" at bounding box center [216, 157] width 84 height 112
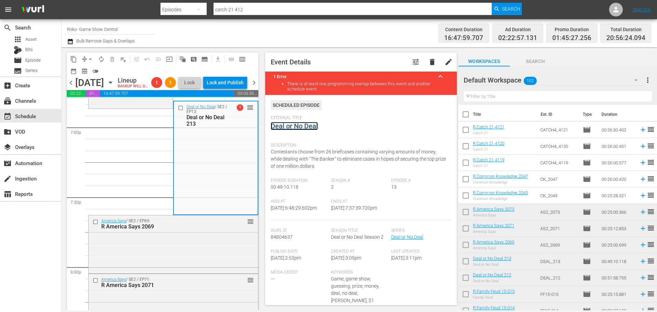
click at [317, 129] on link "Deal or No Deal" at bounding box center [294, 126] width 47 height 8
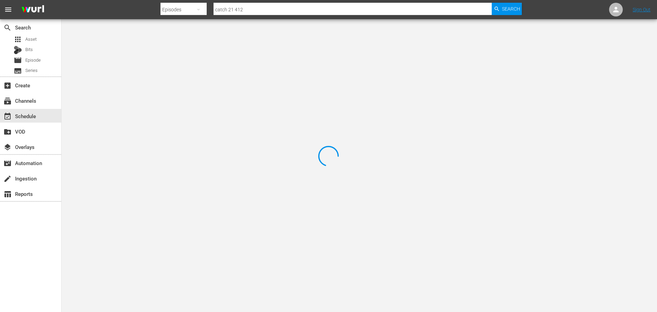
click at [140, 42] on div at bounding box center [328, 156] width 657 height 312
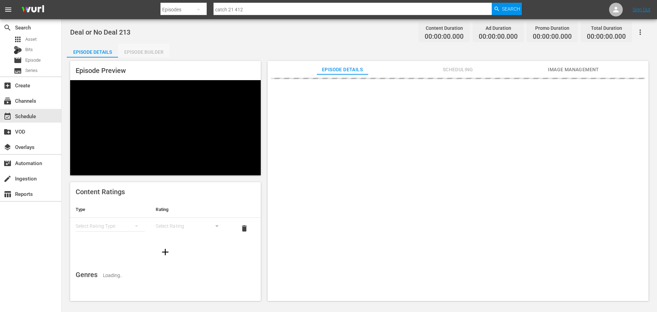
click at [139, 51] on div "Episode Builder" at bounding box center [143, 52] width 51 height 16
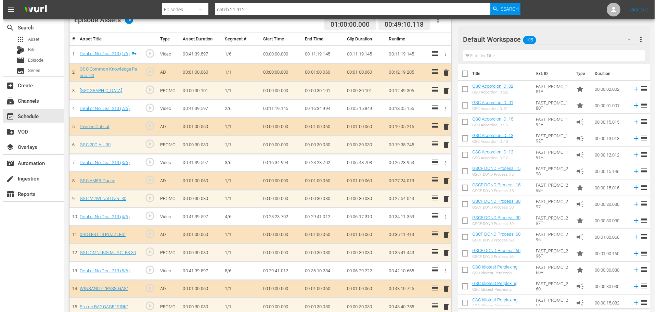
scroll to position [219, 0]
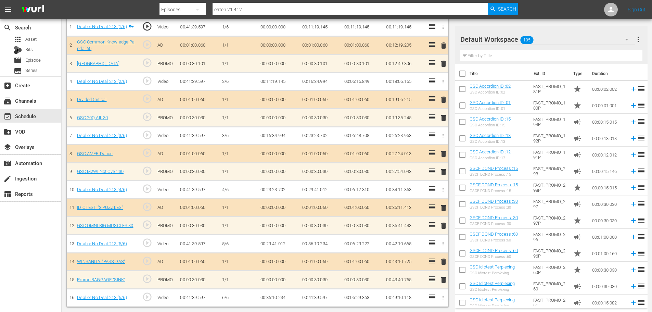
click at [444, 261] on span "delete" at bounding box center [444, 261] width 8 height 8
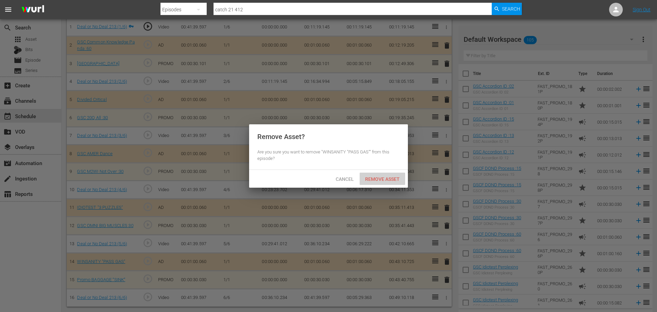
click at [384, 183] on div "Remove Asset" at bounding box center [383, 179] width 46 height 13
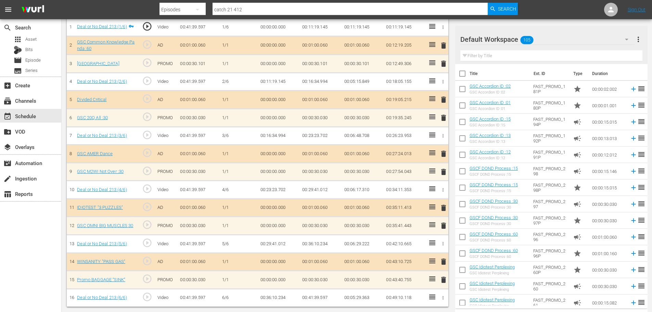
click at [446, 120] on span "delete" at bounding box center [444, 118] width 8 height 8
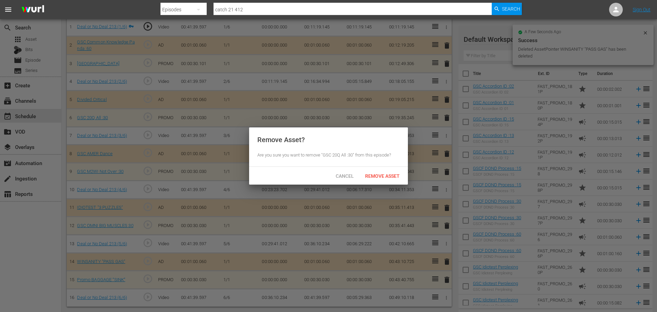
click at [383, 167] on div "Cancel Remove Asset" at bounding box center [328, 176] width 159 height 18
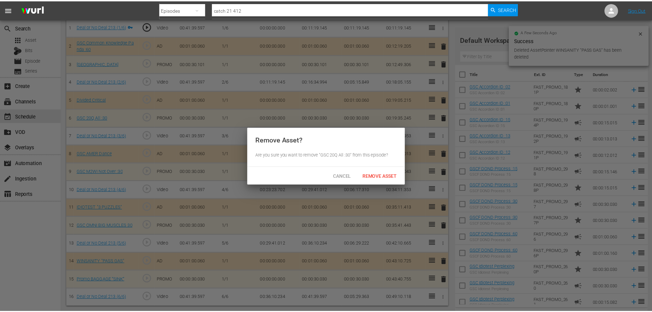
scroll to position [201, 0]
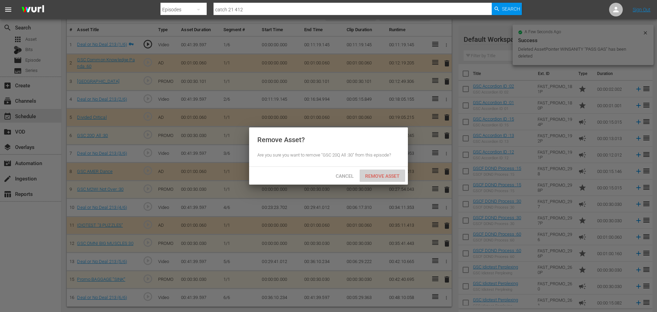
drag, startPoint x: 398, startPoint y: 175, endPoint x: 453, endPoint y: 79, distance: 110.3
click at [398, 175] on span "Remove Asset" at bounding box center [383, 175] width 46 height 5
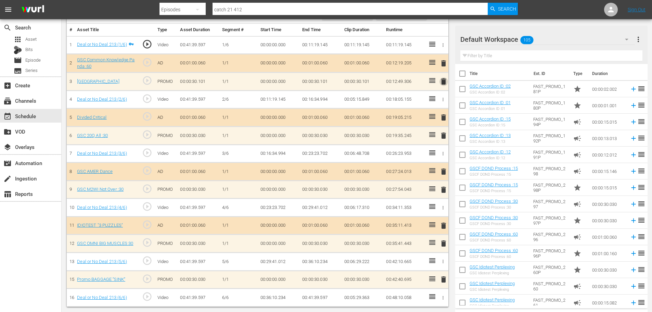
click at [443, 81] on span "delete" at bounding box center [444, 81] width 8 height 8
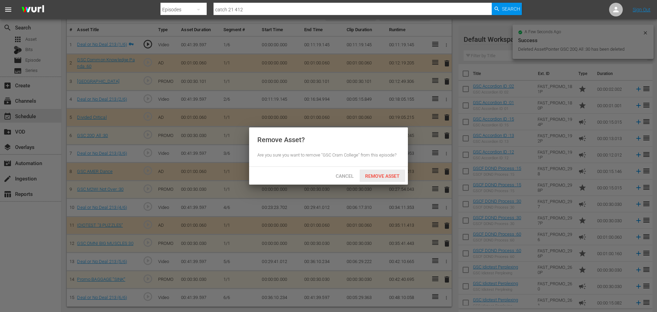
click at [387, 175] on span "Remove Asset" at bounding box center [383, 175] width 46 height 5
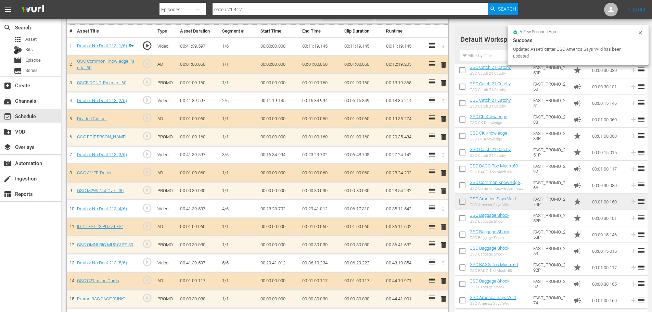
scroll to position [915, 0]
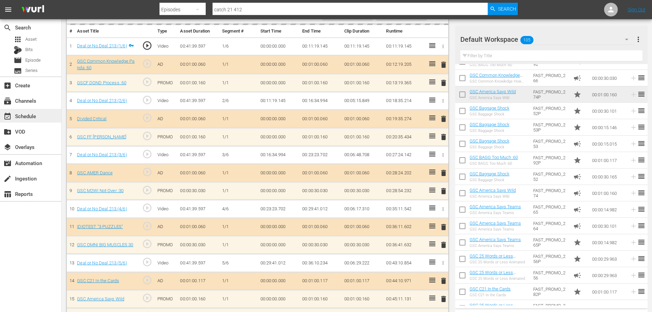
click at [29, 118] on div "event_available Schedule" at bounding box center [19, 115] width 38 height 6
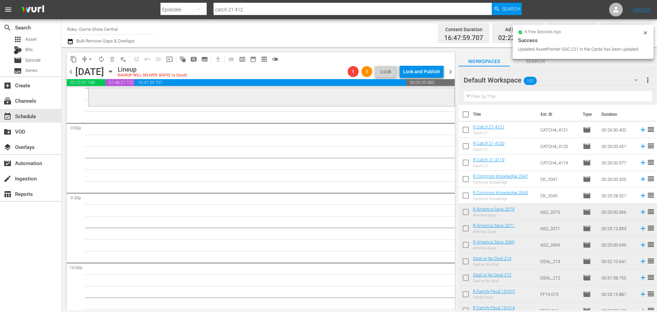
scroll to position [2760, 0]
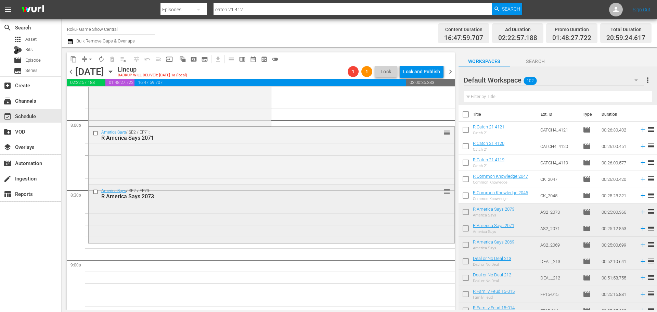
click at [301, 208] on div "America Says / SE2 / EP73: R America Says 2073 reorder" at bounding box center [272, 213] width 366 height 56
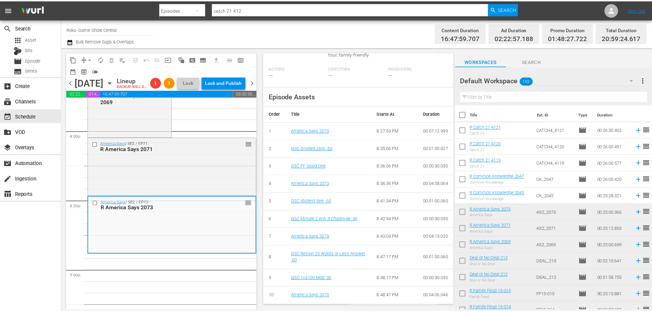
scroll to position [7, 0]
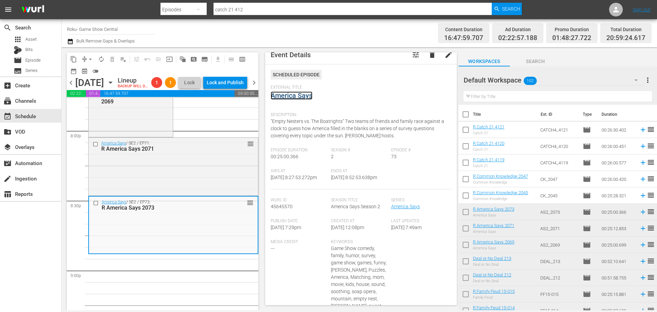
click at [298, 96] on link "America Says" at bounding box center [292, 95] width 42 height 8
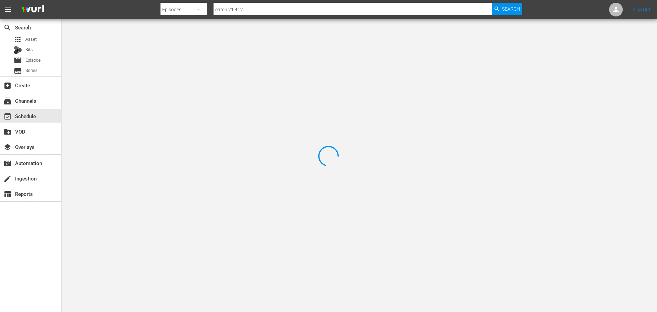
click at [142, 45] on div at bounding box center [328, 156] width 657 height 312
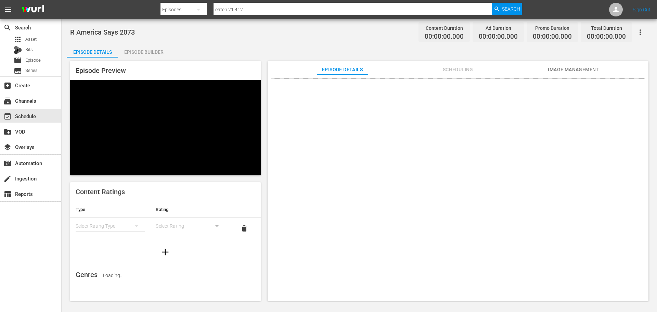
click at [149, 50] on div "Episode Builder" at bounding box center [143, 52] width 51 height 16
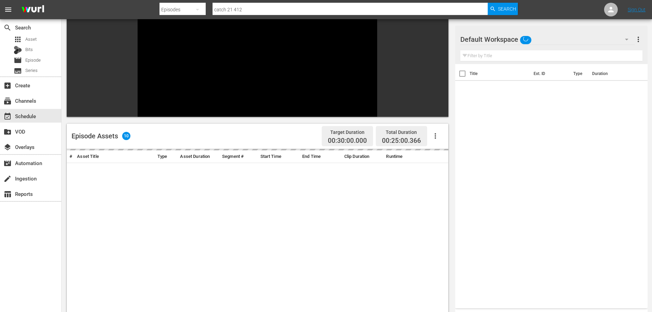
scroll to position [95, 0]
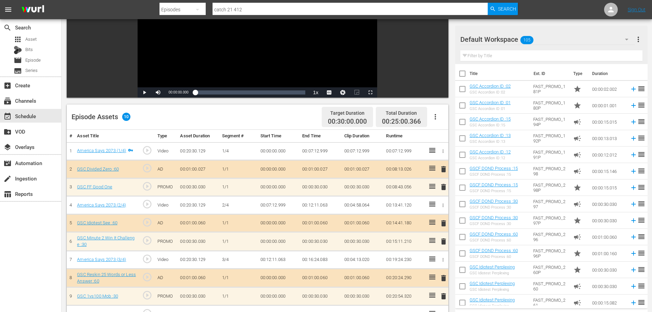
click at [445, 189] on span "delete" at bounding box center [444, 187] width 8 height 8
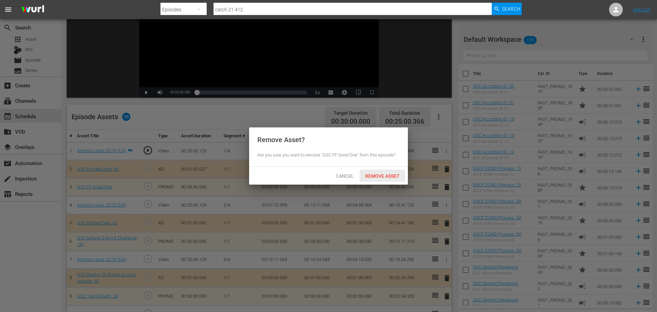
click at [377, 175] on span "Remove Asset" at bounding box center [383, 175] width 46 height 5
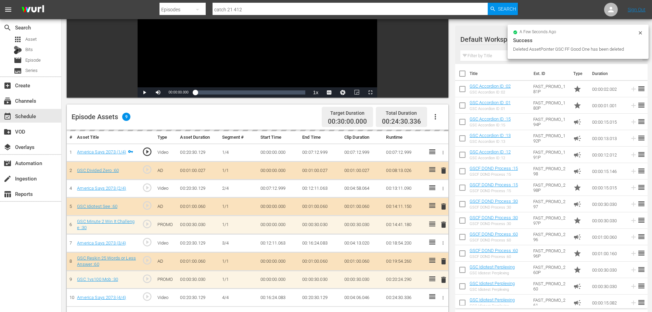
drag, startPoint x: 586, startPoint y: 255, endPoint x: 484, endPoint y: 56, distance: 224.0
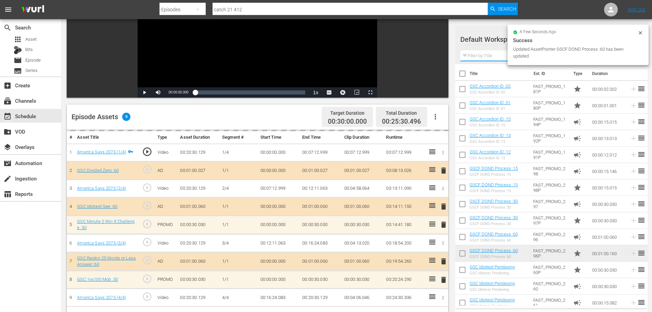
click at [472, 51] on input "text" at bounding box center [551, 55] width 182 height 11
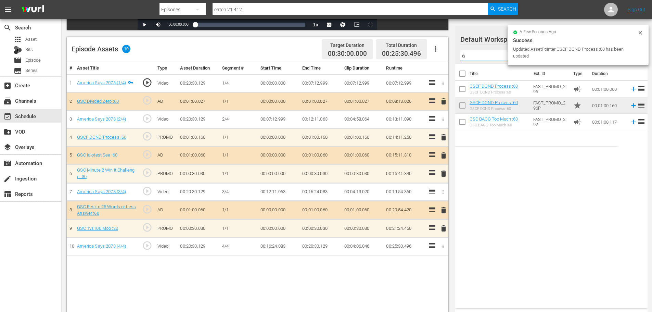
scroll to position [178, 0]
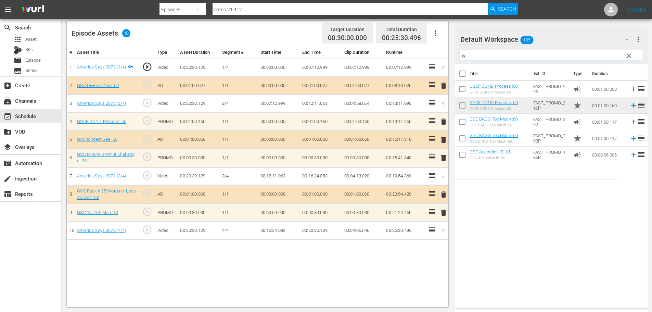
type input "6"
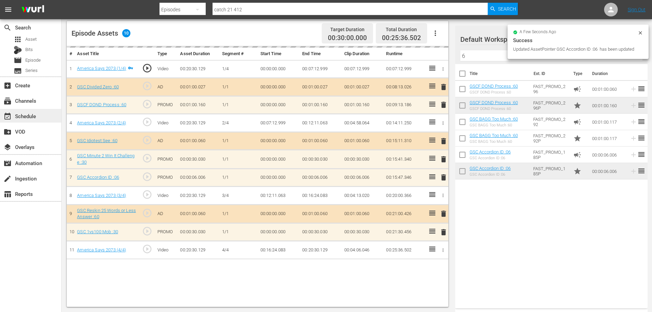
click at [27, 115] on div "event_available Schedule" at bounding box center [19, 115] width 38 height 6
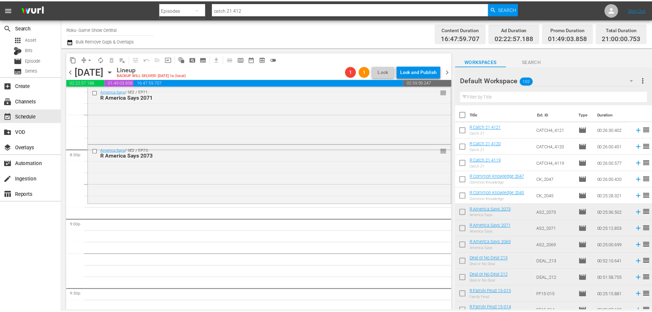
scroll to position [2897, 0]
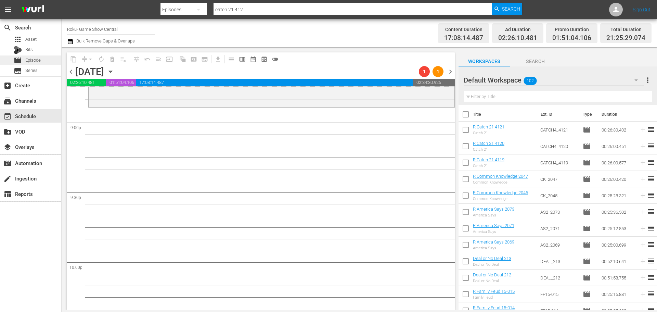
click at [55, 61] on div "movie Episode" at bounding box center [30, 60] width 61 height 10
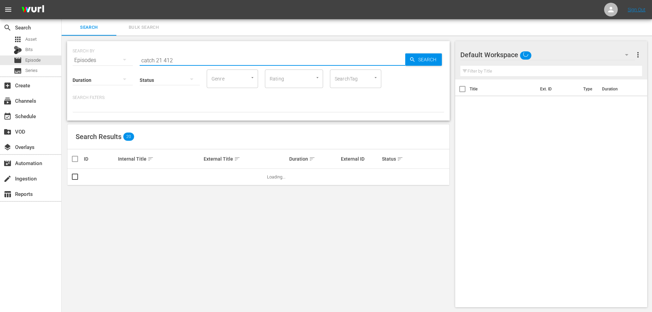
drag, startPoint x: 203, startPoint y: 58, endPoint x: 78, endPoint y: 50, distance: 124.8
click at [93, 58] on div "SEARCH BY Search By Episodes Search ID, Title, Description, Keywords, or Catego…" at bounding box center [259, 56] width 372 height 25
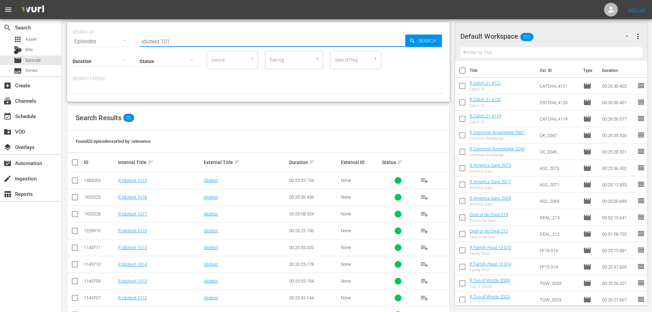
scroll to position [171, 0]
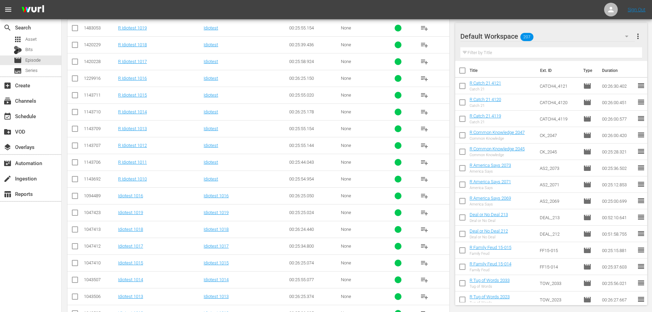
type input "idiotest 101"
click at [75, 133] on input "checkbox" at bounding box center [75, 130] width 8 height 8
checkbox input "true"
click at [72, 96] on input "checkbox" at bounding box center [75, 96] width 8 height 8
checkbox input "true"
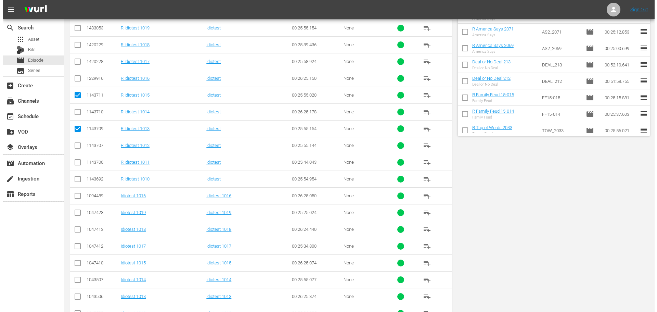
scroll to position [0, 0]
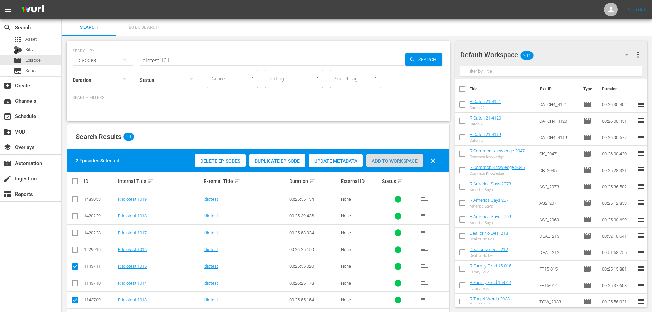
click at [408, 159] on span "Add to Workspace" at bounding box center [394, 160] width 57 height 5
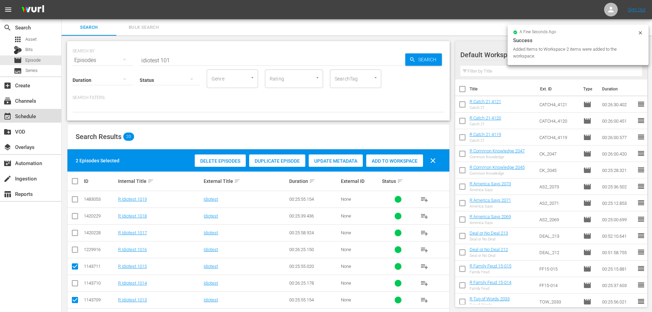
click at [27, 115] on div "event_available Schedule" at bounding box center [19, 115] width 38 height 6
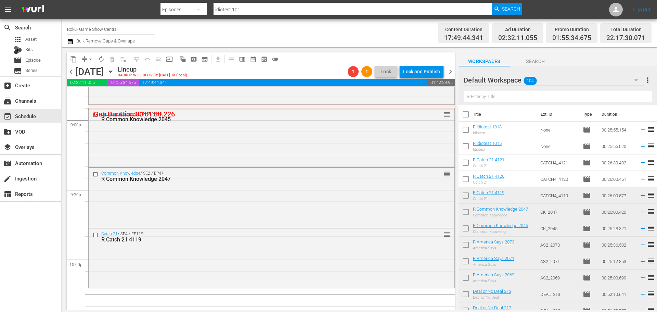
scroll to position [2935, 0]
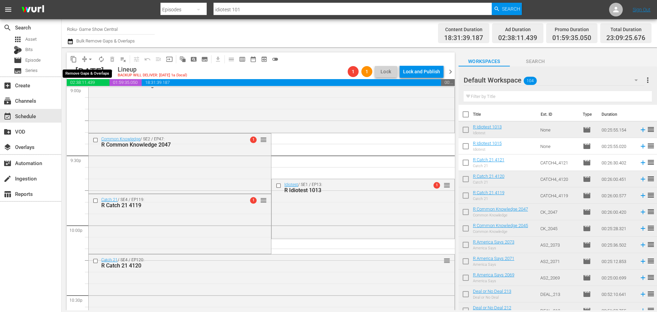
click at [87, 61] on span "arrow_drop_down" at bounding box center [90, 59] width 7 height 7
drag, startPoint x: 92, startPoint y: 64, endPoint x: 99, endPoint y: 75, distance: 12.9
click at [99, 75] on li "Align to Midnight" at bounding box center [91, 72] width 72 height 11
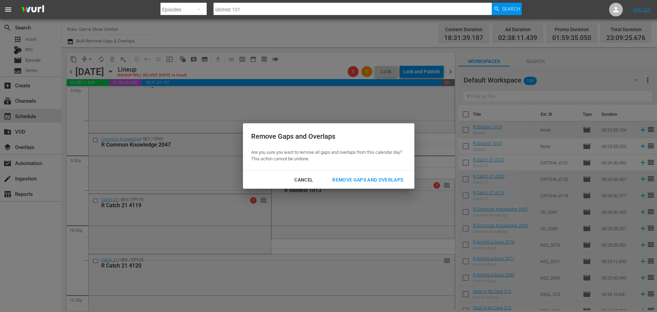
click at [360, 185] on button "Remove Gaps and Overlaps" at bounding box center [367, 180] width 87 height 13
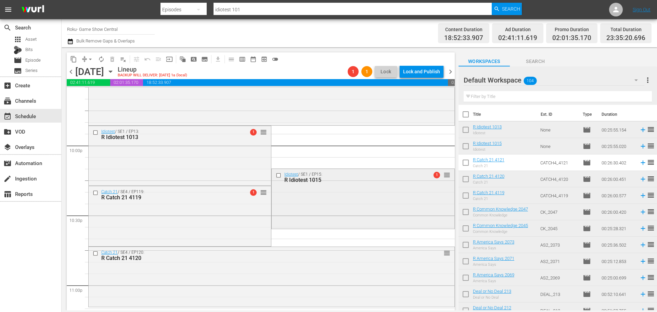
scroll to position [3026, 0]
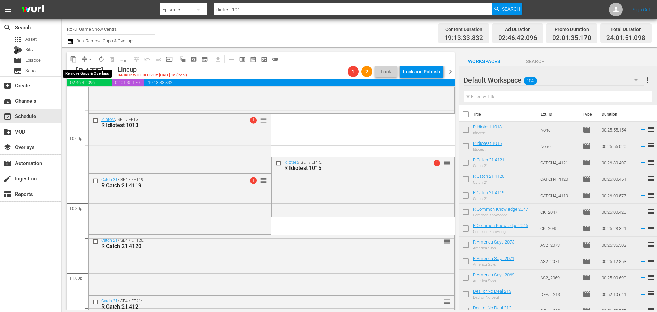
click at [89, 57] on span "arrow_drop_down" at bounding box center [90, 59] width 7 height 7
click at [93, 71] on li "Align to Midnight" at bounding box center [91, 72] width 72 height 11
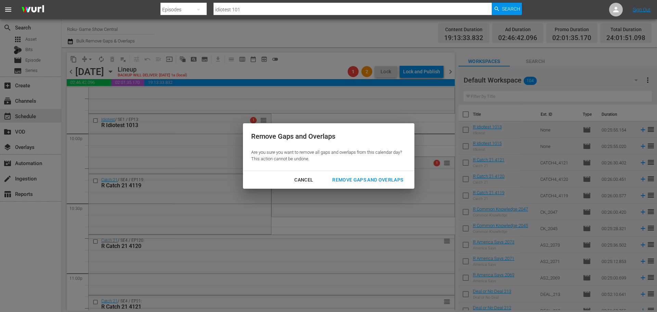
click at [351, 182] on div "Remove Gaps and Overlaps" at bounding box center [368, 180] width 82 height 9
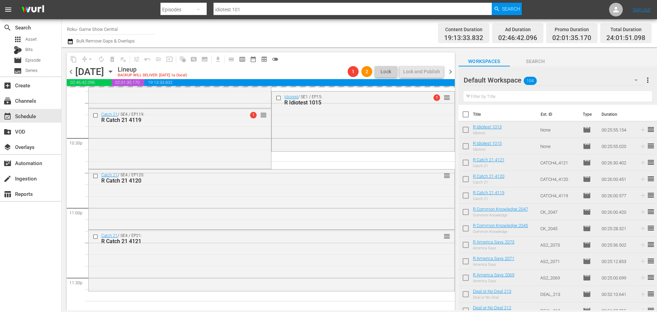
scroll to position [3129, 0]
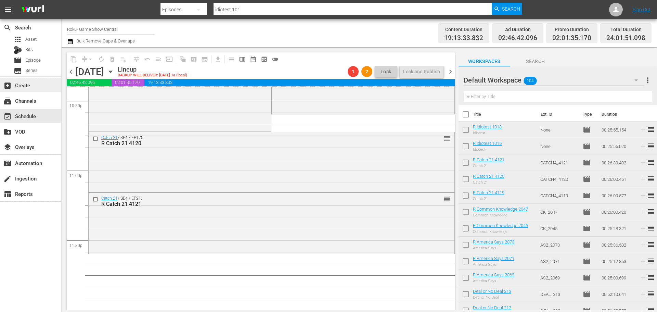
click at [234, 237] on div "Catch 21 / SE4 / EP21: R Catch 21 4121 reorder" at bounding box center [272, 223] width 366 height 60
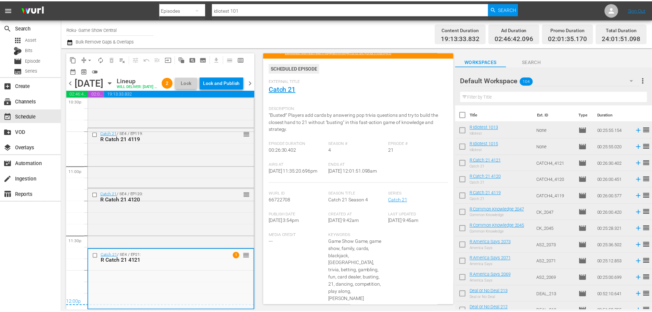
scroll to position [0, 0]
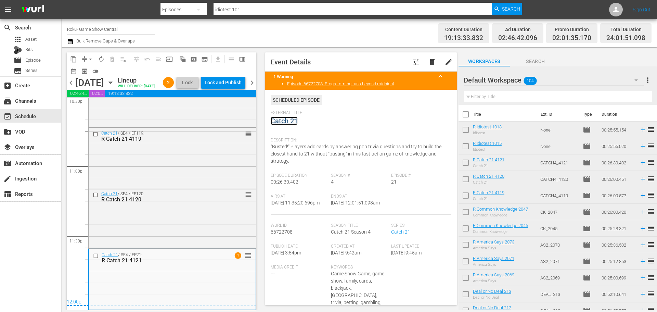
click at [288, 123] on link "Catch 21" at bounding box center [284, 121] width 27 height 8
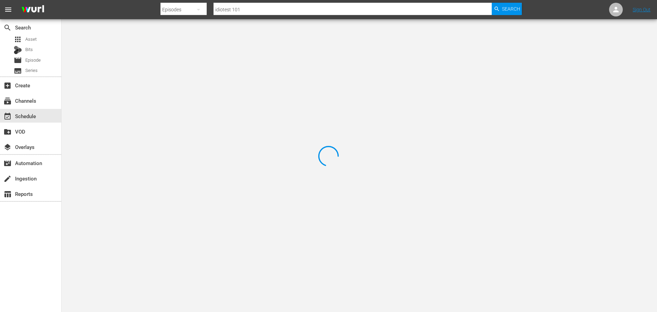
click at [168, 49] on div at bounding box center [328, 156] width 657 height 312
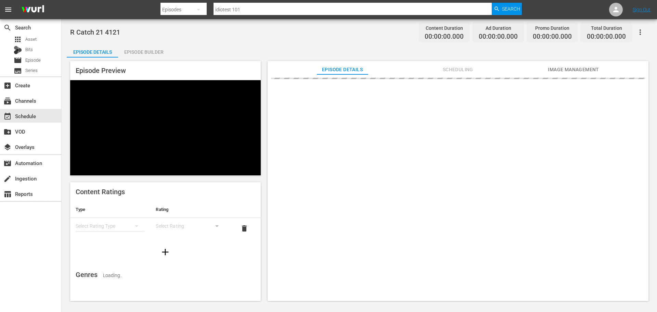
click at [144, 47] on div "Episode Builder" at bounding box center [143, 52] width 51 height 16
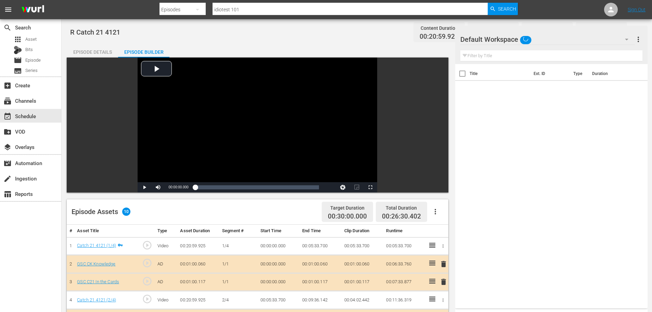
scroll to position [95, 0]
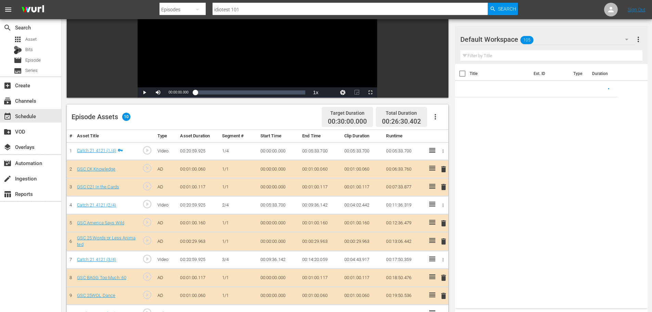
click at [444, 295] on span "delete" at bounding box center [444, 296] width 8 height 8
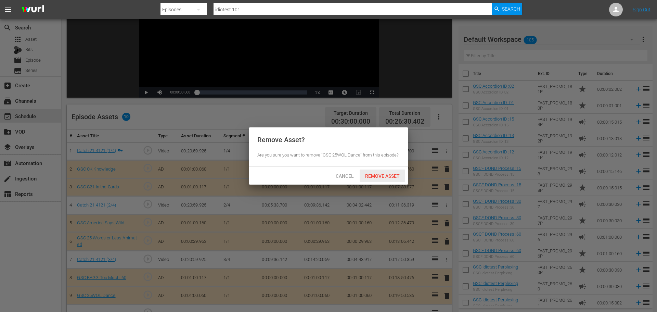
click at [381, 179] on div "Remove Asset" at bounding box center [383, 175] width 46 height 13
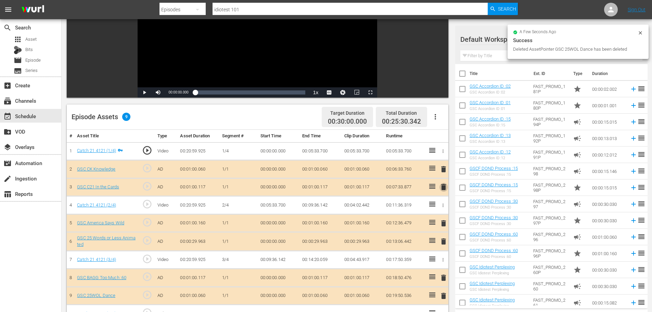
click at [444, 188] on span "delete" at bounding box center [444, 187] width 8 height 8
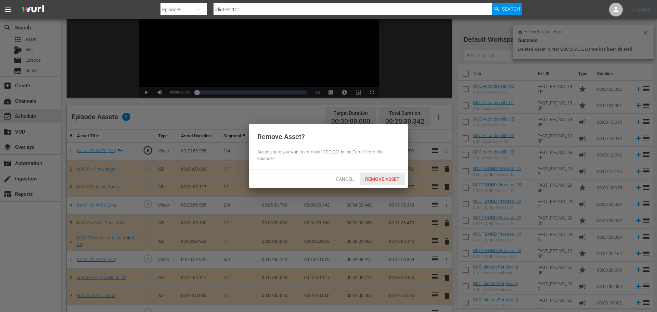
click at [383, 178] on span "Remove Asset" at bounding box center [383, 178] width 46 height 5
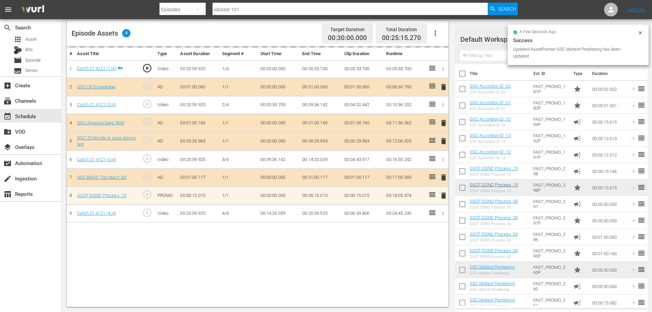
scroll to position [171, 0]
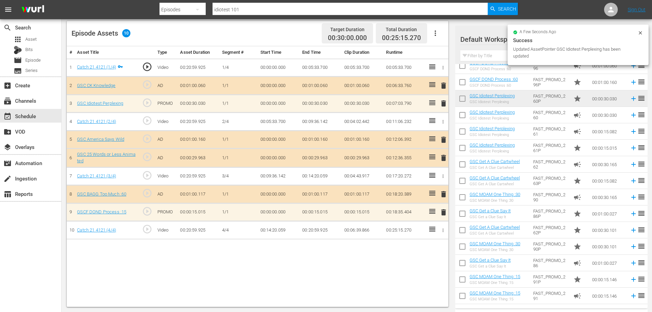
click at [442, 160] on span "delete" at bounding box center [444, 158] width 8 height 8
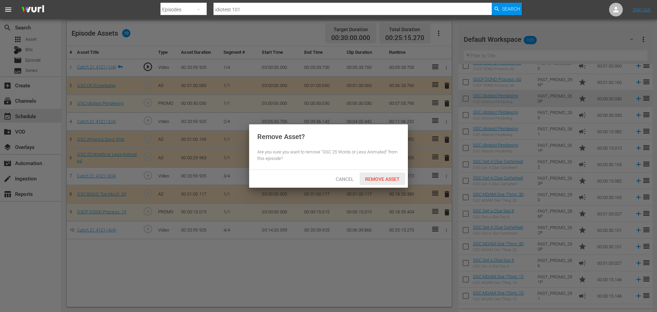
click at [391, 180] on span "Remove Asset" at bounding box center [383, 178] width 46 height 5
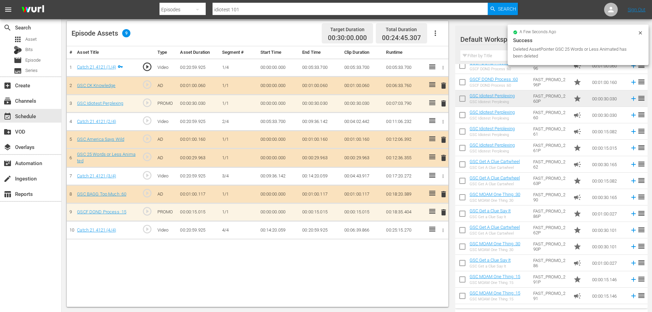
scroll to position [285, 0]
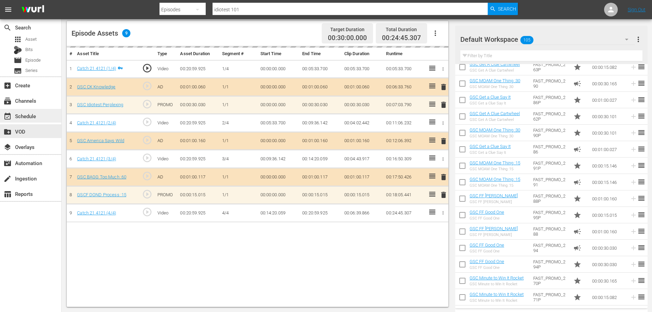
click at [26, 113] on div "event_available Schedule" at bounding box center [19, 115] width 38 height 6
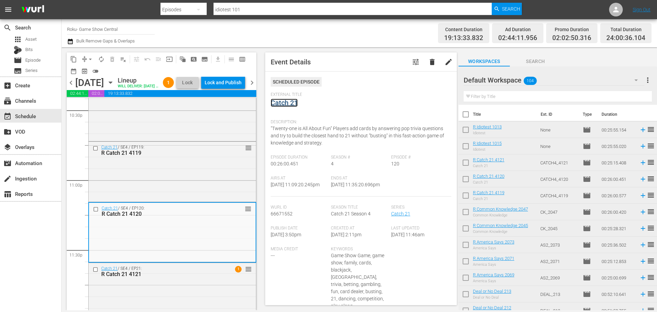
click at [289, 105] on link "Catch 21" at bounding box center [284, 103] width 27 height 8
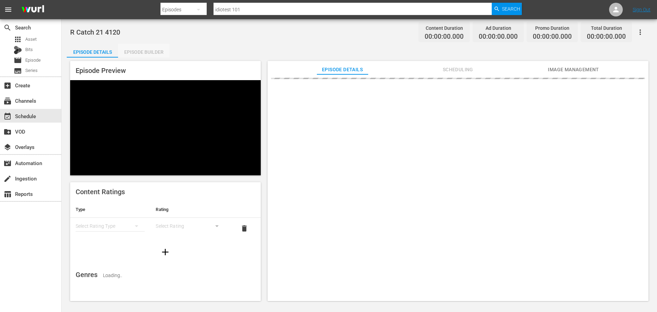
click at [129, 50] on div "Episode Builder" at bounding box center [143, 52] width 51 height 16
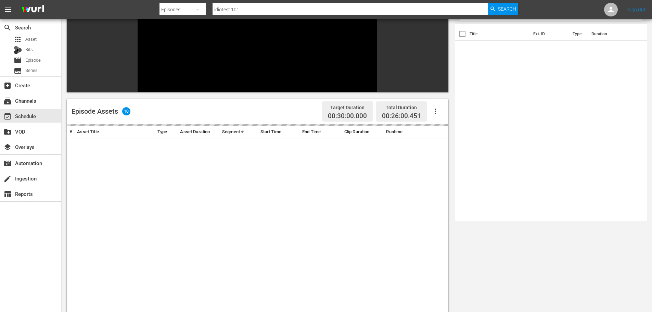
scroll to position [95, 0]
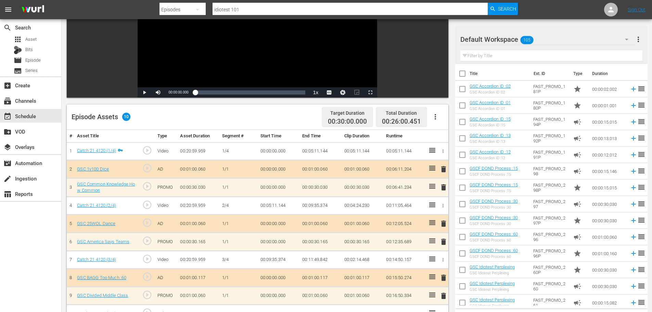
click at [443, 298] on span "delete" at bounding box center [444, 296] width 8 height 8
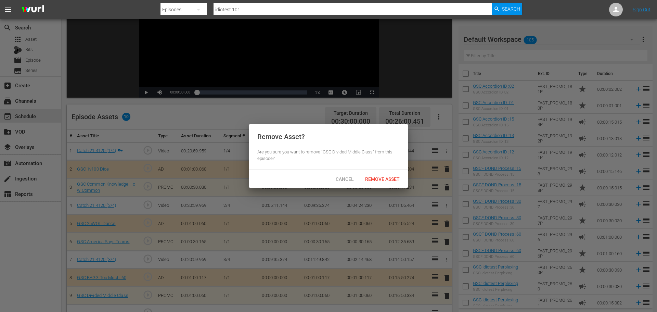
click at [376, 179] on span "Remove Asset" at bounding box center [383, 178] width 46 height 5
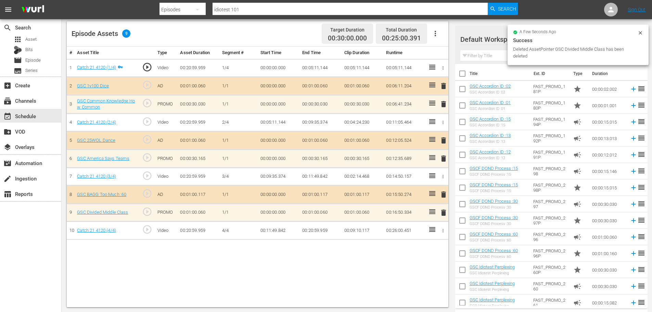
scroll to position [178, 0]
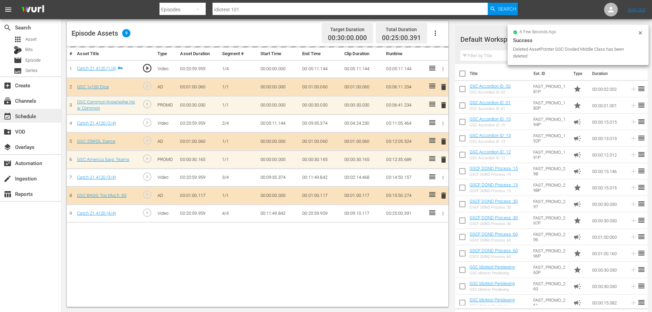
click at [34, 115] on div "event_available Schedule" at bounding box center [19, 115] width 38 height 6
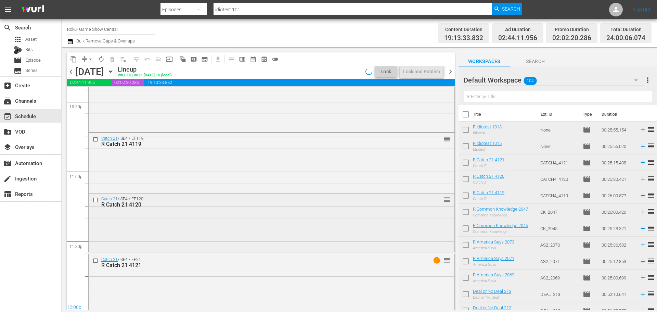
scroll to position [3130, 0]
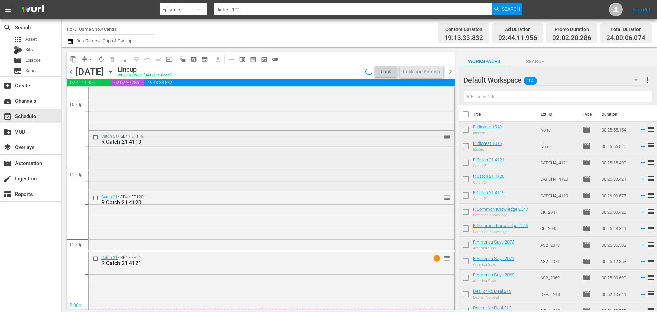
click at [184, 156] on div "Catch 21 / SE4 / EP119: R Catch 21 4119 reorder" at bounding box center [272, 160] width 366 height 59
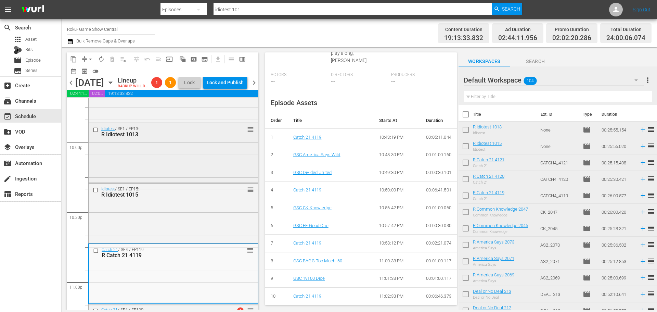
scroll to position [3027, 0]
click at [213, 183] on div "Idiotest / SE1 / EP13: R Idiotest 1013 reorder" at bounding box center [173, 154] width 170 height 60
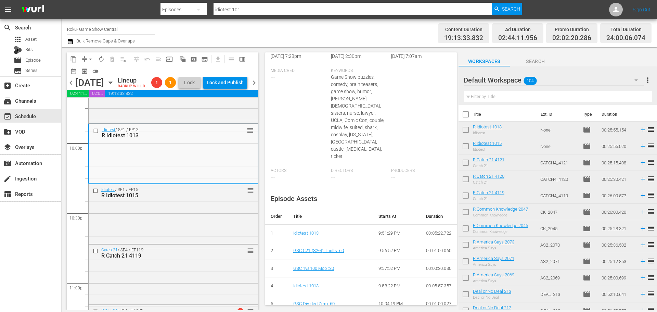
scroll to position [267, 0]
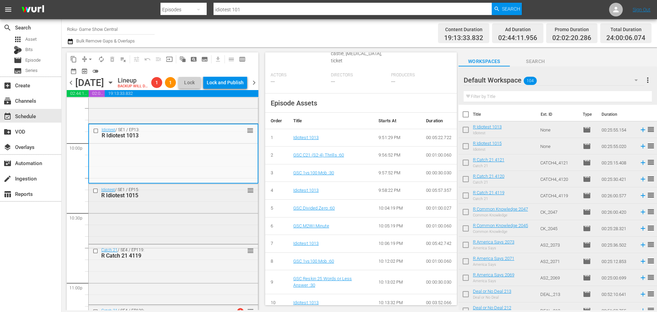
click at [164, 224] on div "Idiotest / SE1 / EP15: R Idiotest 1015 reorder" at bounding box center [173, 213] width 169 height 58
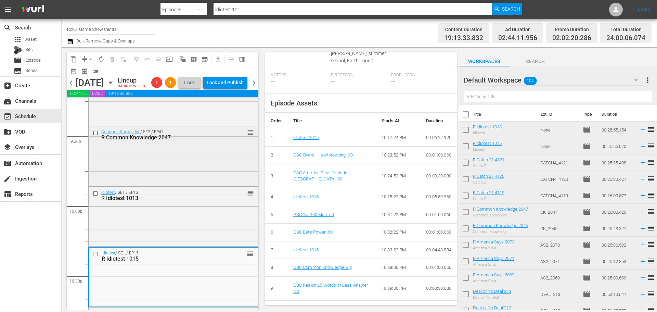
scroll to position [2959, 0]
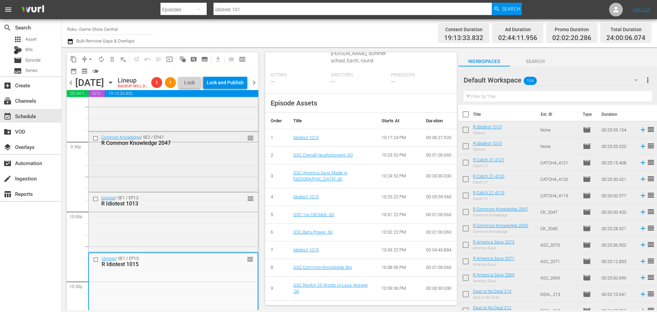
click at [171, 178] on div "Common Knowledge / SE2 / EP47: R Common Knowledge 2047 reorder" at bounding box center [173, 161] width 169 height 59
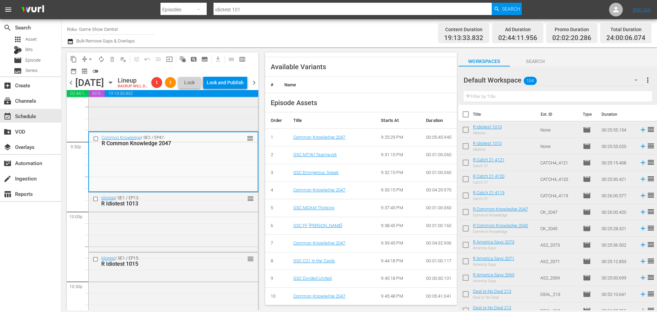
scroll to position [267, 0]
click at [180, 129] on div "Common Knowledge / SE2 / EP45: R Common Knowledge 2045 reorder" at bounding box center [173, 100] width 169 height 57
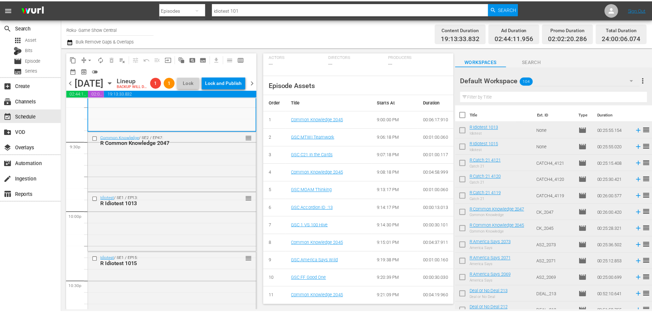
scroll to position [0, 0]
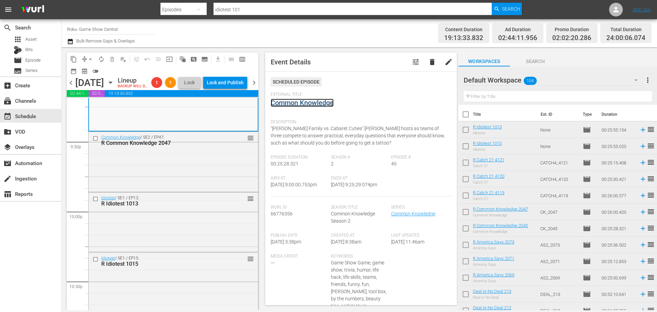
click at [285, 106] on link "Common Knowledge" at bounding box center [302, 103] width 63 height 8
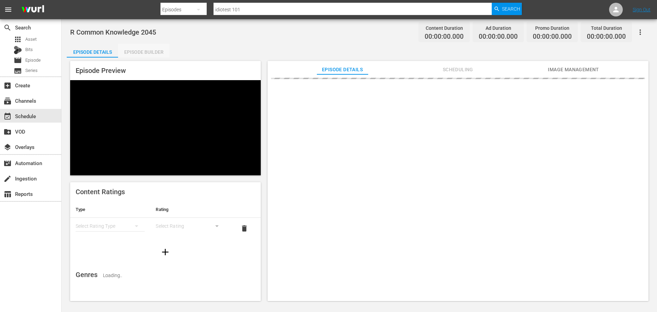
click at [139, 47] on div "Episode Builder" at bounding box center [143, 52] width 51 height 16
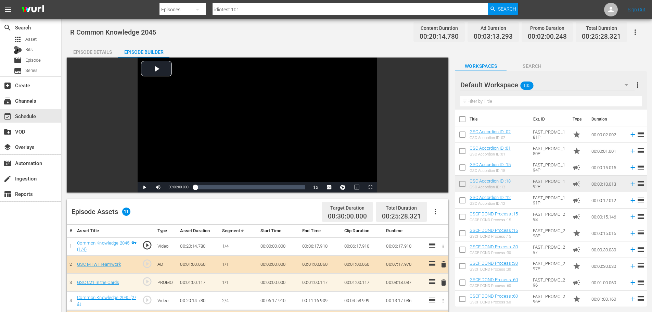
click at [505, 100] on input "text" at bounding box center [550, 101] width 181 height 11
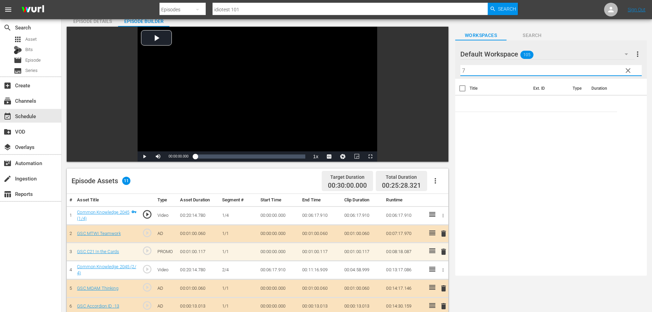
scroll to position [178, 0]
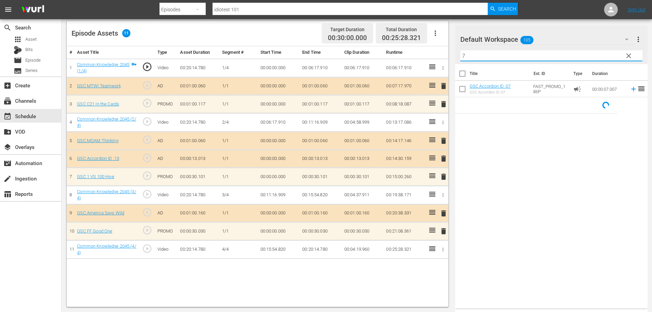
type input "7"
click at [442, 161] on span "delete" at bounding box center [444, 158] width 8 height 8
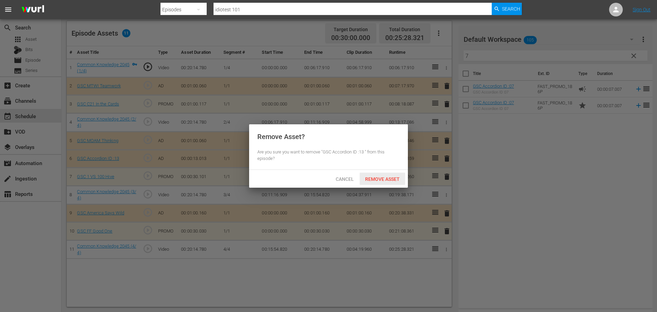
drag, startPoint x: 391, startPoint y: 173, endPoint x: 542, endPoint y: 116, distance: 161.3
click at [391, 174] on div "Remove Asset" at bounding box center [383, 179] width 46 height 13
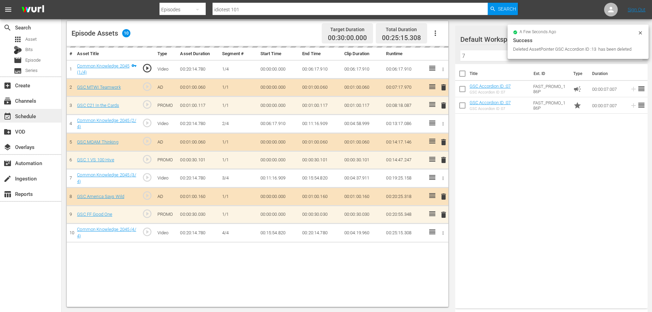
click at [46, 113] on div "event_available Schedule" at bounding box center [30, 116] width 61 height 14
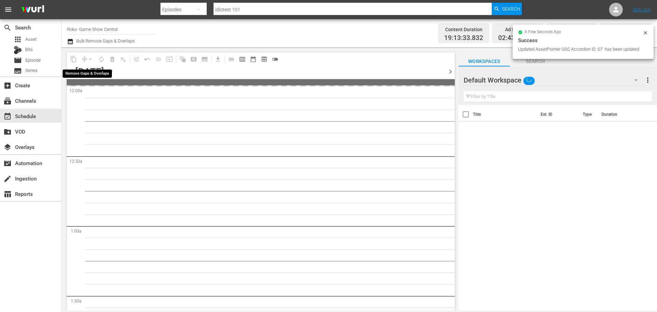
click at [87, 58] on div "arrow_drop_down" at bounding box center [90, 59] width 11 height 11
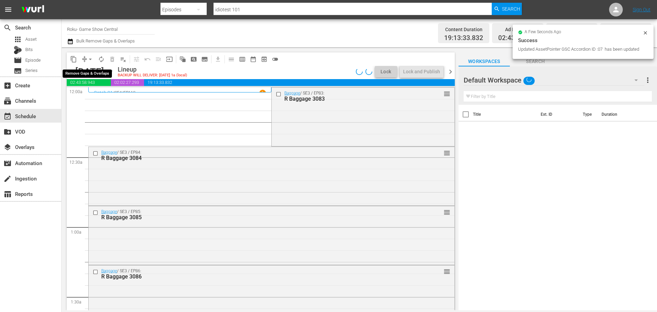
click at [86, 62] on button "arrow_drop_down" at bounding box center [90, 59] width 11 height 11
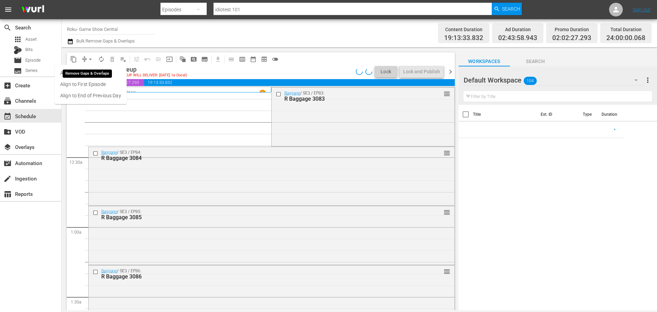
click at [91, 74] on li "Align to Midnight" at bounding box center [91, 72] width 72 height 11
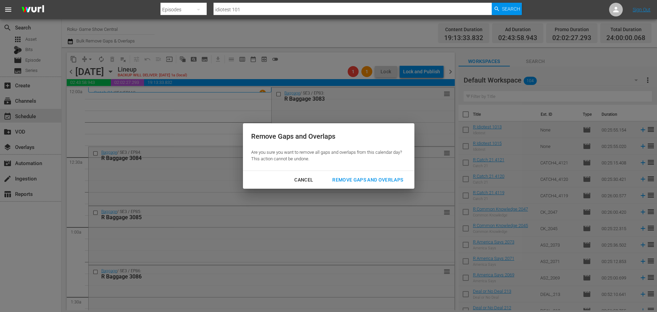
click at [360, 182] on div "Remove Gaps and Overlaps" at bounding box center [368, 180] width 82 height 9
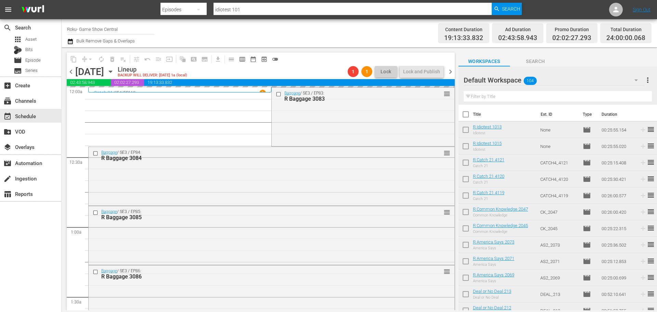
click at [327, 66] on div "Lineup BACKUP WILL DELIVER: 8/13 @ 1a (local)" at bounding box center [231, 72] width 227 height 12
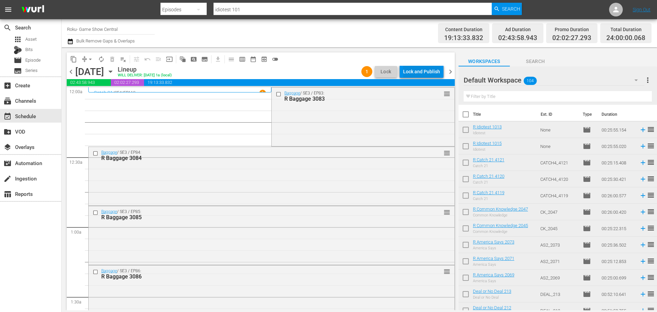
click at [421, 68] on div "Lock and Publish" at bounding box center [421, 71] width 37 height 12
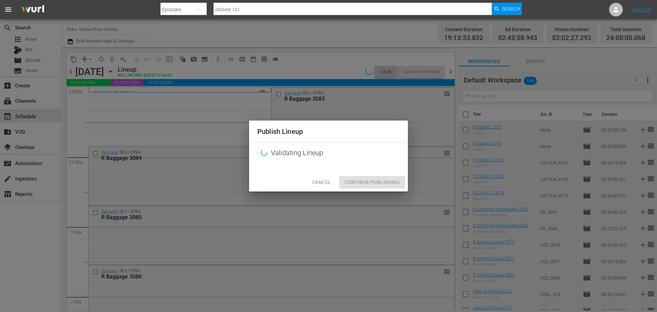
drag, startPoint x: 385, startPoint y: 184, endPoint x: 388, endPoint y: 188, distance: 4.8
click at [386, 186] on div "Cancel Continue Publishing" at bounding box center [328, 182] width 159 height 18
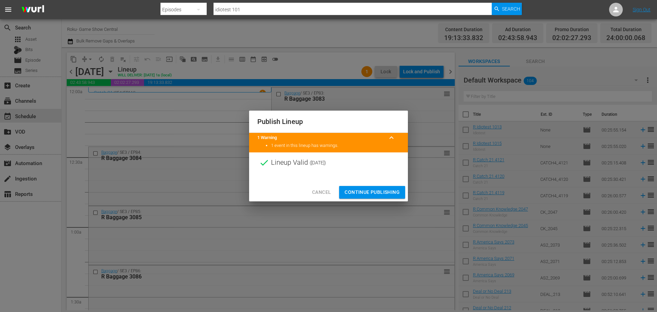
click at [387, 191] on span "Continue Publishing" at bounding box center [372, 192] width 55 height 9
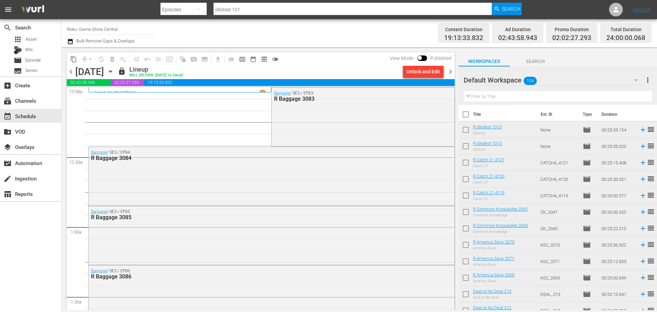
click at [399, 229] on div "Baggage / SE3 / EP85: R Baggage 3085" at bounding box center [272, 234] width 366 height 57
